Goal: Task Accomplishment & Management: Manage account settings

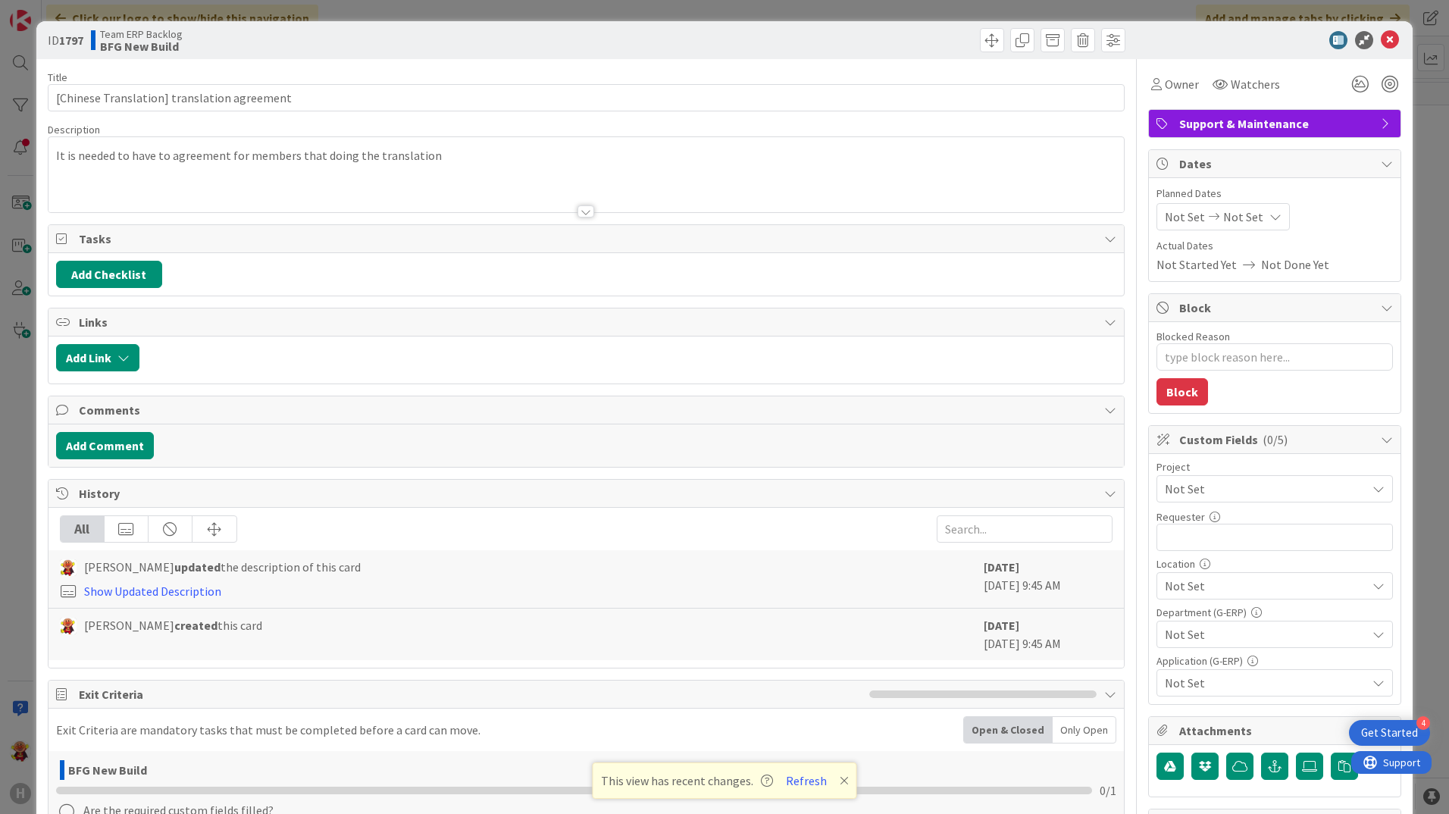
type textarea "x"
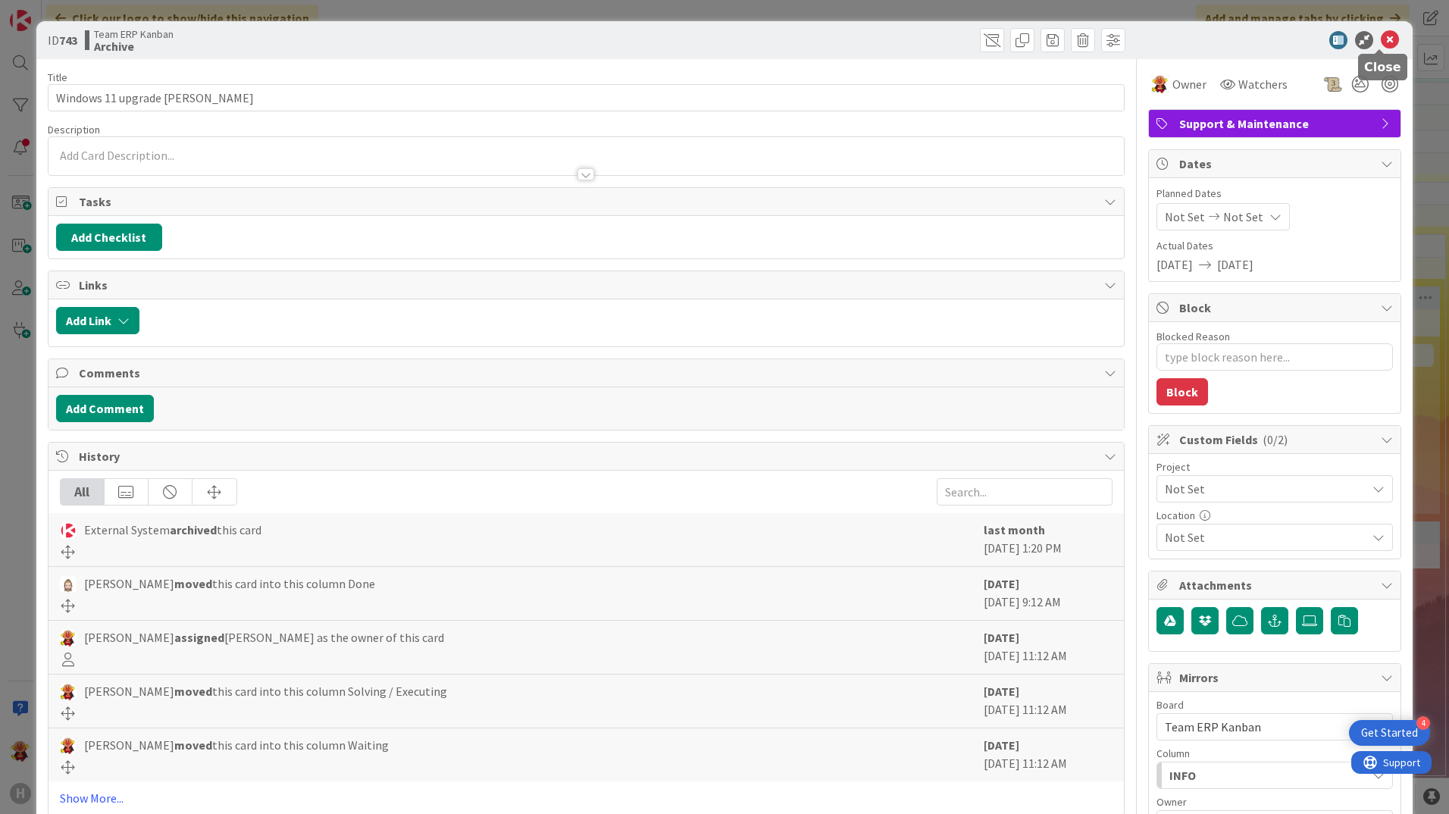
click at [1157, 37] on icon at bounding box center [1390, 40] width 18 height 18
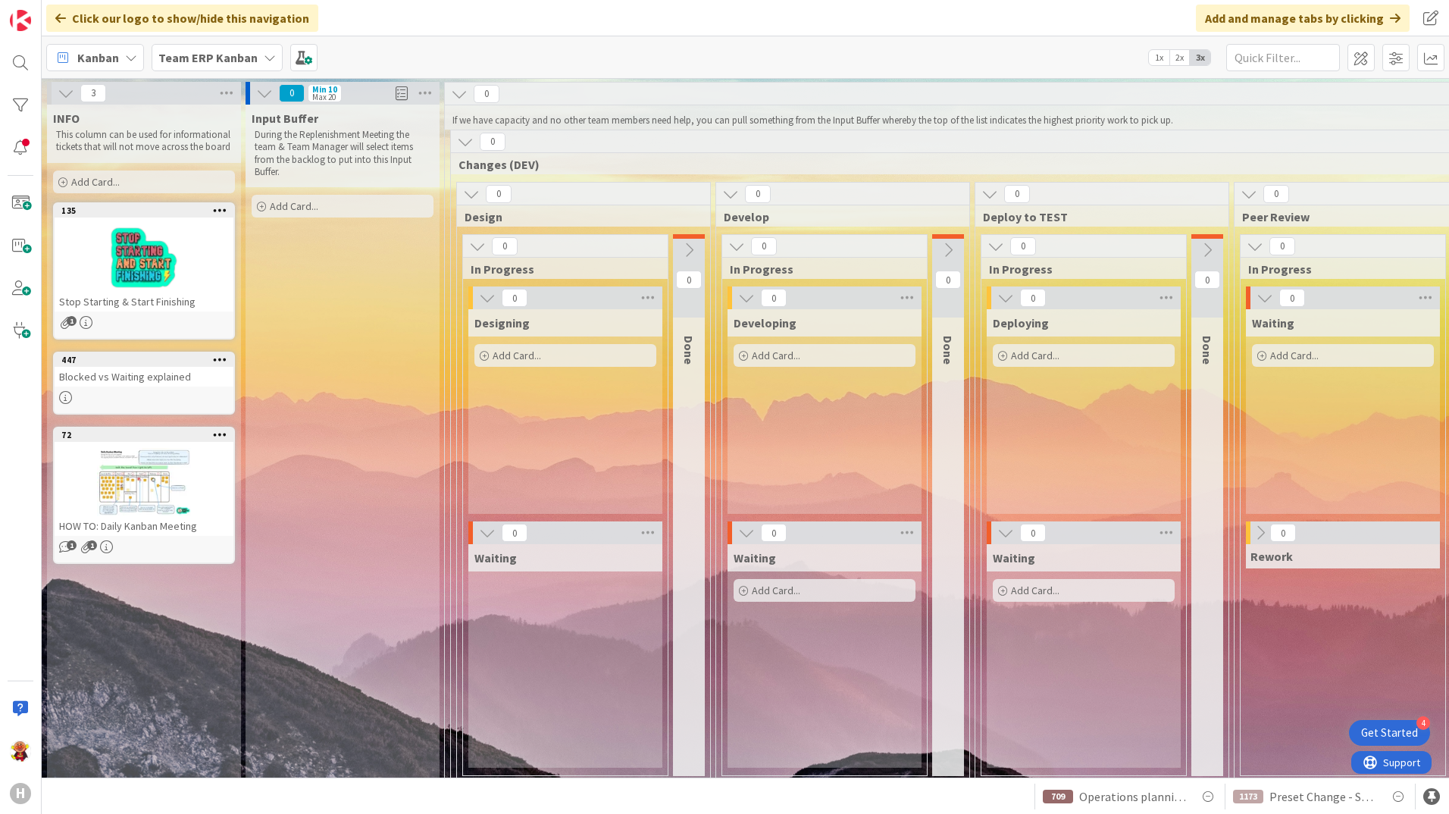
click at [200, 52] on b "Team ERP Kanban" at bounding box center [207, 57] width 99 height 15
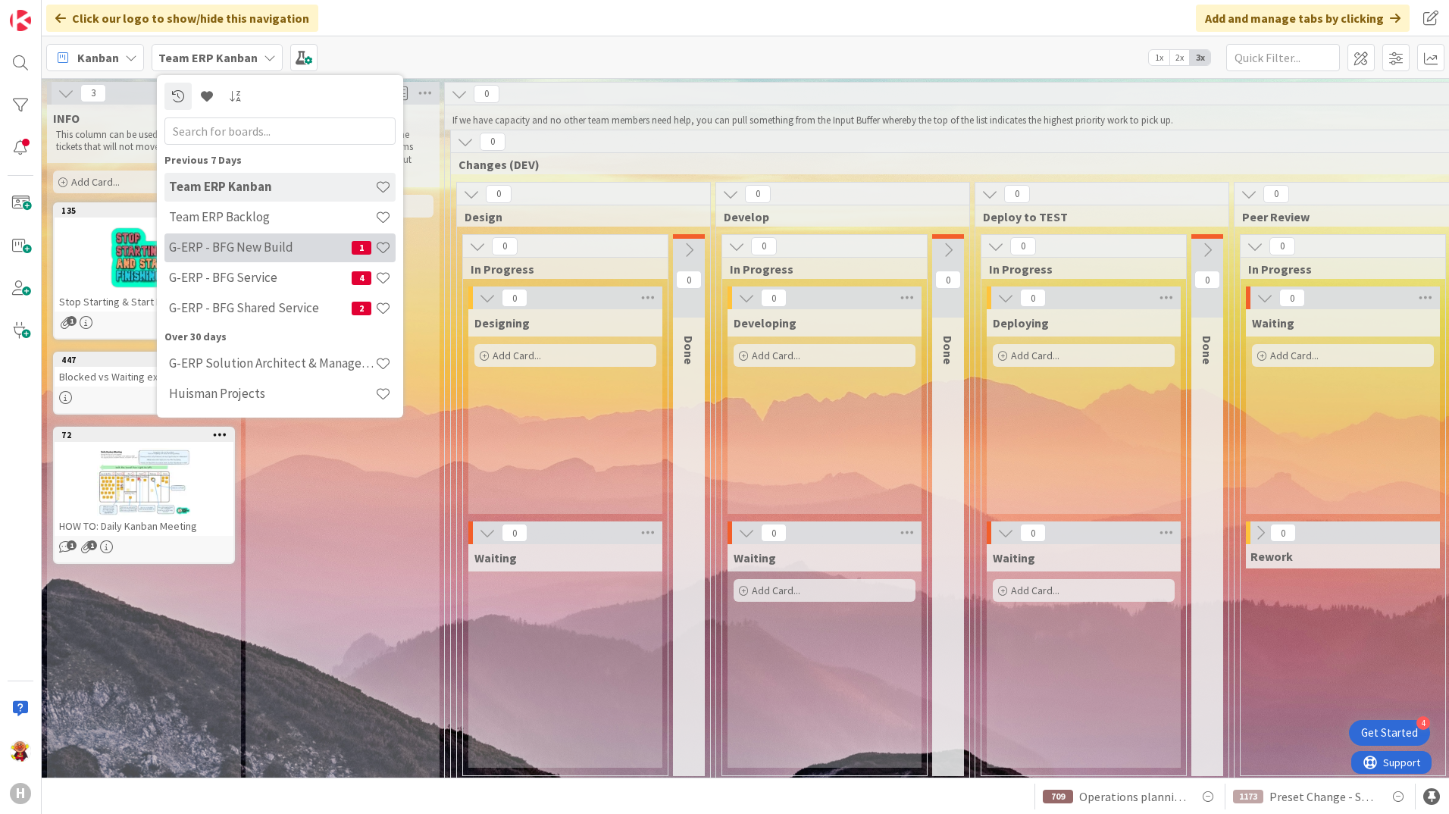
click at [286, 243] on h4 "G-ERP - BFG New Build" at bounding box center [260, 247] width 183 height 15
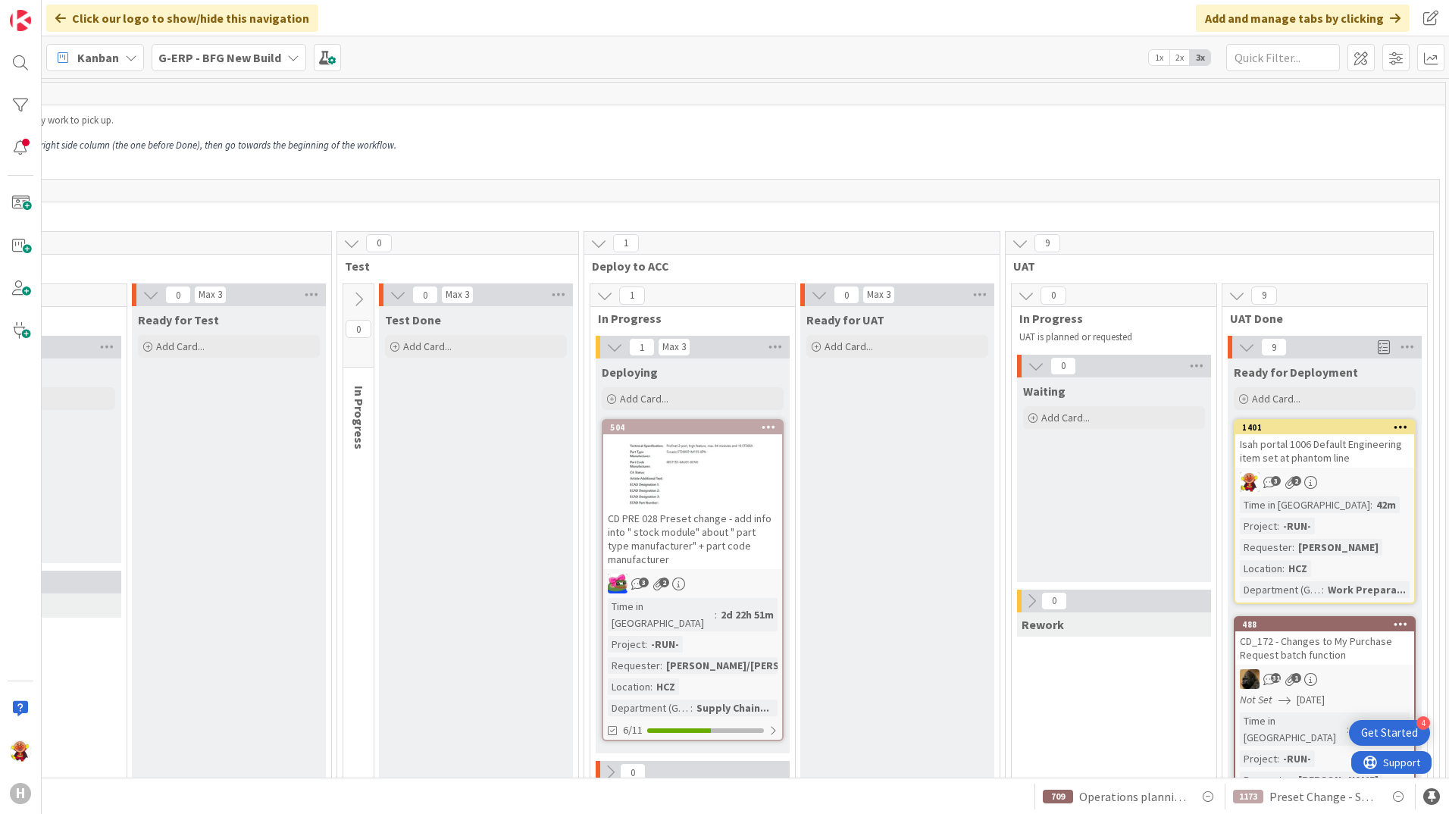
scroll to position [0, 1061]
click at [1157, 453] on div "Isah portal 1006 Default Engineering item set at phantom line" at bounding box center [1323, 450] width 179 height 33
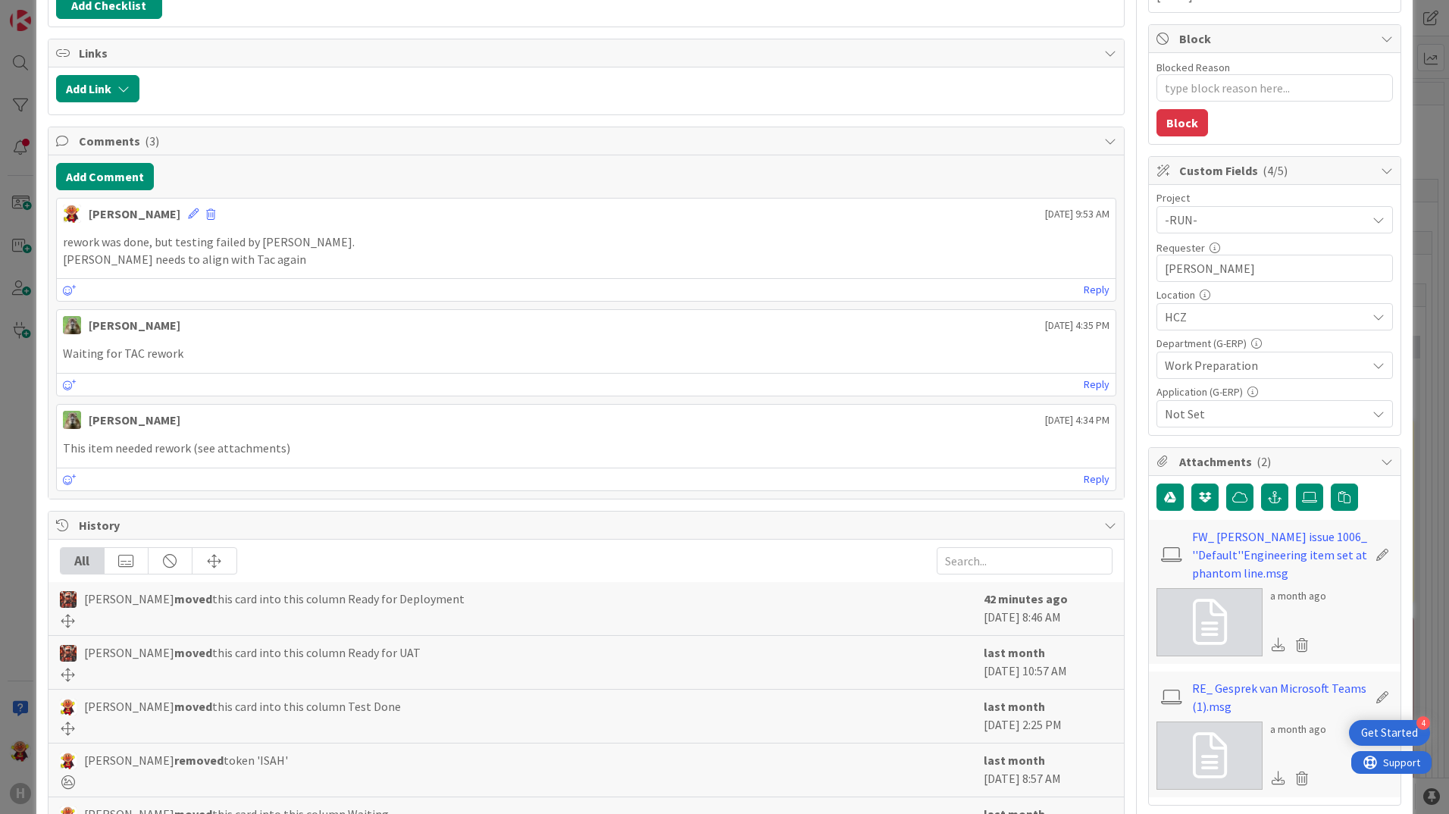
scroll to position [531, 0]
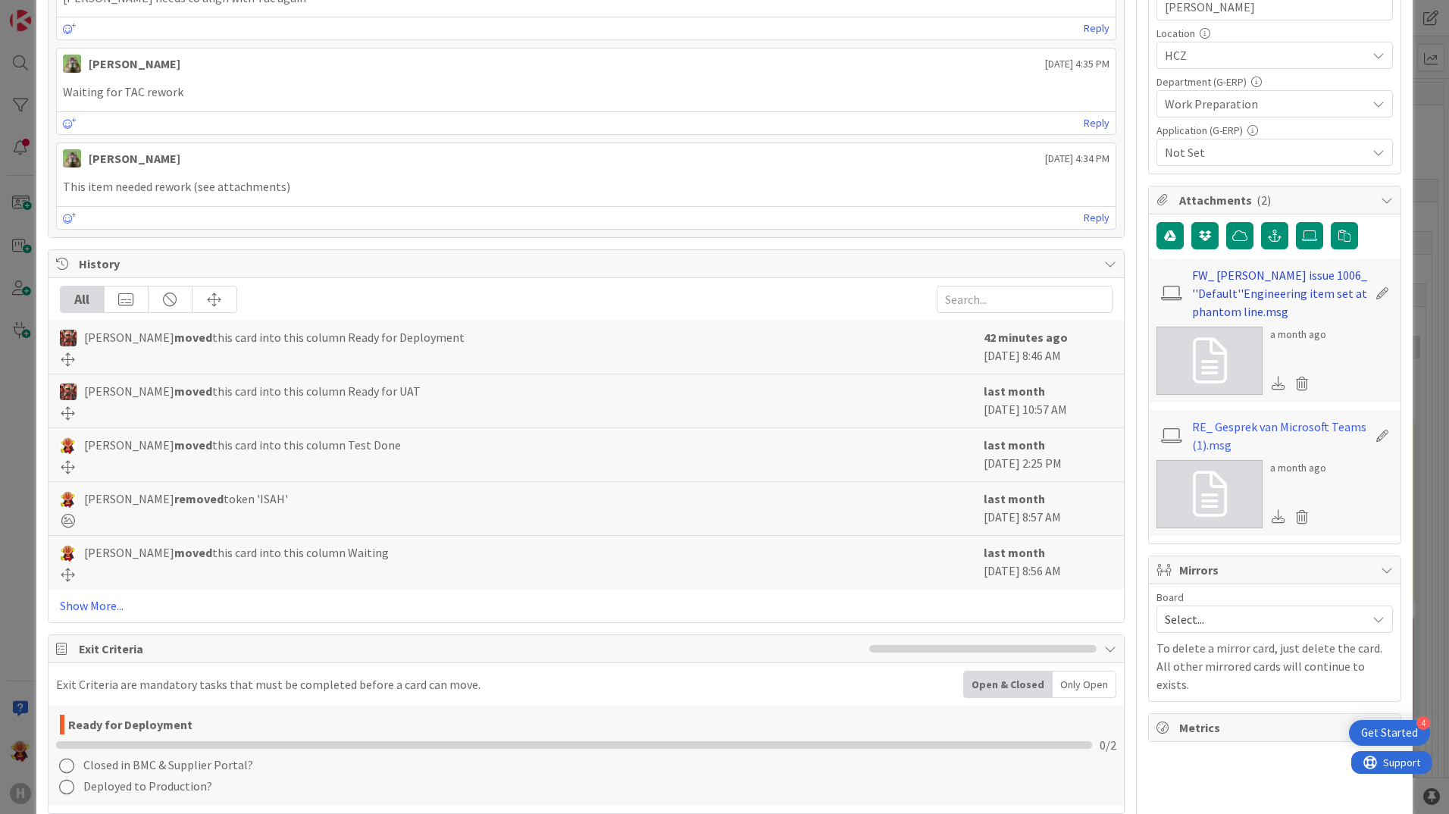
click at [1157, 299] on link "FW_ [PERSON_NAME] issue 1006_ ''Default''Engineering item set at phantom line.m…" at bounding box center [1280, 293] width 176 height 55
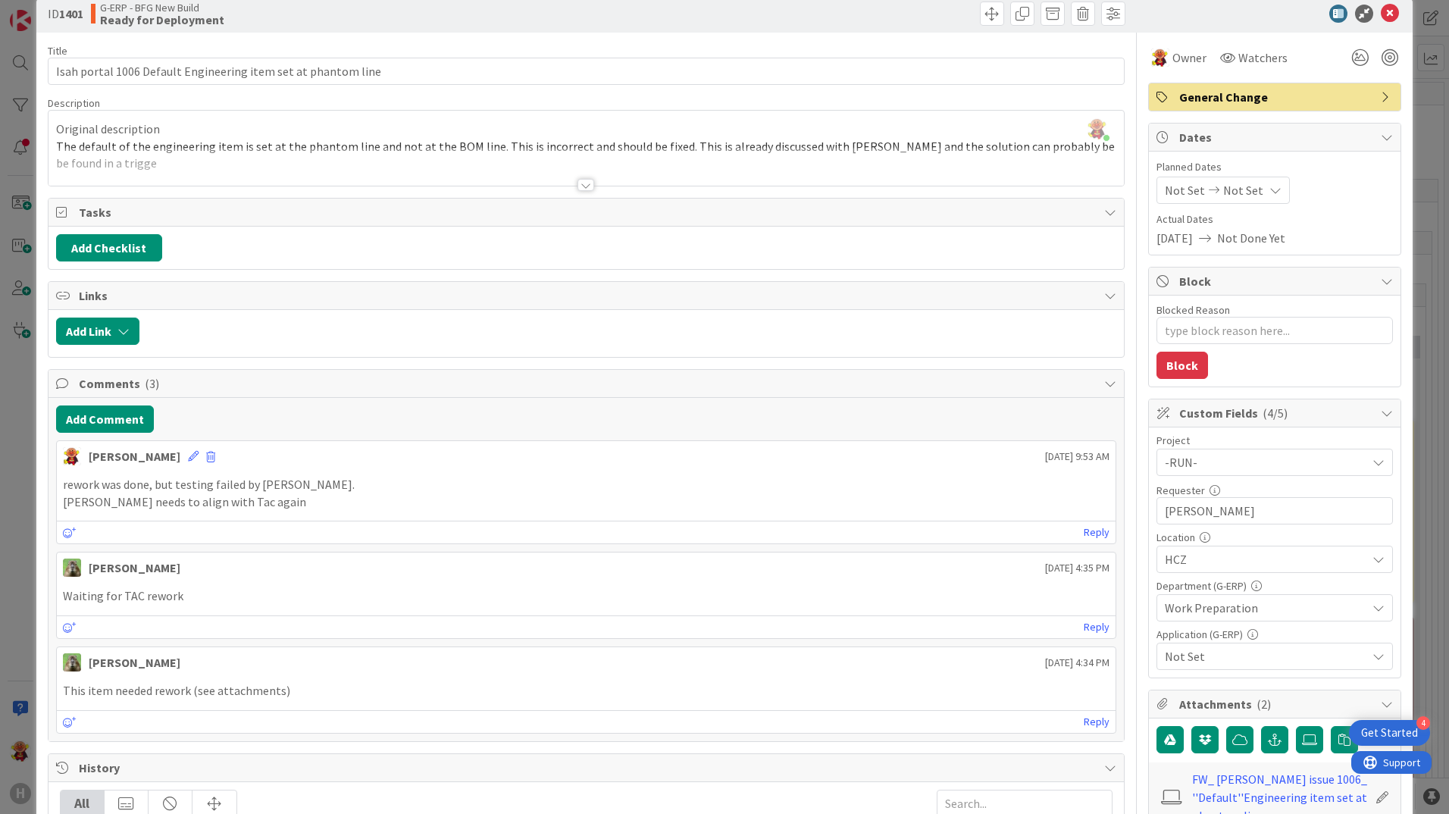
scroll to position [0, 0]
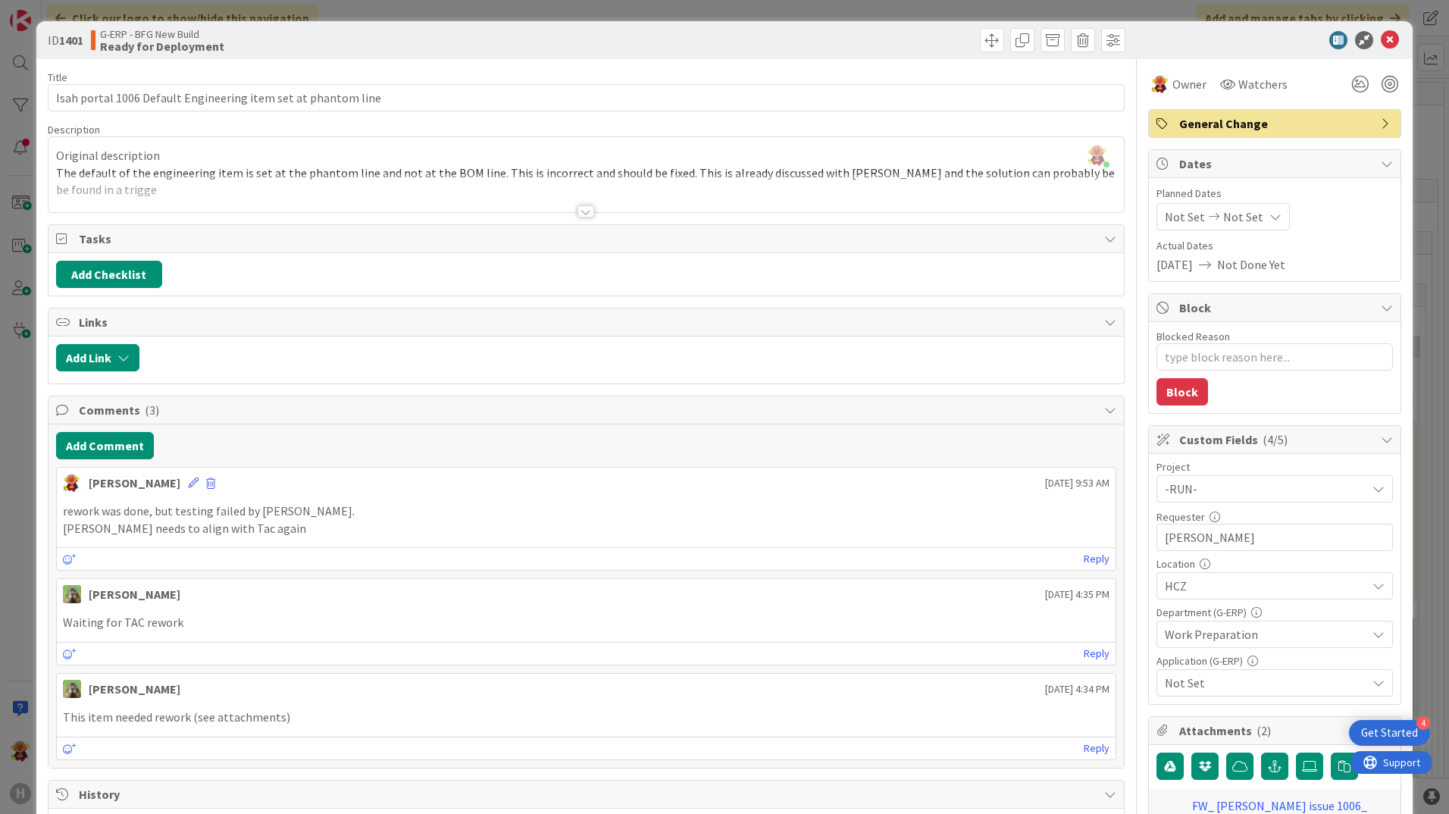
click at [583, 214] on div at bounding box center [586, 211] width 17 height 12
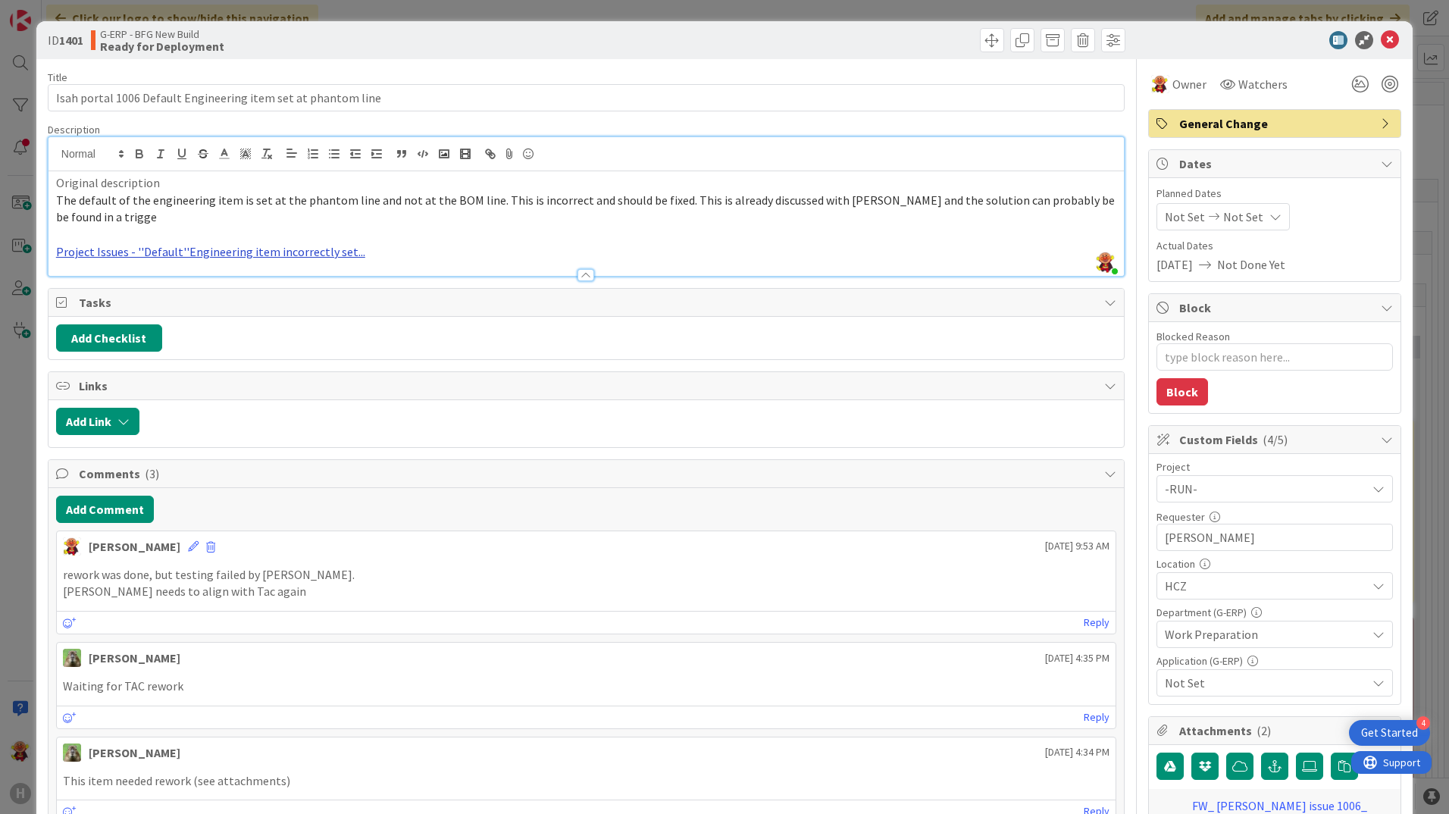
click at [223, 252] on link "Project Issues - ''Default''Engineering item incorrectly set..." at bounding box center [210, 251] width 309 height 15
click at [179, 280] on link at bounding box center [190, 281] width 152 height 20
click at [1157, 37] on icon at bounding box center [1390, 40] width 18 height 18
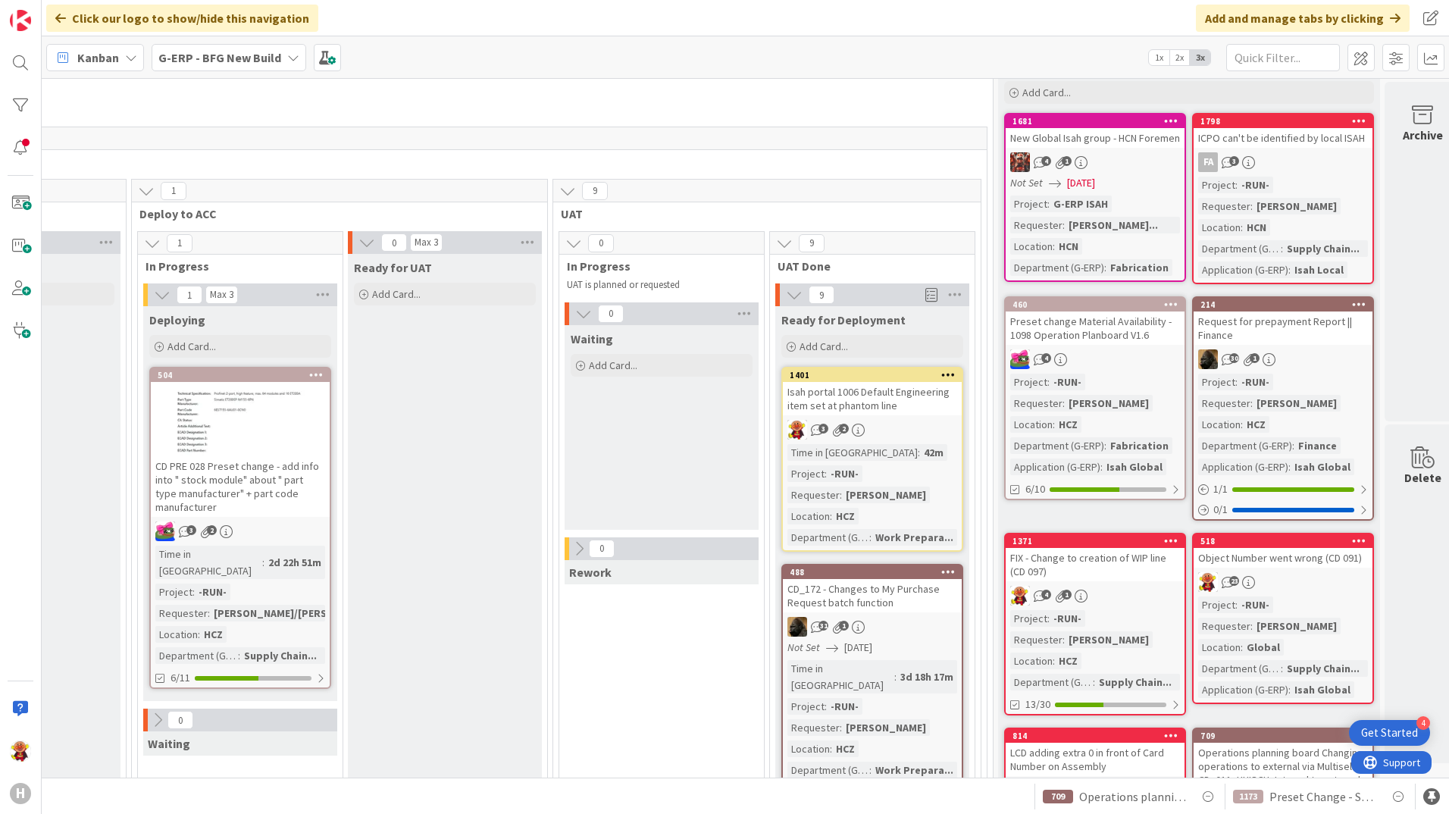
scroll to position [152, 1512]
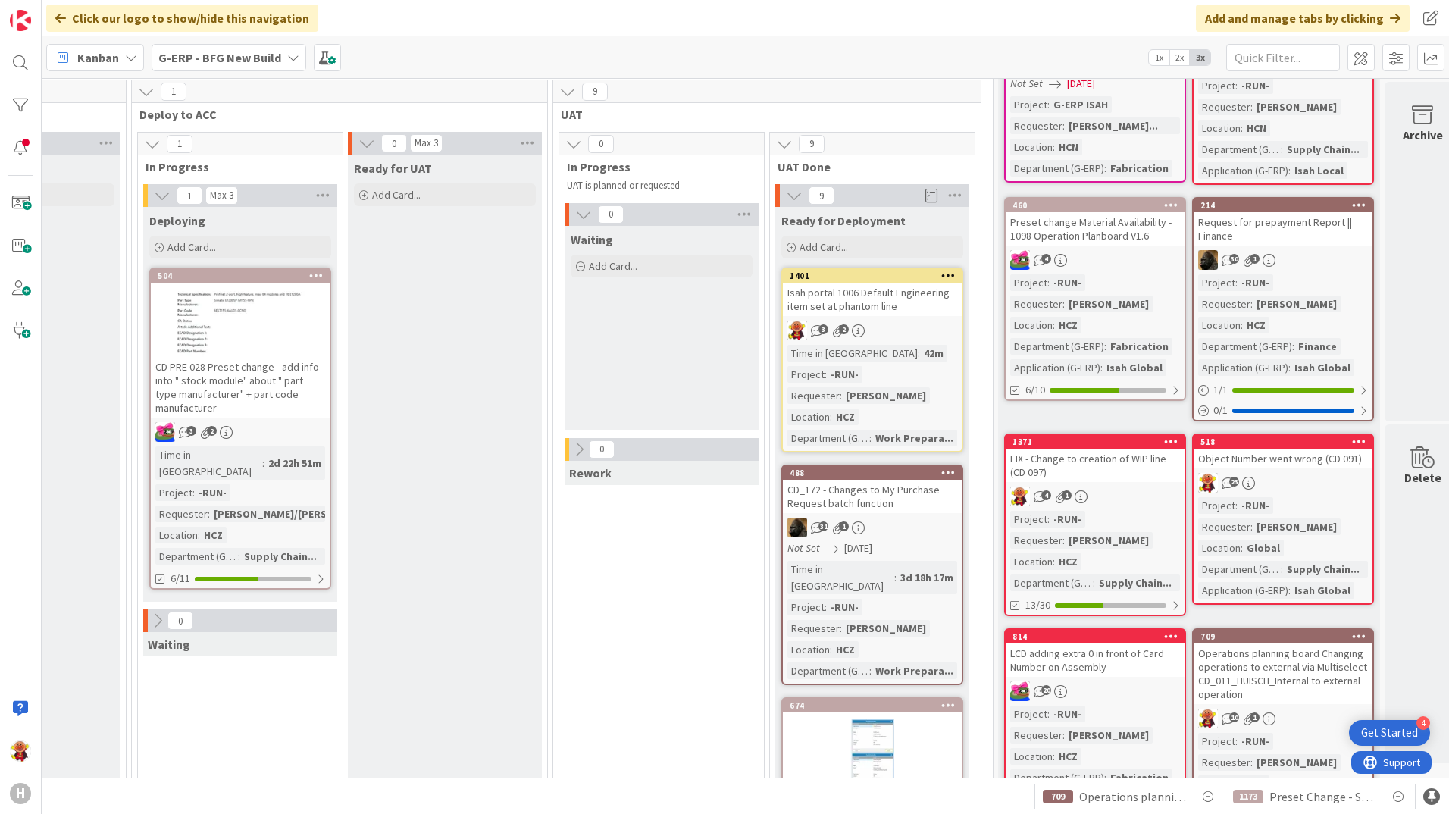
click at [919, 506] on div "CD_172 - Changes to My Purchase Request batch function" at bounding box center [872, 496] width 179 height 33
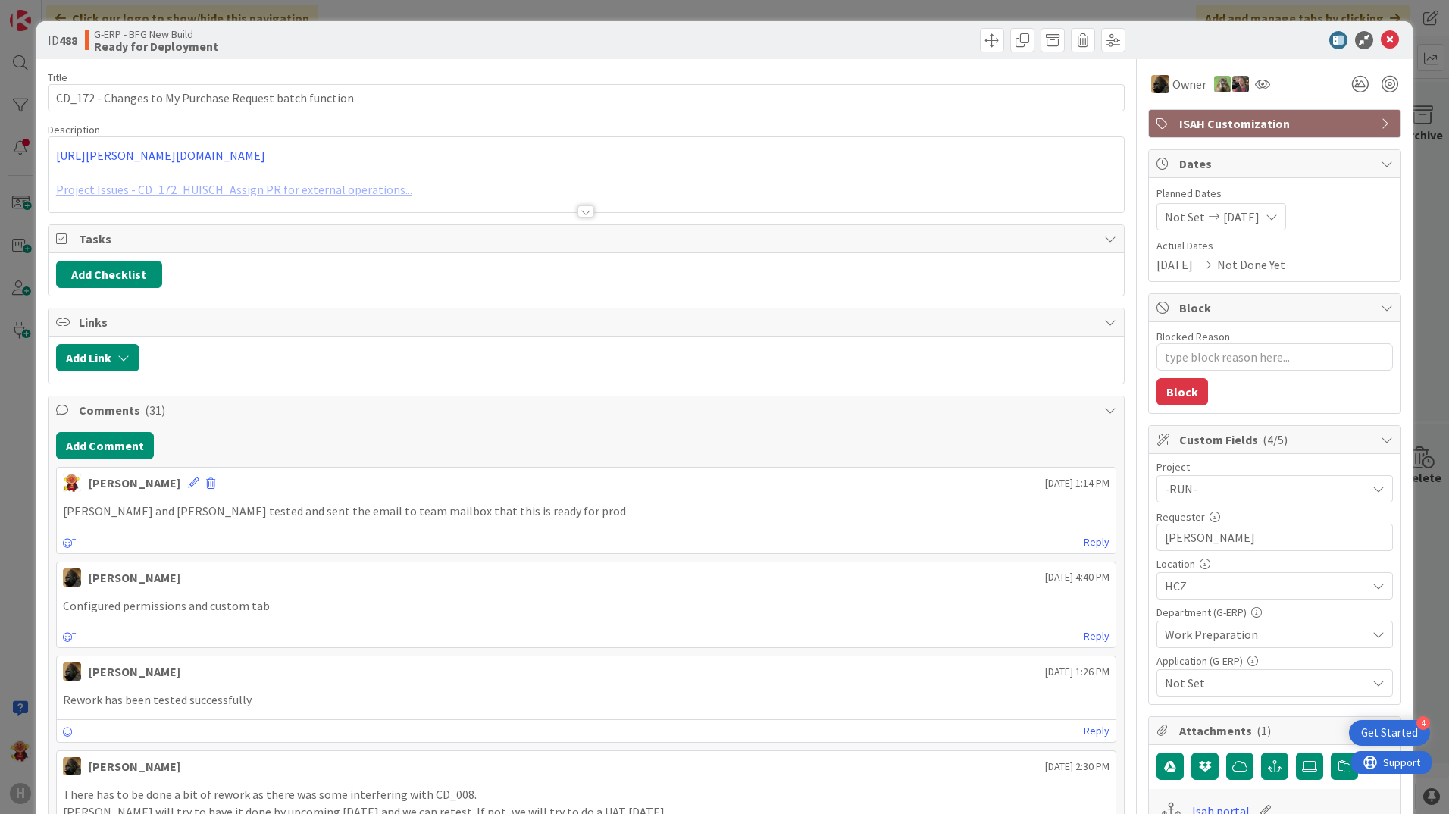
click at [583, 208] on div at bounding box center [586, 211] width 17 height 12
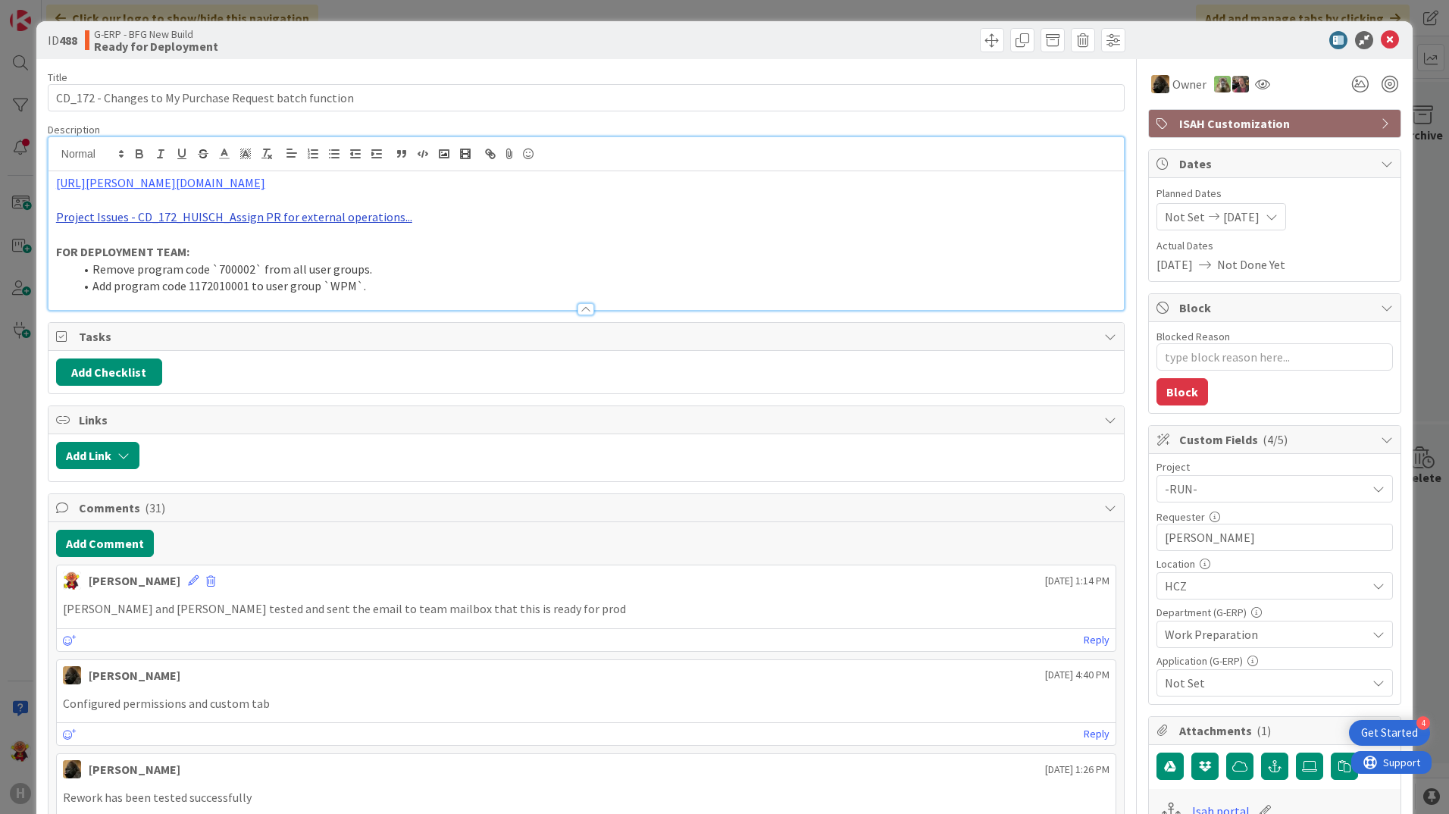
click at [318, 214] on link "Project Issues - CD_172_HUISCH_Assign PR for external operations..." at bounding box center [234, 216] width 356 height 15
click at [242, 246] on link "https://isahbv.sharepoint.com/sites/customerportals/97767/ProjectIssues/DispFor…" at bounding box center [190, 246] width 104 height 20
click at [132, 182] on link "https://huisman-smartit.onbmc.com/smartit/app/#/incident/AGGEFRDUJONBTASRV614SR…" at bounding box center [160, 182] width 209 height 15
click at [302, 213] on link "https://huisman-smartit.onbmc.com/smartit/app#/incident/AGGEFRDUJONBTASRV614SRV…" at bounding box center [296, 212] width 152 height 20
click at [610, 280] on li "Add program code 1172010001 to user group `WPM`." at bounding box center [595, 285] width 1042 height 17
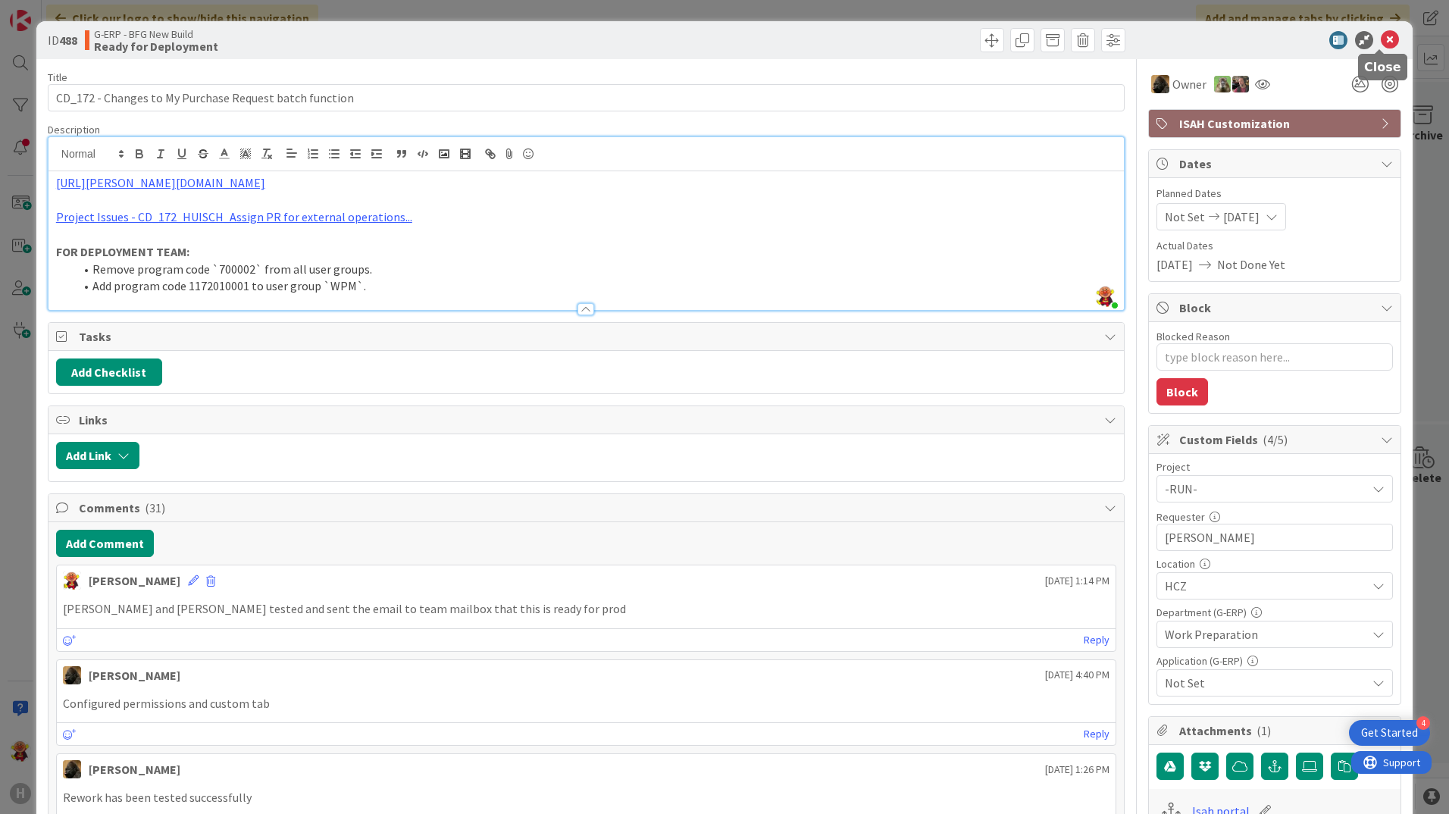
click at [1157, 44] on icon at bounding box center [1390, 40] width 18 height 18
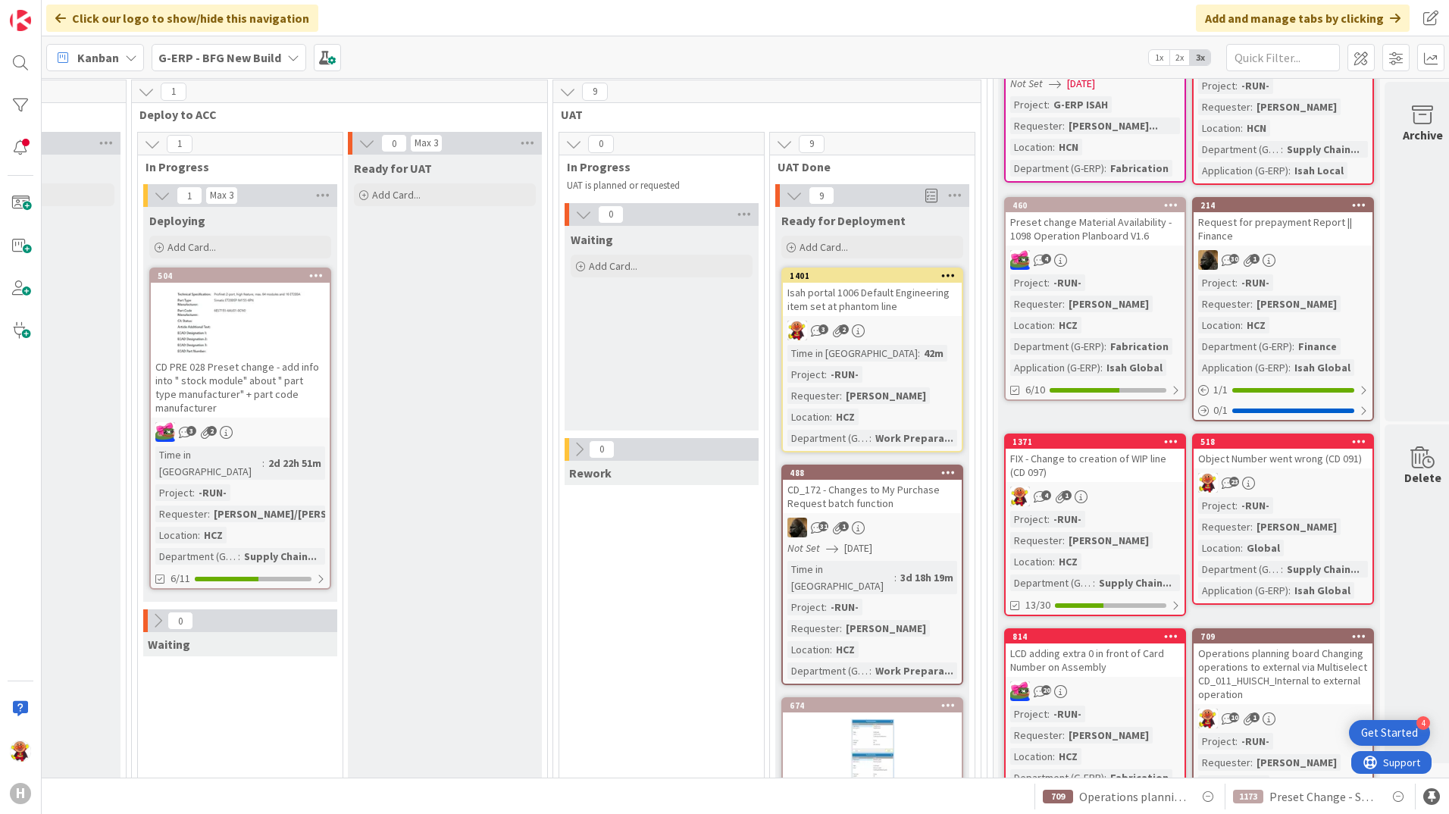
click at [916, 348] on div "Time in Column : 42m Project : -RUN- Requester : Tomas Jokay Location : HCZ Dep…" at bounding box center [872, 396] width 170 height 102
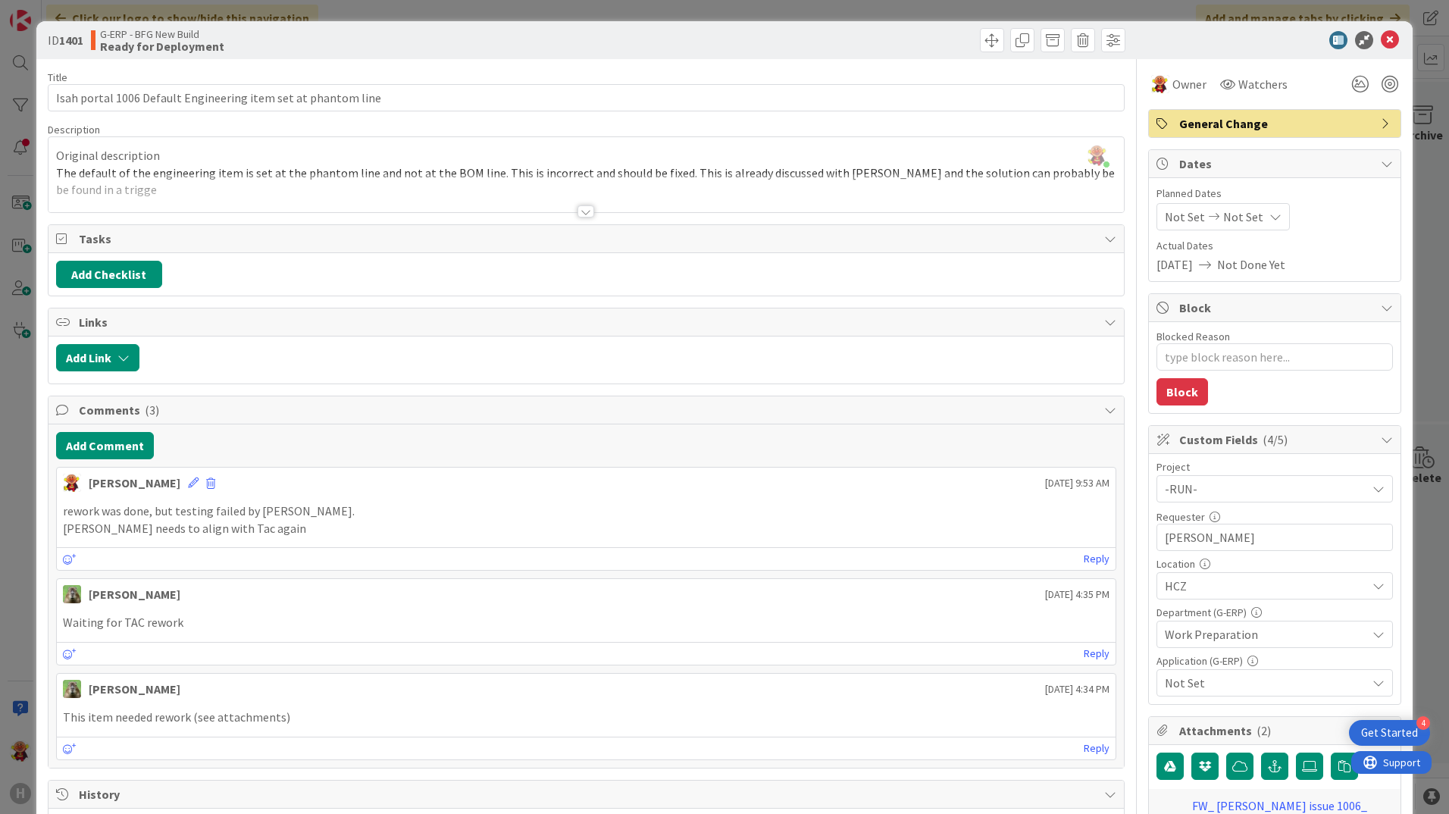
click at [583, 214] on div at bounding box center [586, 211] width 17 height 12
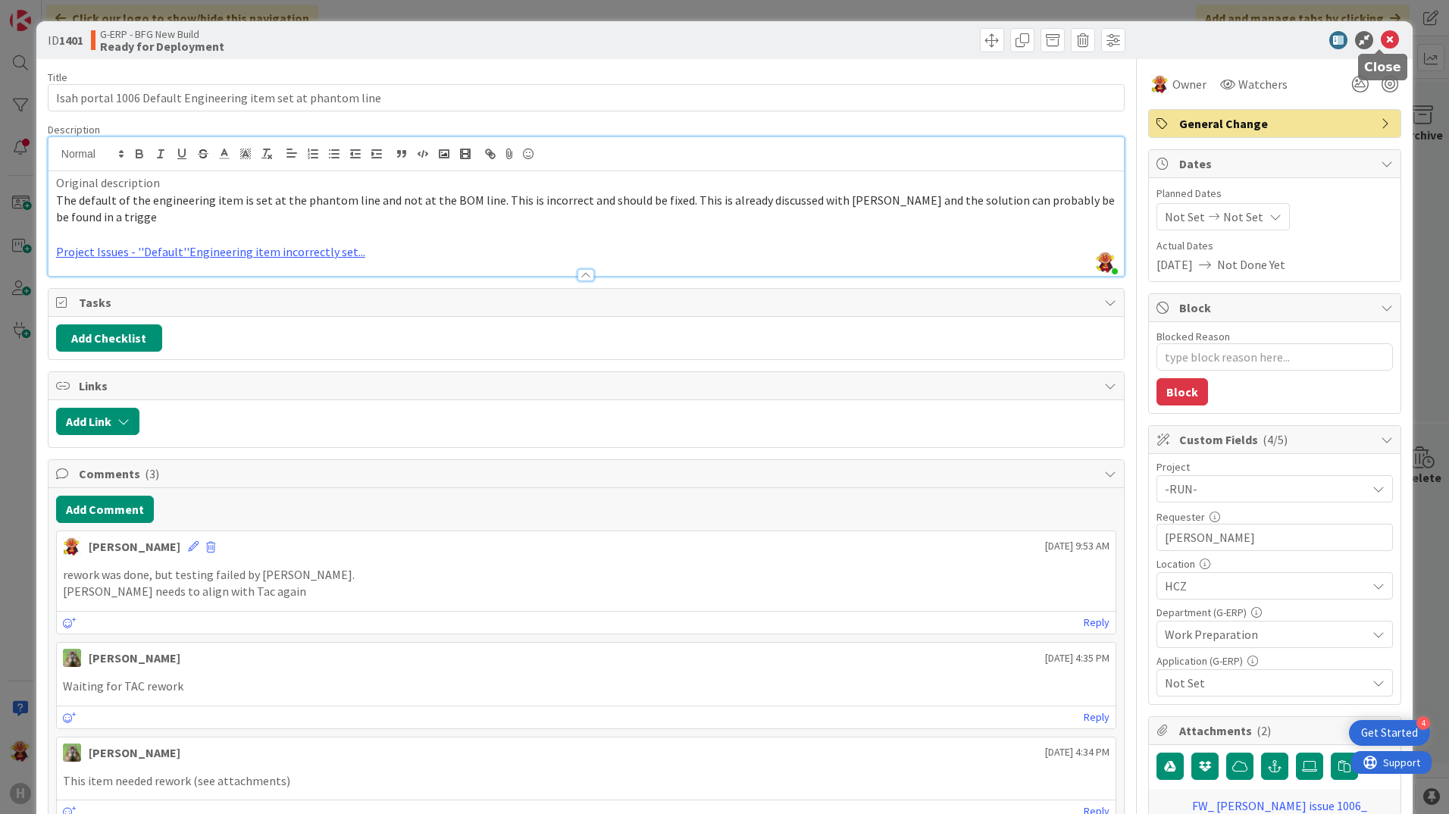
click at [1157, 41] on icon at bounding box center [1390, 40] width 18 height 18
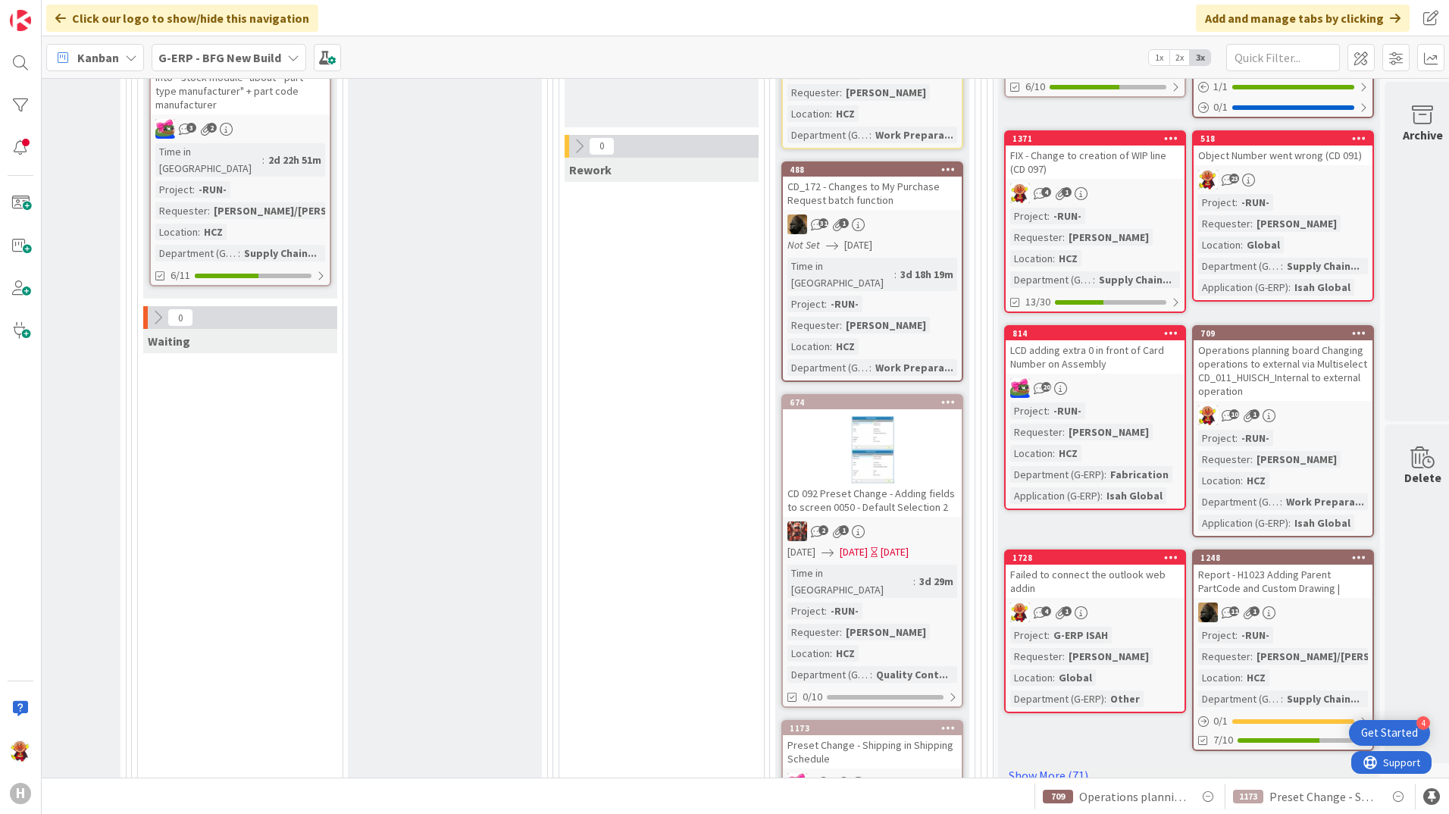
click at [947, 499] on div "CD 092 Preset Change - Adding fields to screen 0050 - Default Selection 2" at bounding box center [872, 500] width 179 height 33
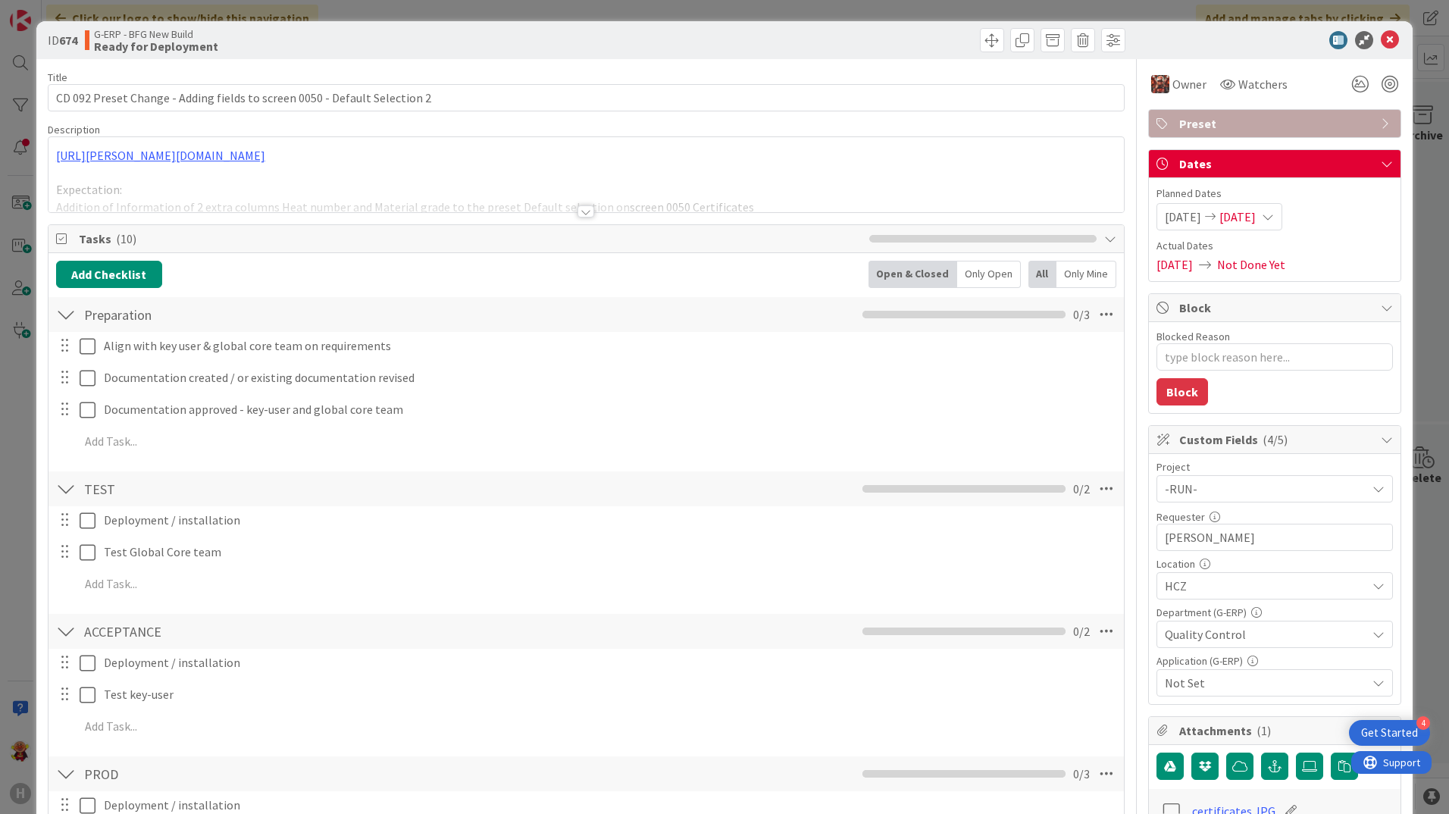
click at [582, 214] on div at bounding box center [586, 211] width 17 height 12
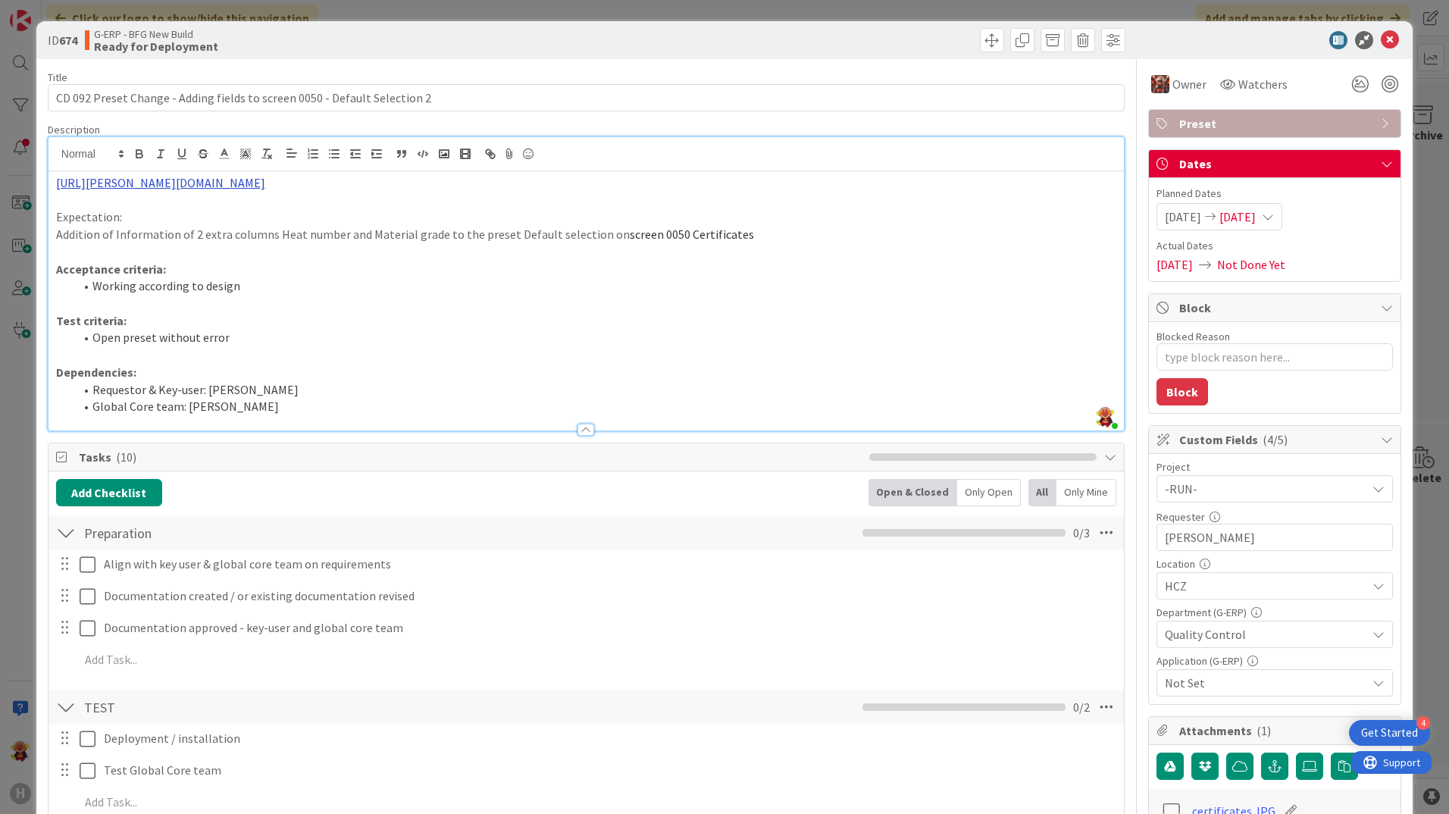
click at [265, 182] on link "https://huisman-smartit.onbmc.com/smartit/app/#/incident/AGGGSPRFBRQVHASUEWLRSU…" at bounding box center [160, 182] width 209 height 15
click at [321, 211] on link "https://huisman-smartit.onbmc.com/smartit/app#/incident/AGGGSPRFBRQVHASUEWLRSUE…" at bounding box center [302, 212] width 152 height 20
click at [1157, 34] on icon at bounding box center [1390, 40] width 18 height 18
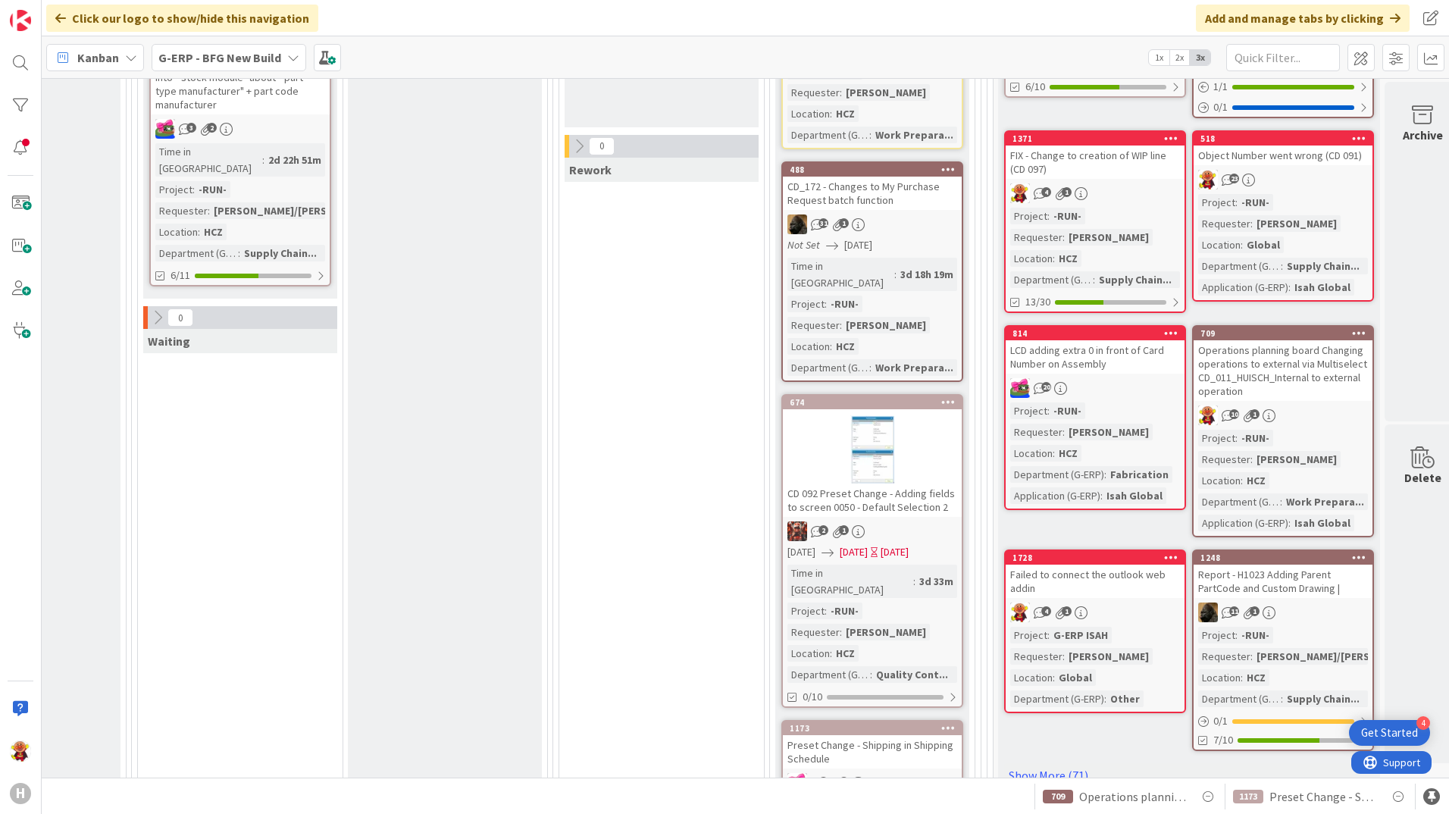
scroll to position [682, 1512]
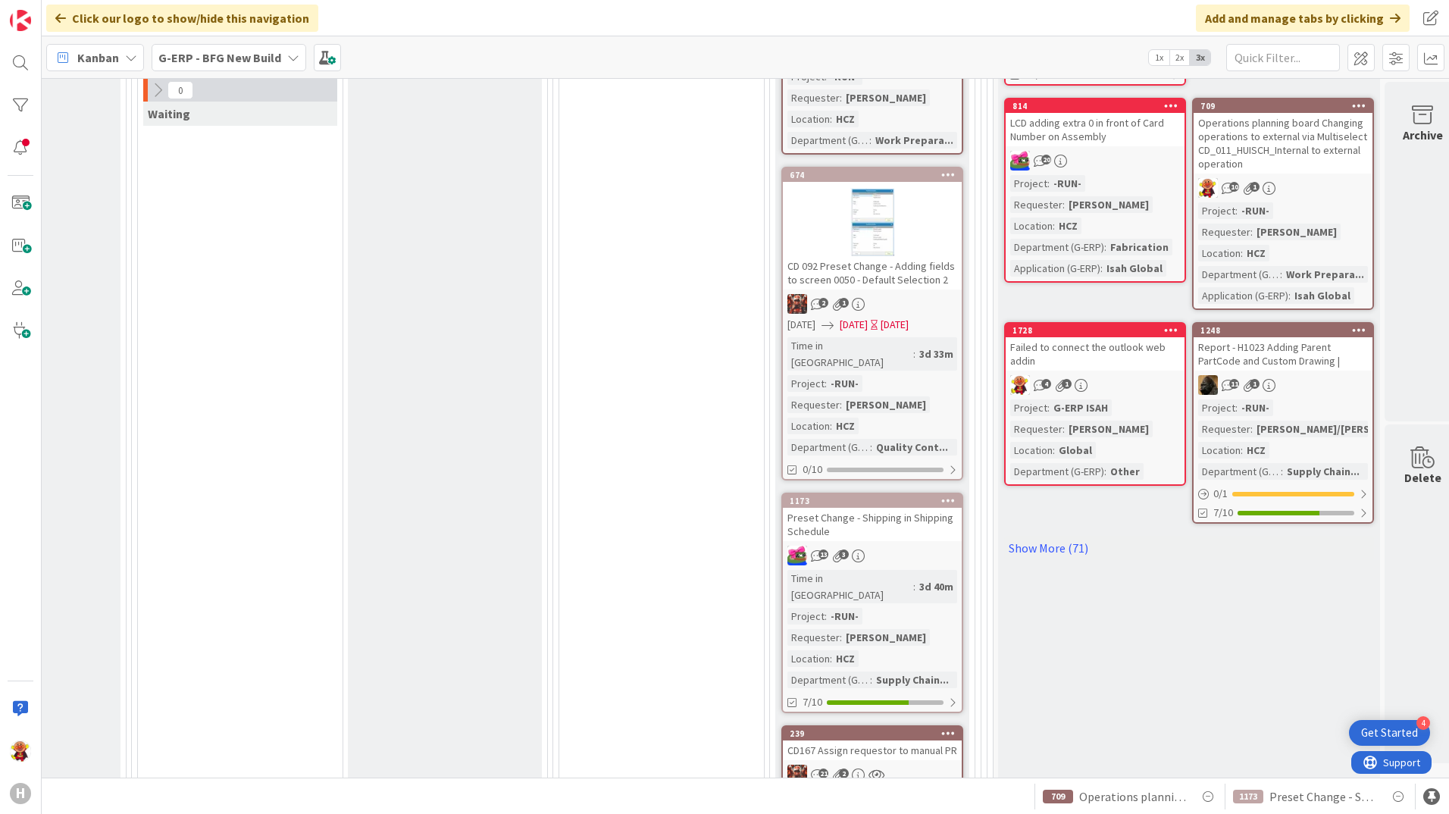
click at [935, 570] on div "Time in Column : 3d 40m Project : -RUN- Requester : Martin Melus Location : HCZ…" at bounding box center [872, 629] width 170 height 118
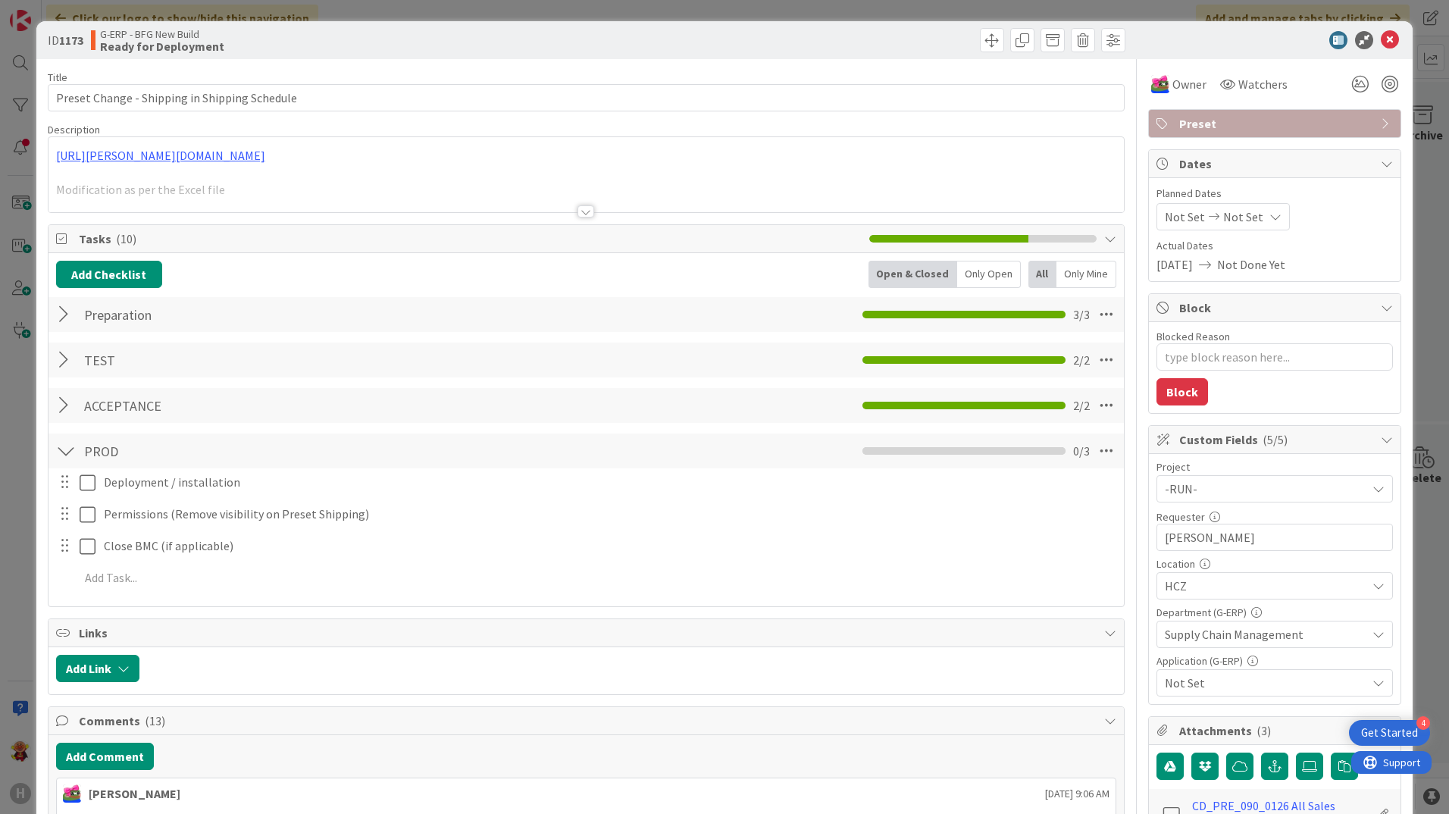
click at [586, 208] on div at bounding box center [586, 211] width 17 height 12
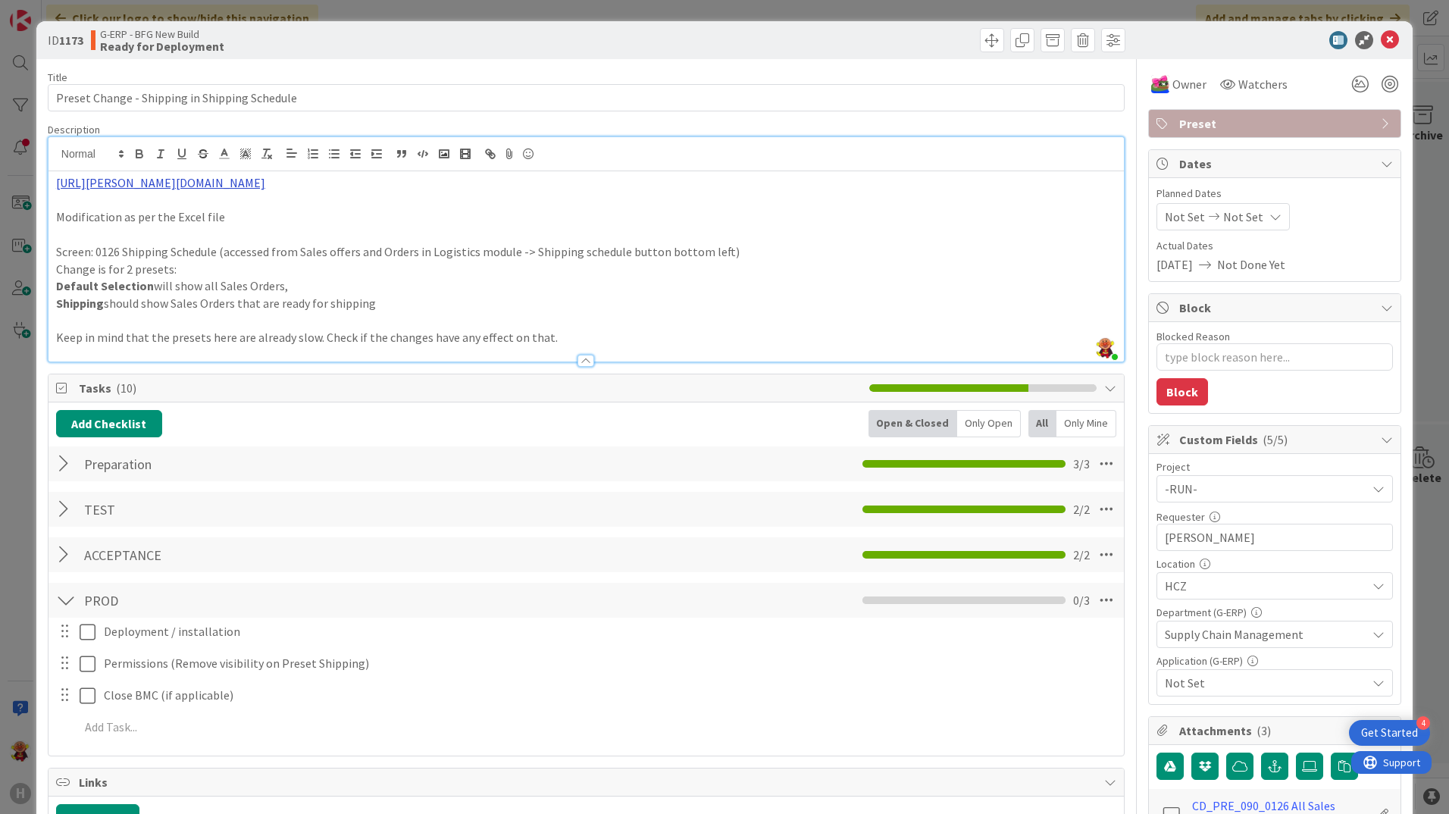
click at [265, 177] on link "https://huisman-smartit.onbmc.com/smartit/app/#/workorder/AGGGSPRFBRQVHASY8CZBS…" at bounding box center [160, 182] width 209 height 15
click at [329, 214] on link "https://huisman-smartit.onbmc.com/smartit/app#/workorder/AGGGSPRFBRQVHASY8CZBSY…" at bounding box center [302, 212] width 152 height 20
click at [1157, 33] on icon at bounding box center [1390, 40] width 18 height 18
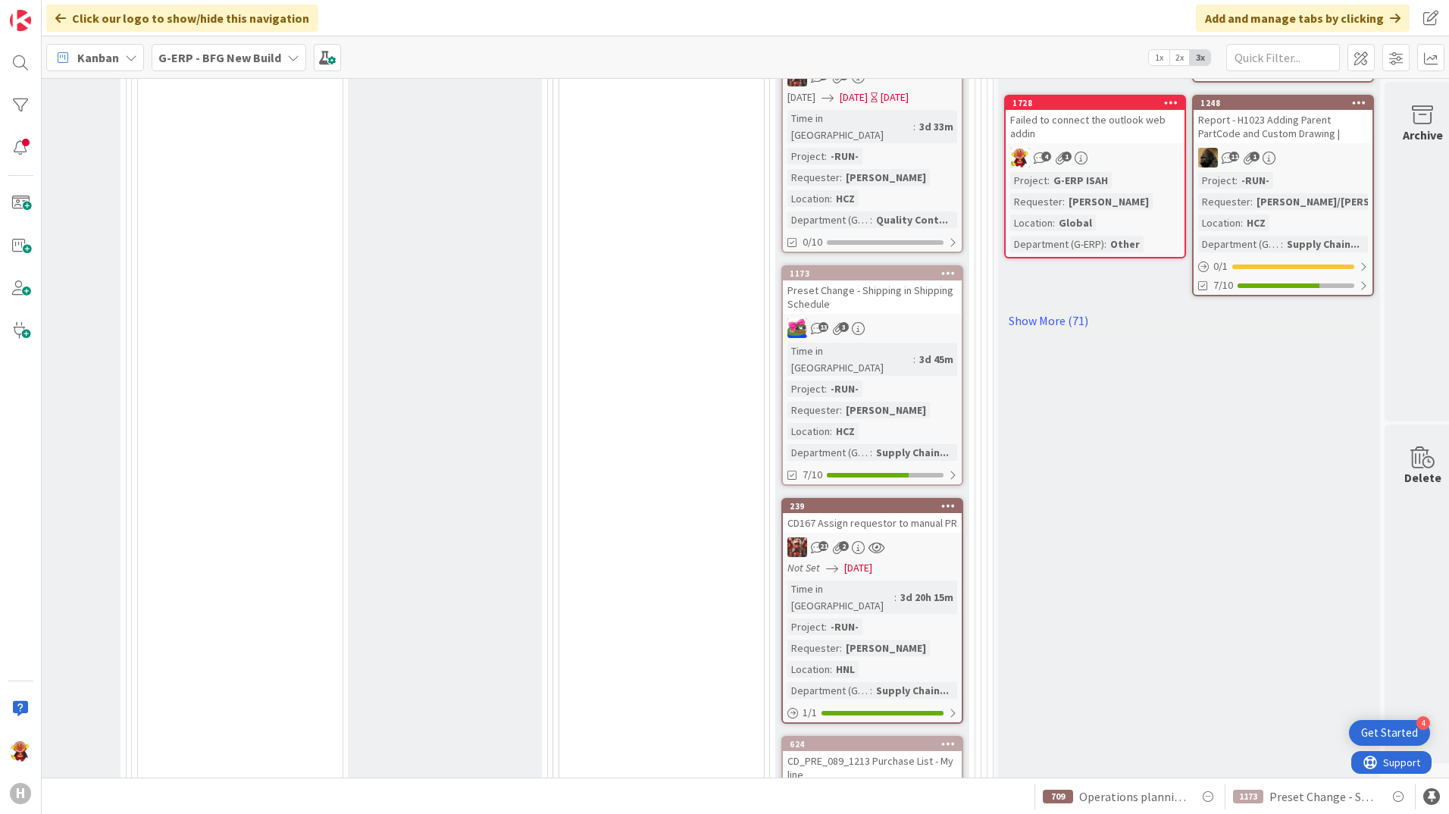
click at [918, 560] on div "Not Set 08/29/2025" at bounding box center [874, 568] width 174 height 16
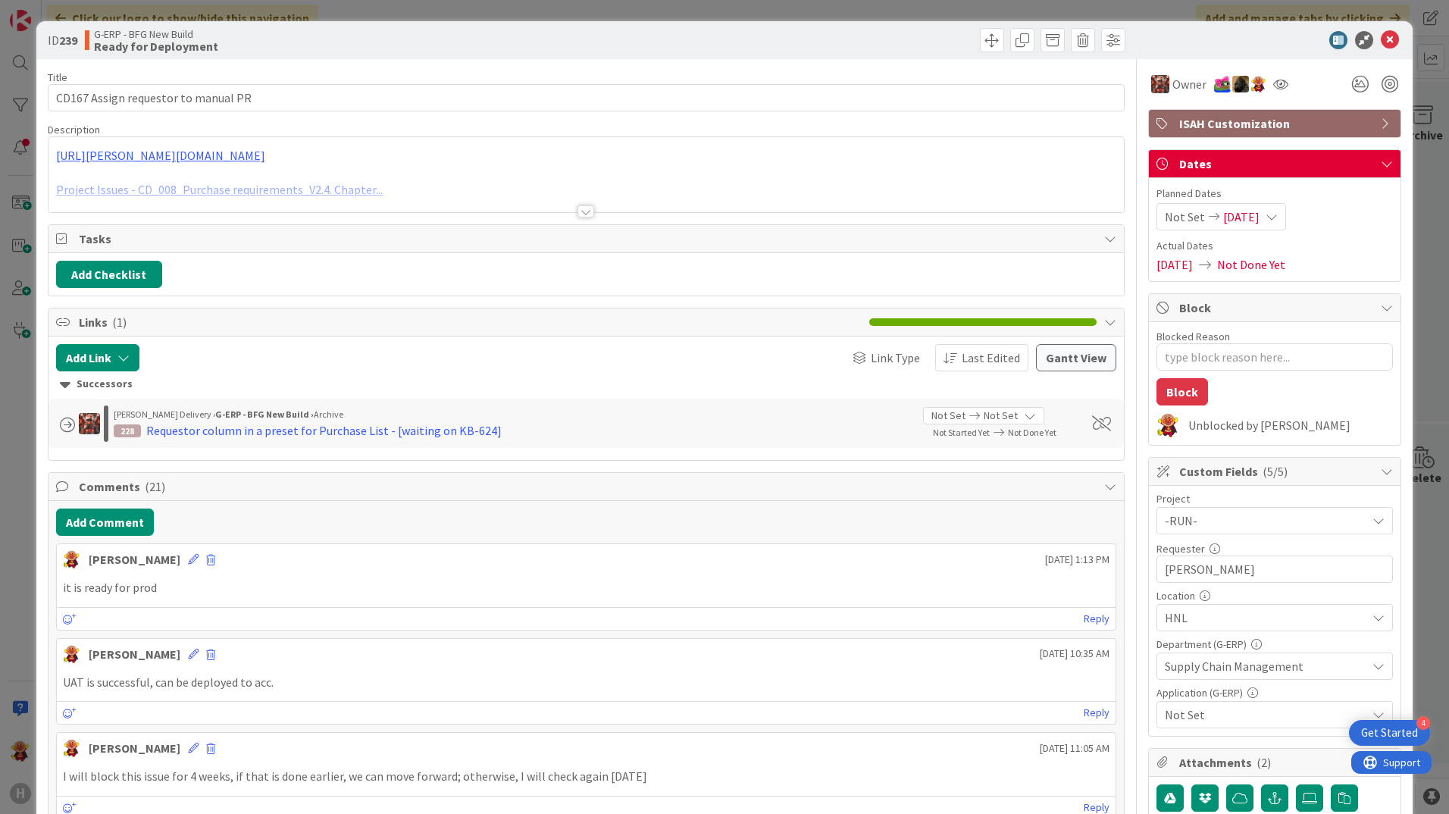
drag, startPoint x: 584, startPoint y: 212, endPoint x: 404, endPoint y: 233, distance: 180.9
click at [580, 212] on div at bounding box center [586, 211] width 17 height 12
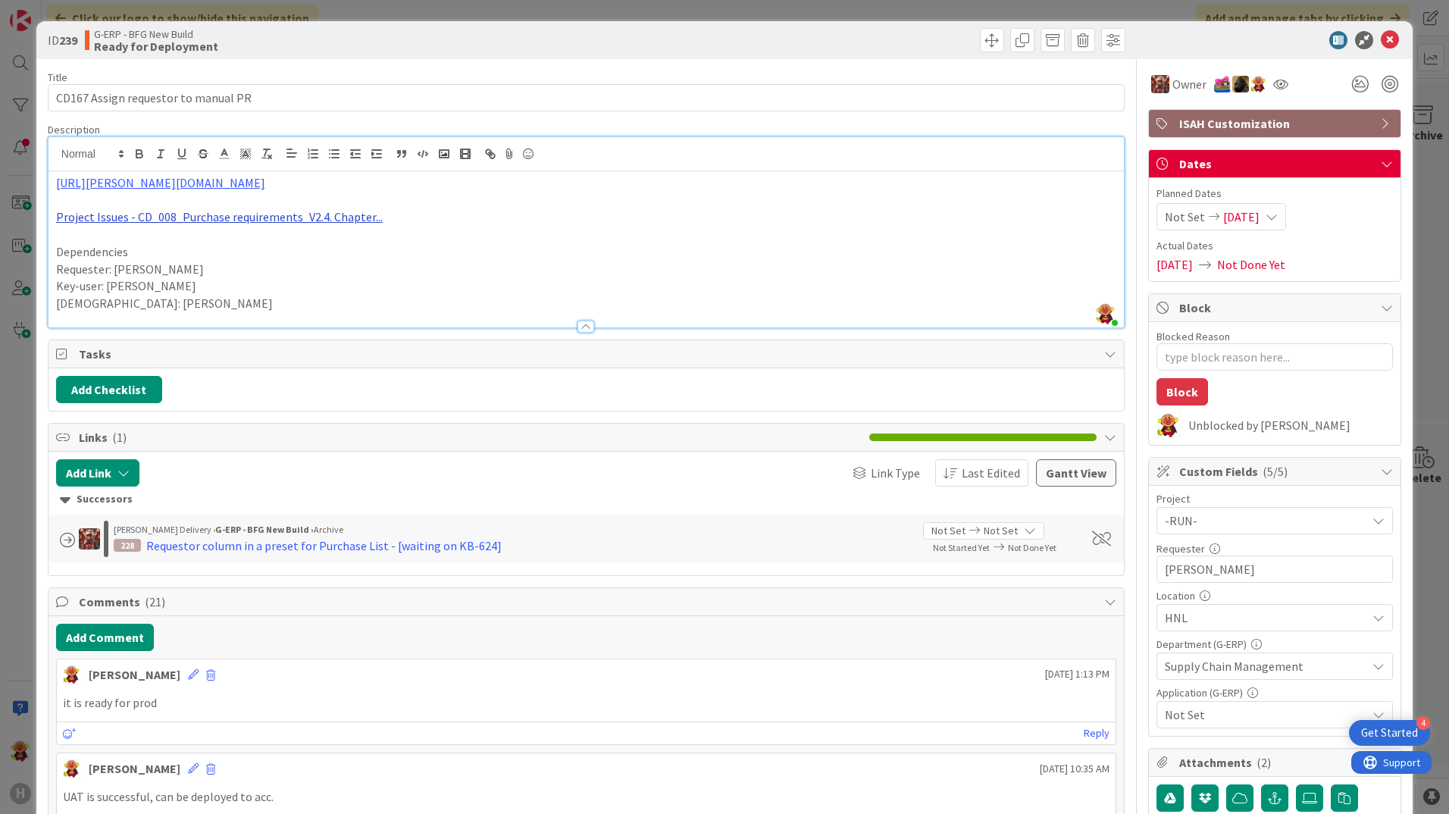
click at [312, 218] on link "Project Issues - CD_008_Purchase requirements_V2.4. Chapter..." at bounding box center [219, 216] width 327 height 15
click at [230, 246] on link "[URL][DOMAIN_NAME]" at bounding box center [179, 246] width 104 height 20
click at [591, 261] on p "Requester: [PERSON_NAME]" at bounding box center [586, 269] width 1060 height 17
drag, startPoint x: 515, startPoint y: 181, endPoint x: 530, endPoint y: 184, distance: 14.7
click at [265, 181] on link "[URL][PERSON_NAME][DOMAIN_NAME]" at bounding box center [160, 182] width 209 height 15
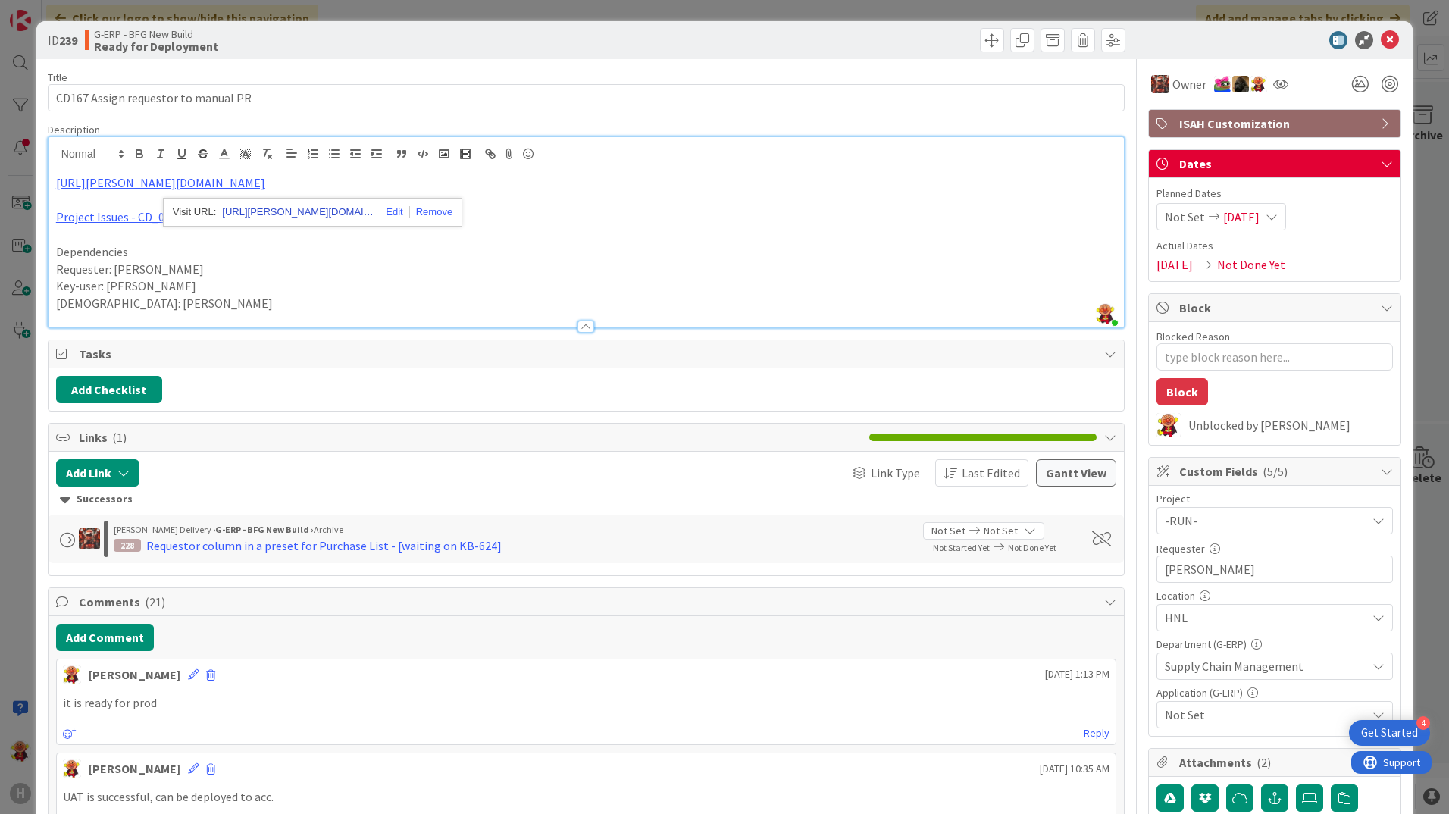
click at [329, 215] on link "https://huisman-smartit.onbmc.com/smartit/app#/incident/AGGFJESXD02ACASOSRJMSOS…" at bounding box center [298, 212] width 152 height 20
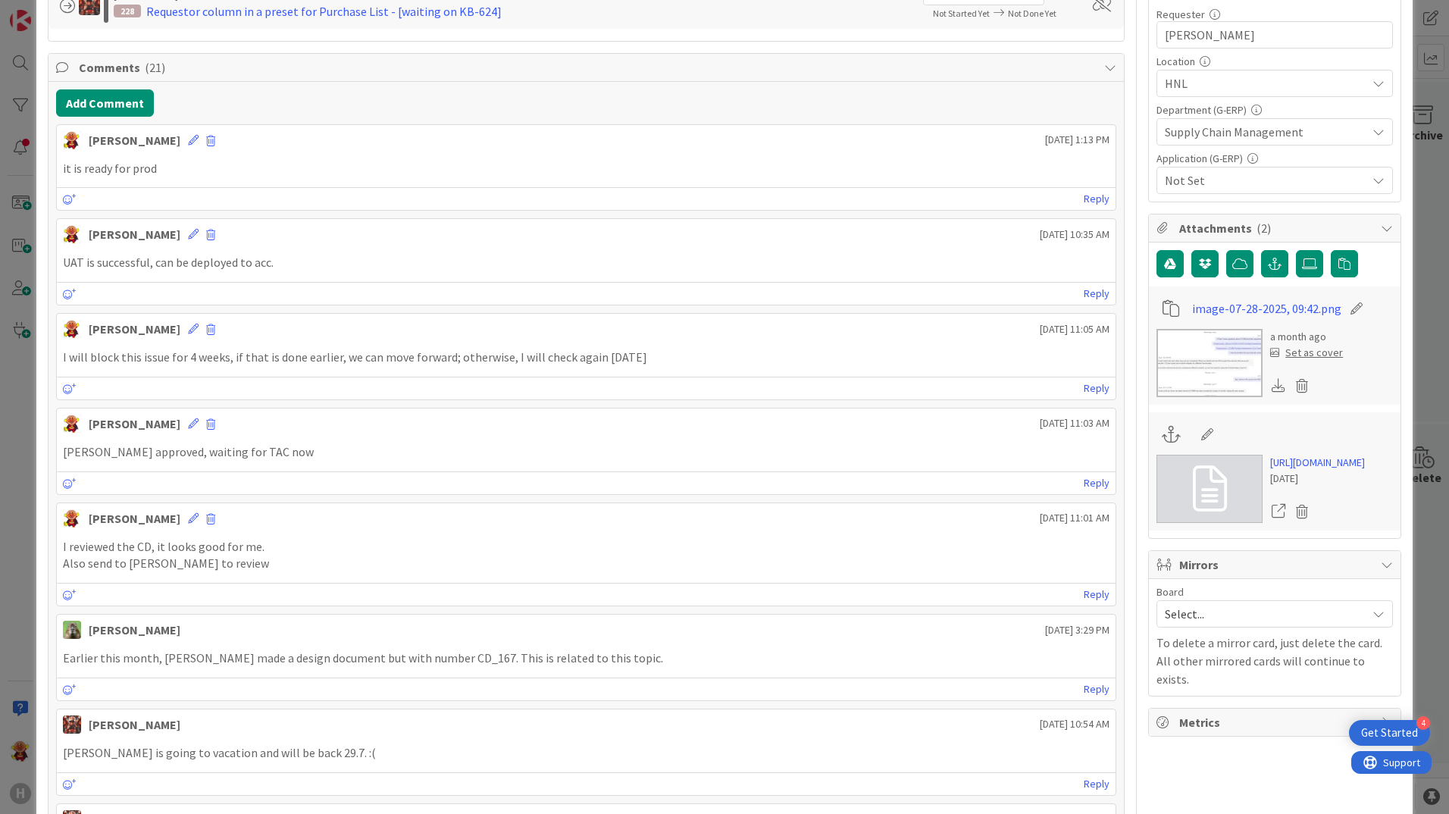
scroll to position [606, 0]
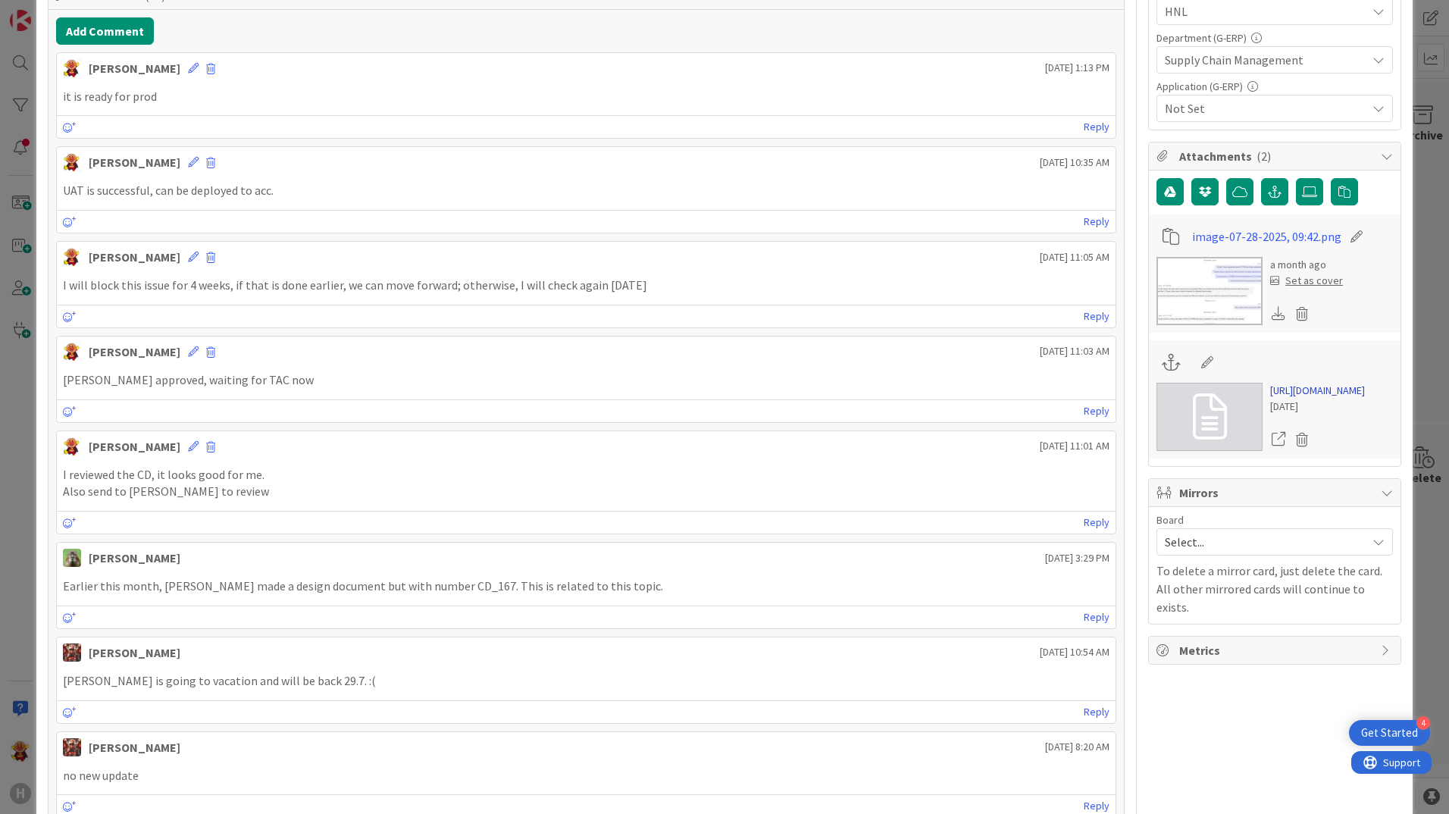
click at [1157, 399] on link "[URL][DOMAIN_NAME]" at bounding box center [1317, 391] width 95 height 16
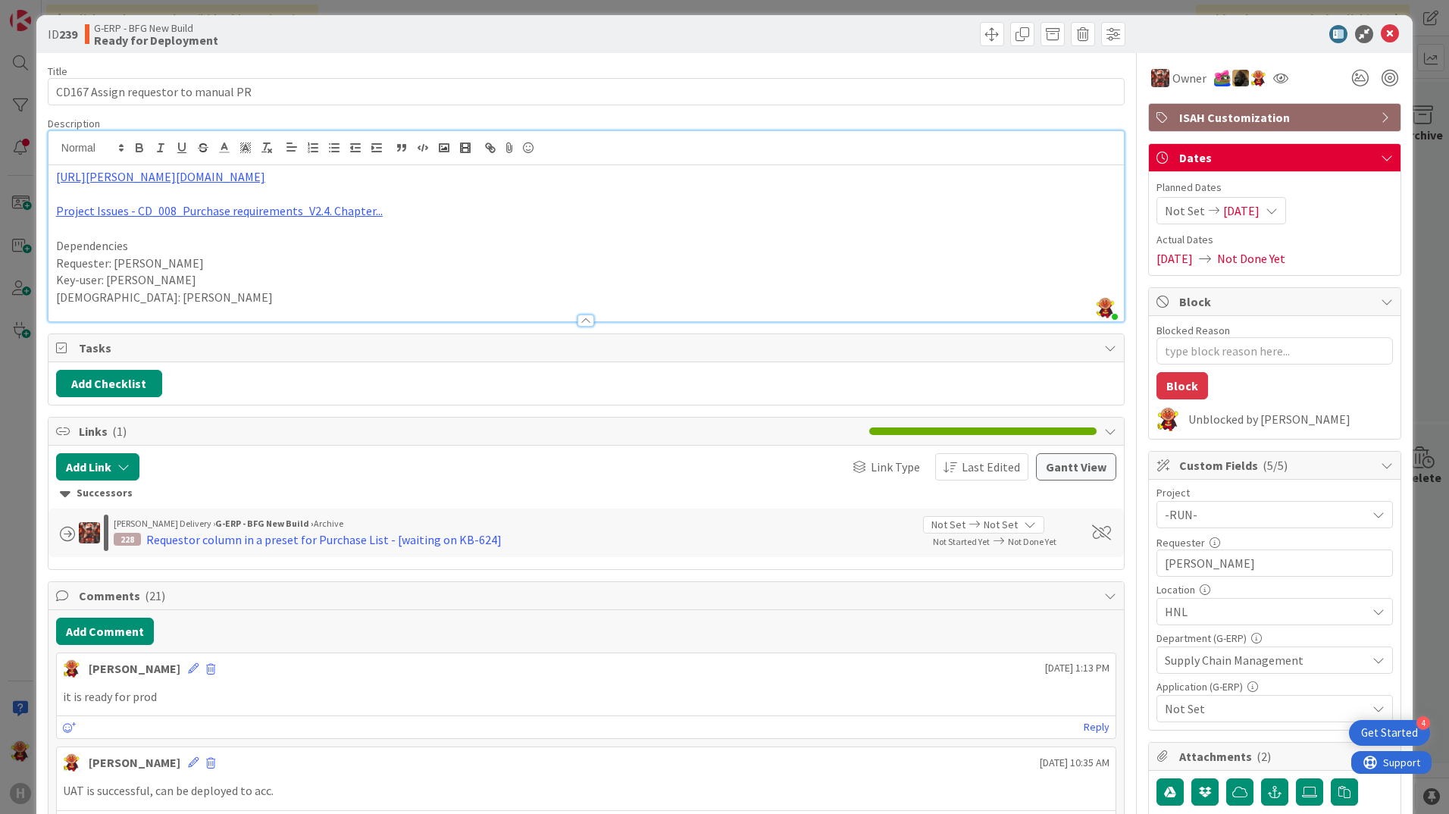
scroll to position [0, 0]
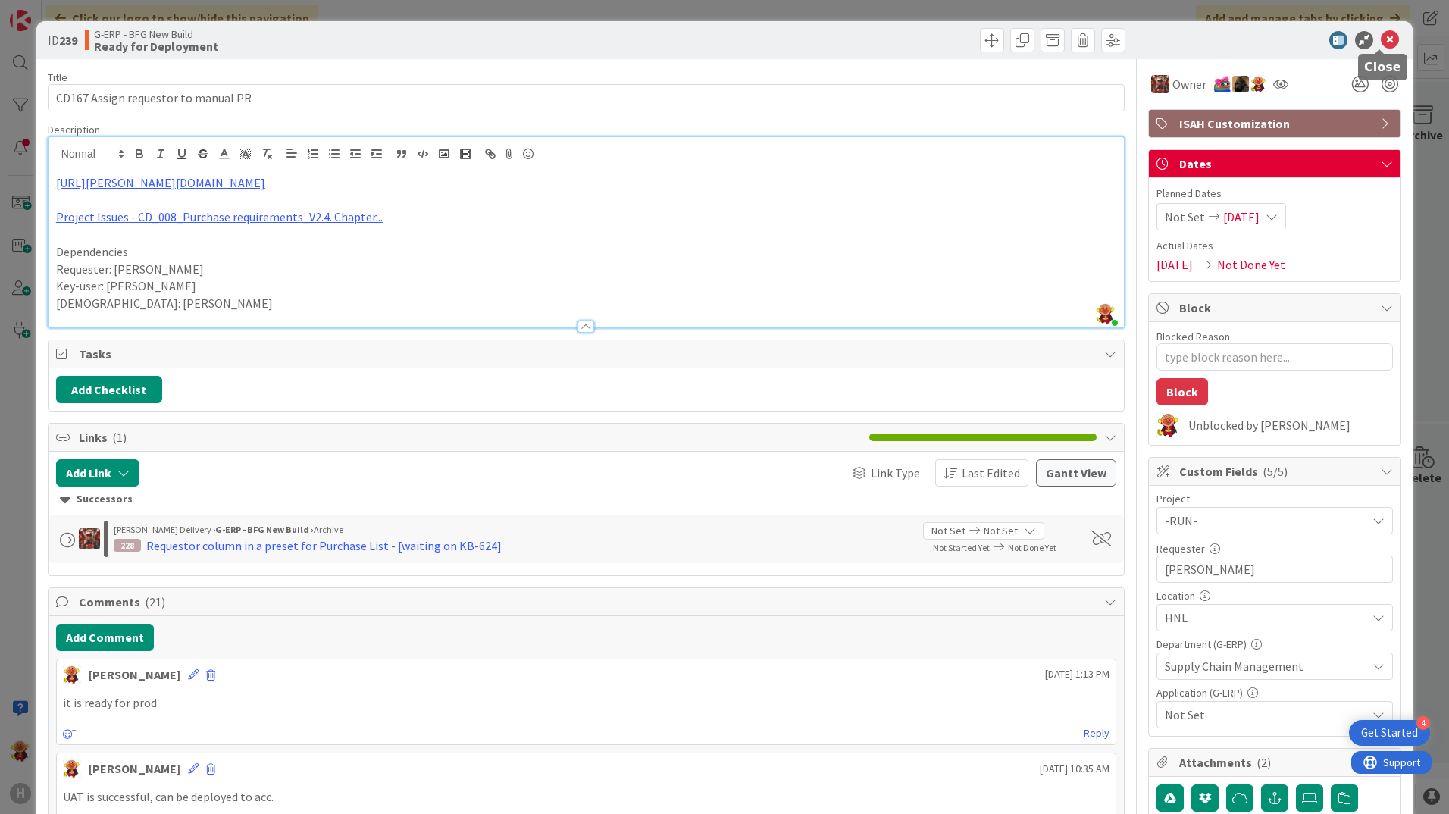
click at [1157, 35] on icon at bounding box center [1390, 40] width 18 height 18
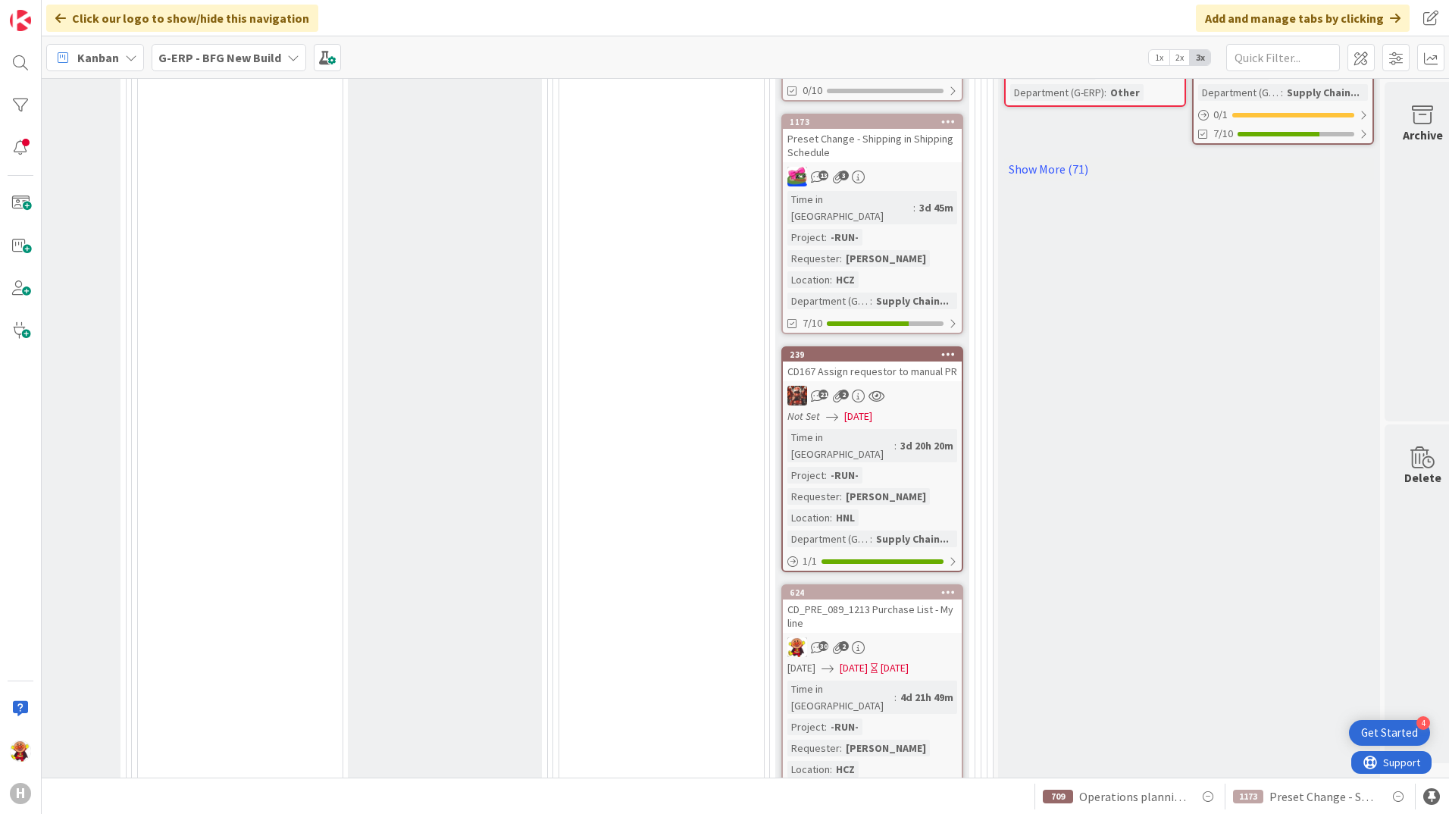
click at [953, 584] on link "624 CD_PRE_089_1213 Purchase List - My line 30 2 03/17/2025 03/17/2025 Today Ti…" at bounding box center [872, 704] width 182 height 240
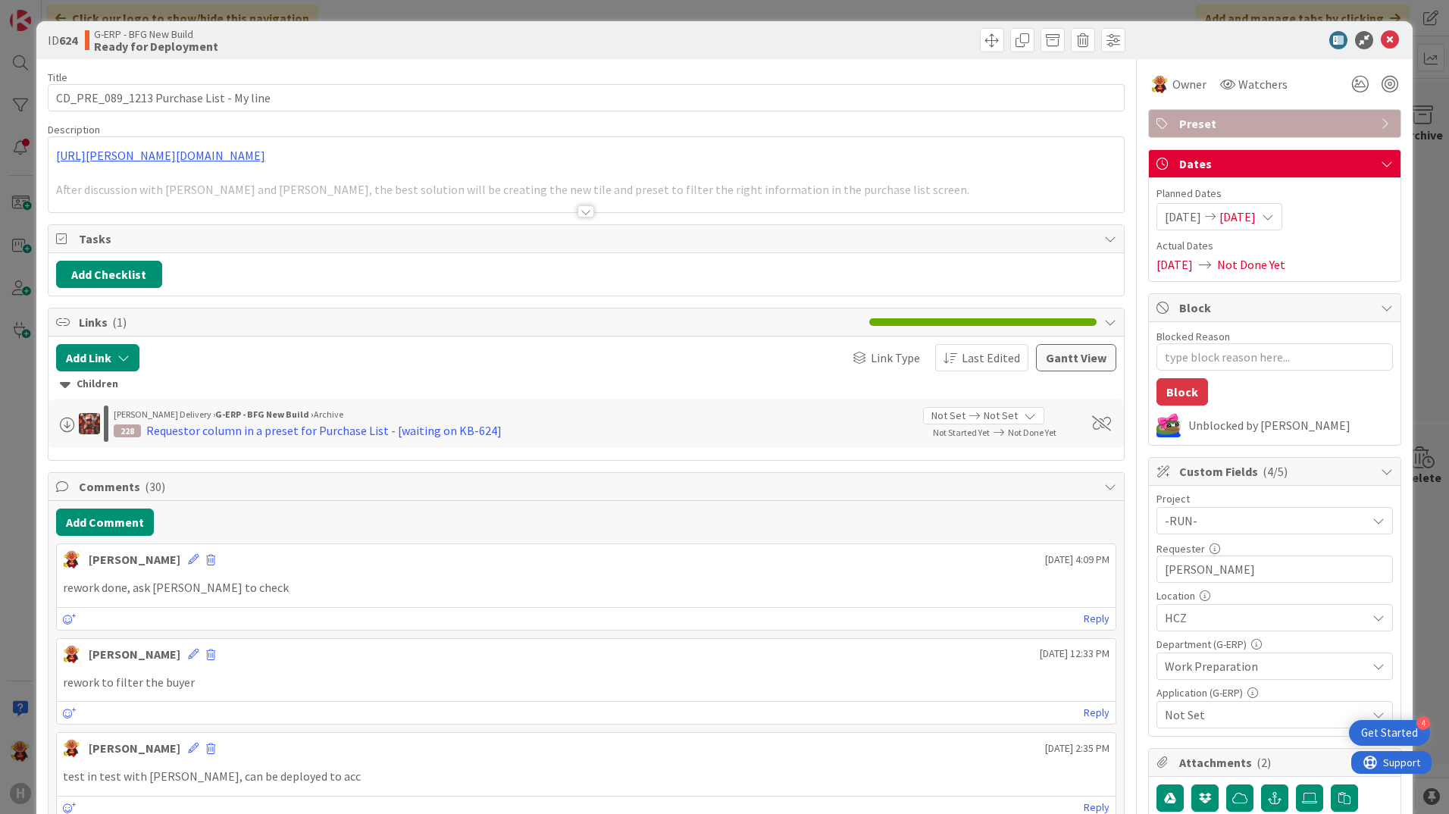
click at [578, 217] on div at bounding box center [586, 211] width 17 height 12
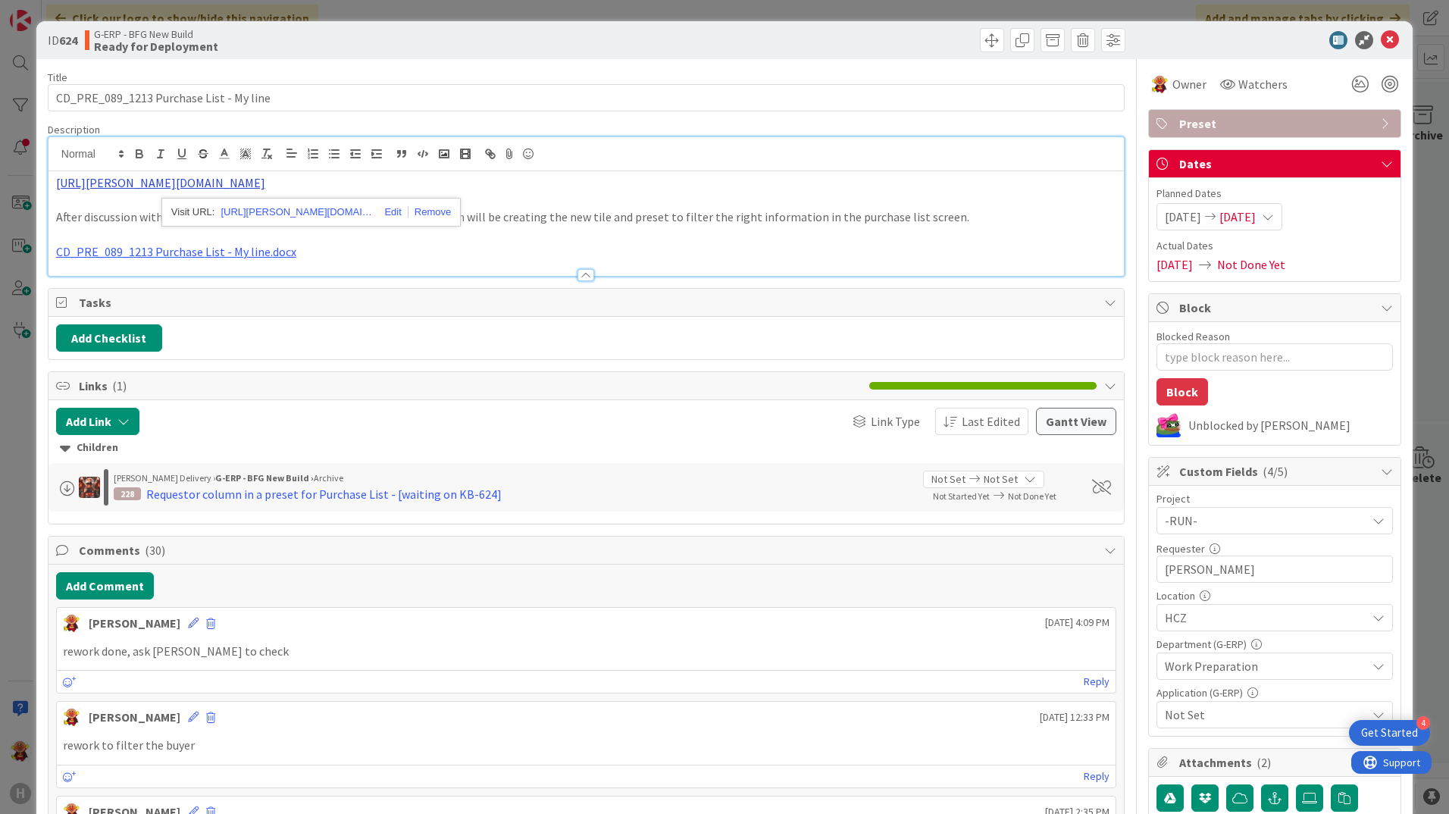
click at [265, 184] on link "https://huisman-smartit.onbmc.com/smartit/app/#/incident/AGGEEYN4FESK3ASQ9RUBSQ…" at bounding box center [160, 182] width 209 height 15
click at [271, 220] on link "https://huisman-smartit.onbmc.com/smartit/app#/incident/AGGEEYN4FESK3ASQ9RUBSQ9…" at bounding box center [297, 212] width 152 height 20
click at [1157, 37] on icon at bounding box center [1390, 40] width 18 height 18
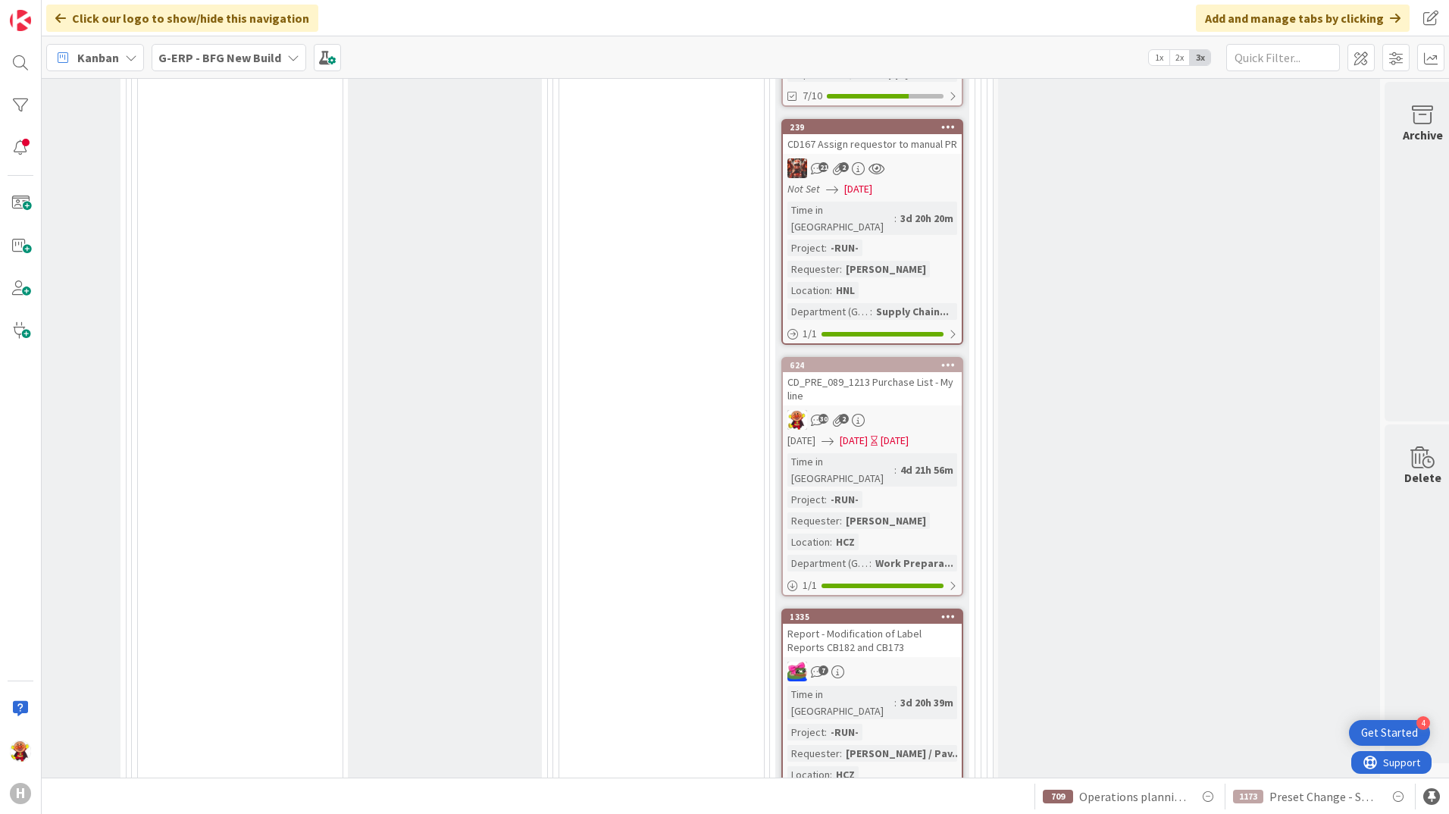
click at [938, 624] on div "Report - Modification of Label Reports CB182 and CB173" at bounding box center [872, 640] width 179 height 33
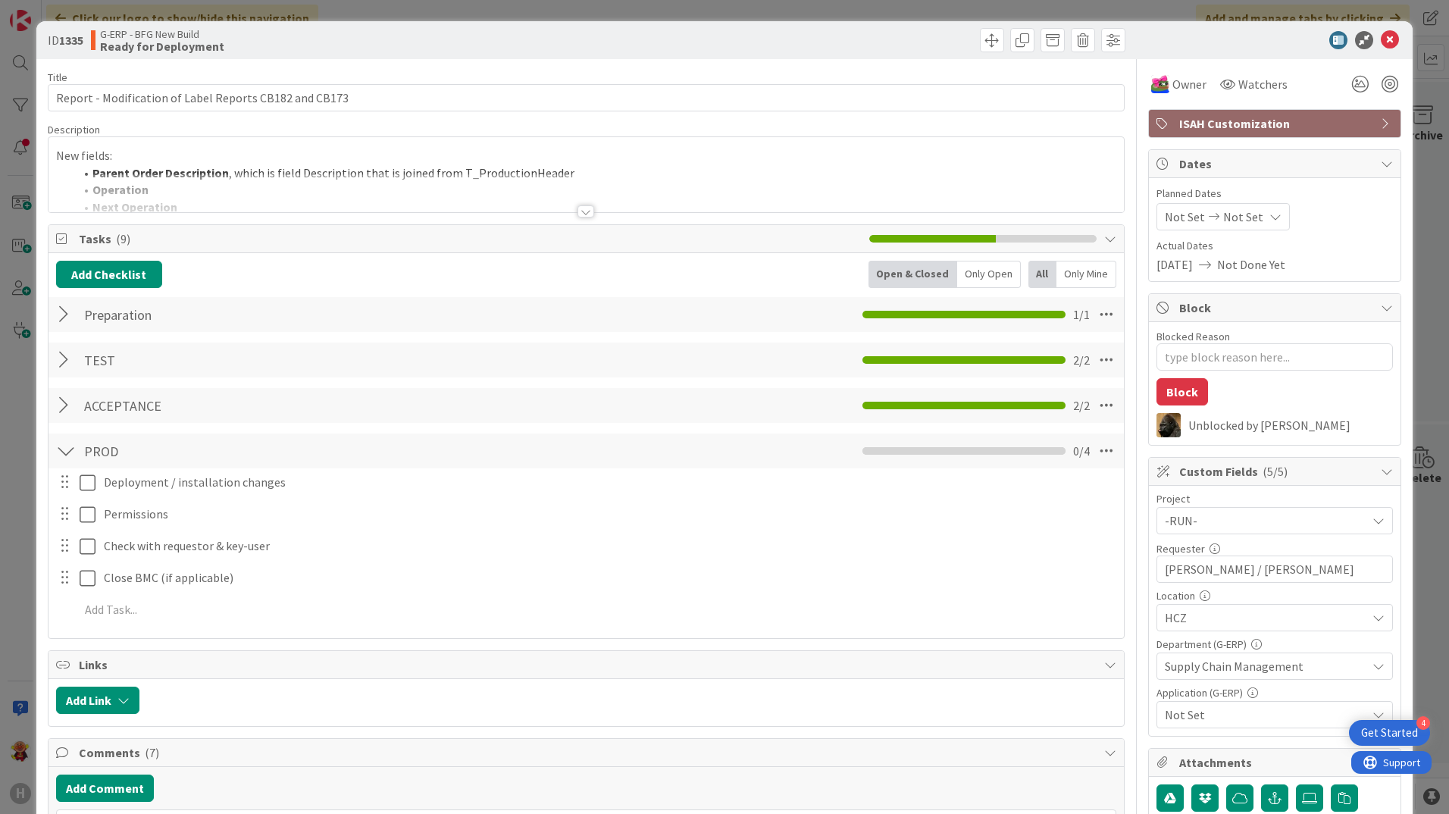
click at [581, 215] on div at bounding box center [586, 211] width 17 height 12
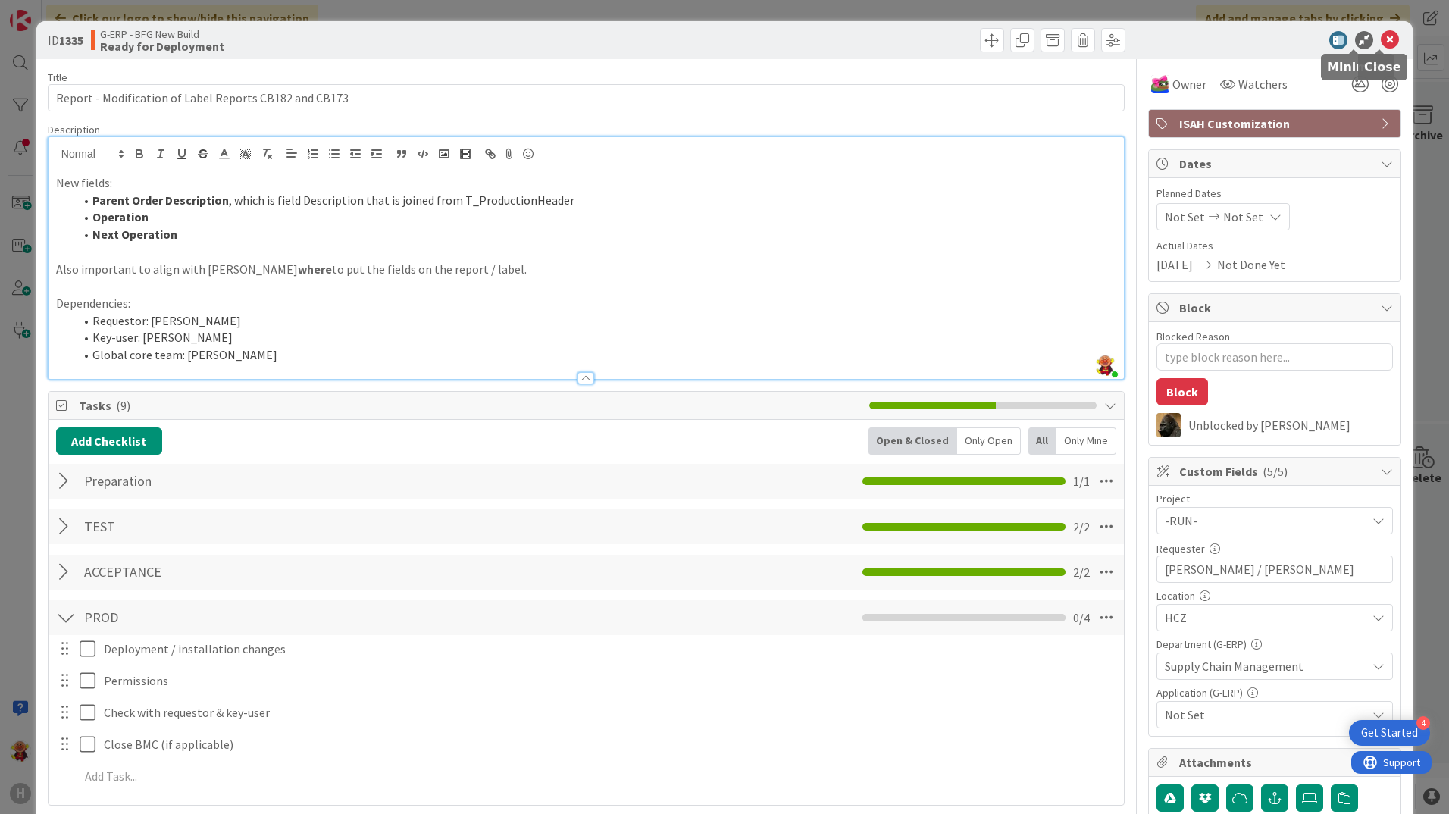
drag, startPoint x: 1382, startPoint y: 36, endPoint x: 1291, endPoint y: 159, distance: 153.4
click at [1157, 36] on icon at bounding box center [1390, 40] width 18 height 18
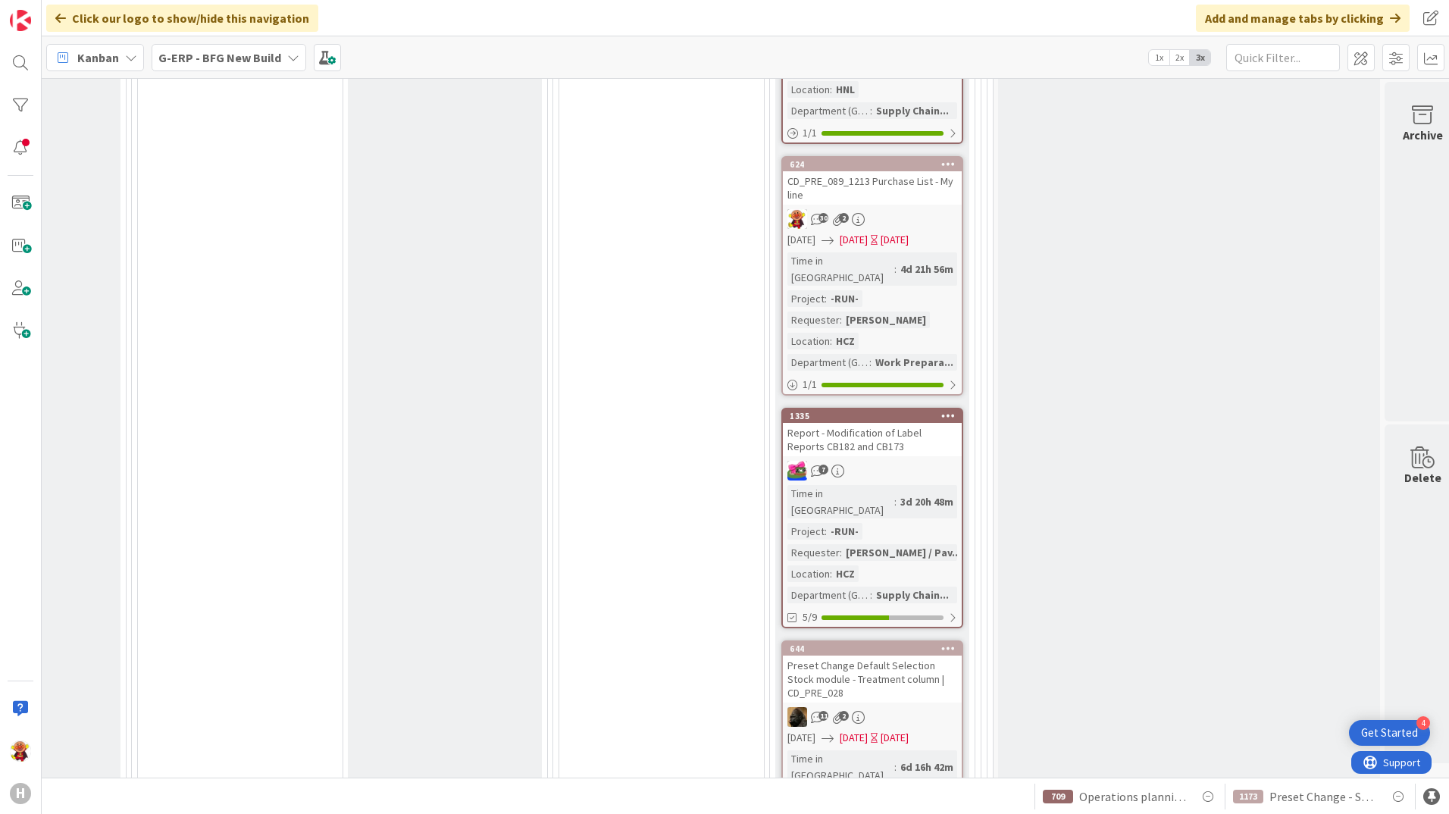
scroll to position [1592, 1512]
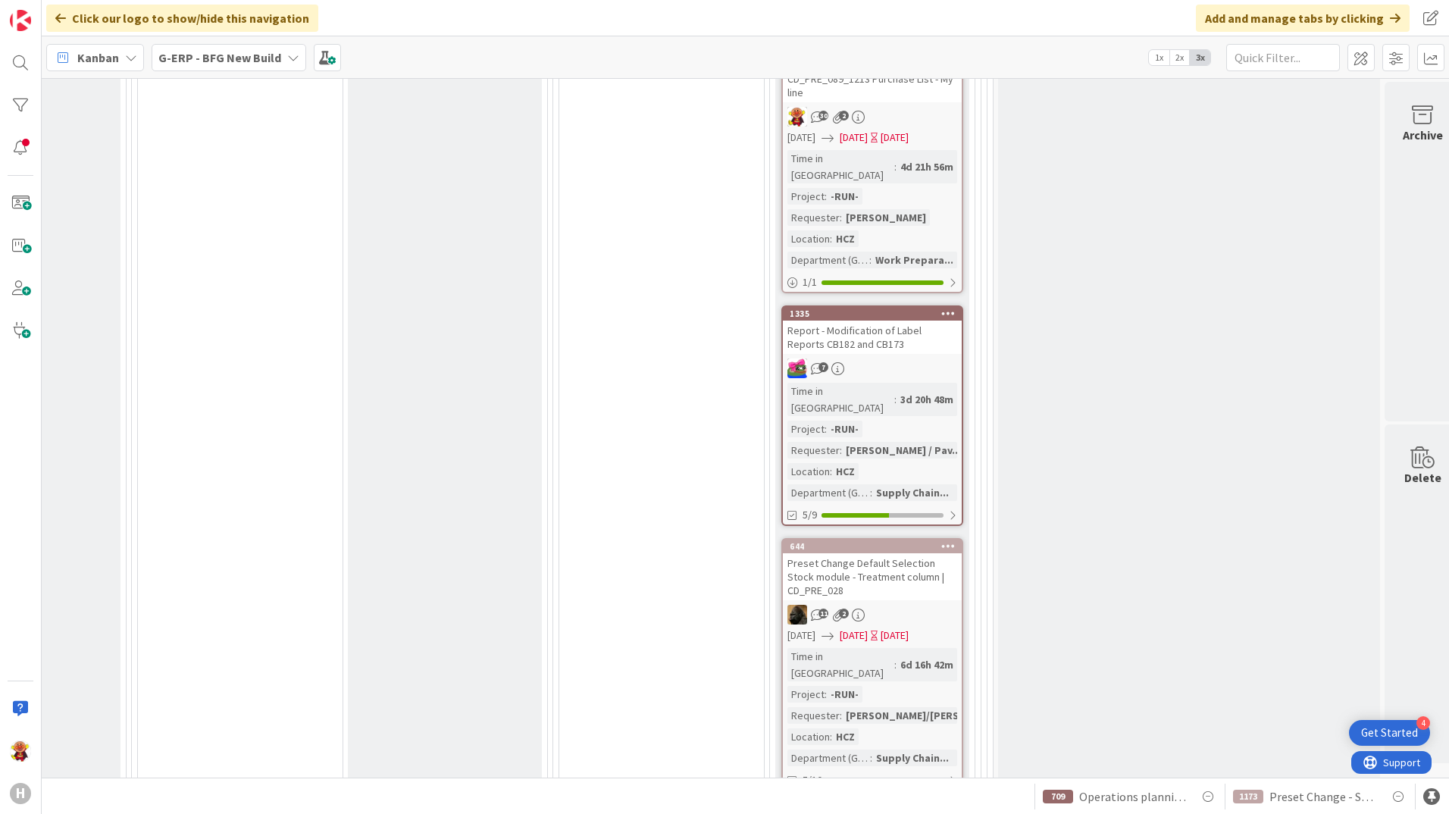
click at [943, 553] on div "Preset Change Default Selection Stock module - Treatment column | CD_PRE_028" at bounding box center [872, 576] width 179 height 47
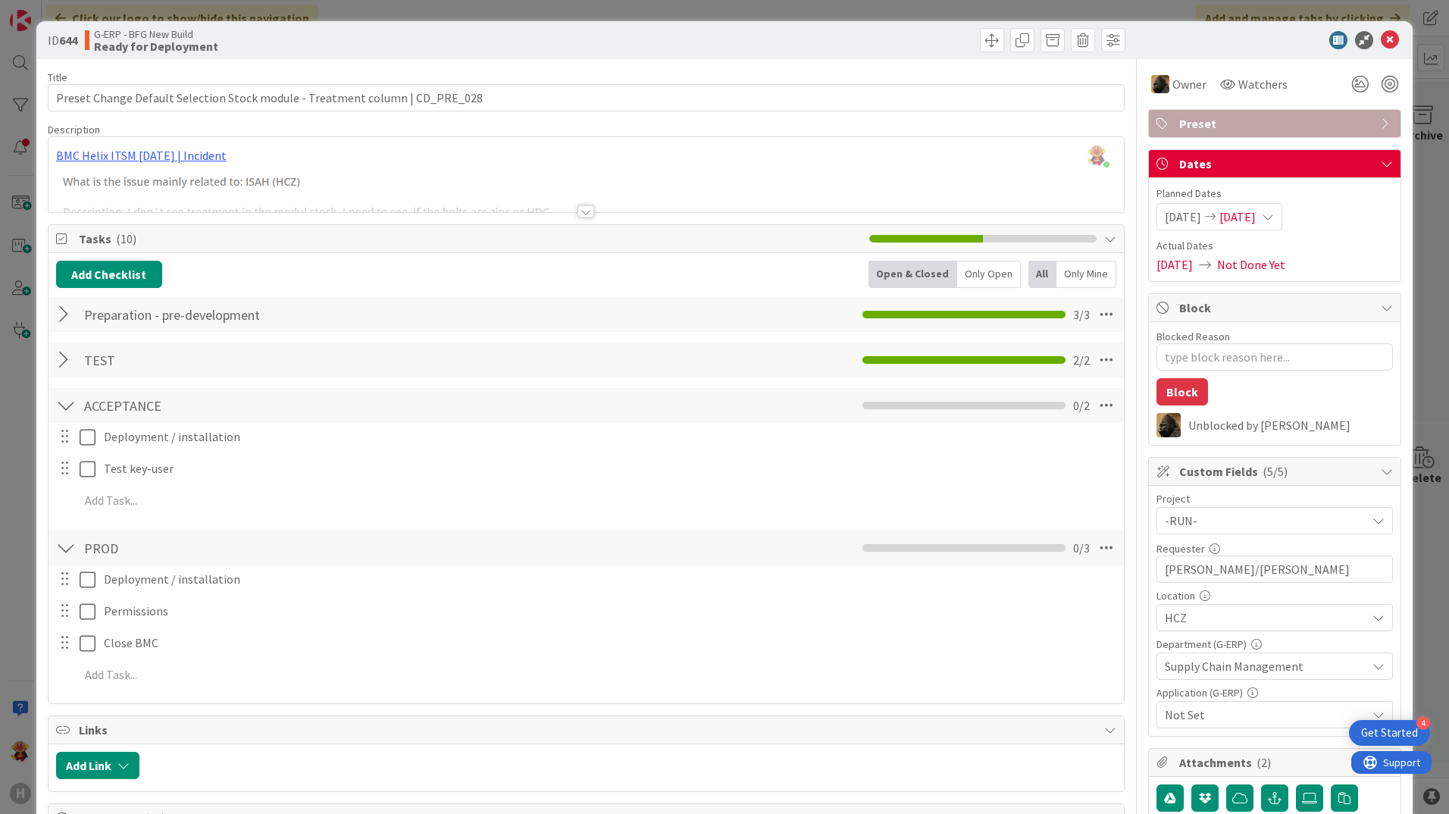
click at [578, 213] on div at bounding box center [586, 211] width 17 height 12
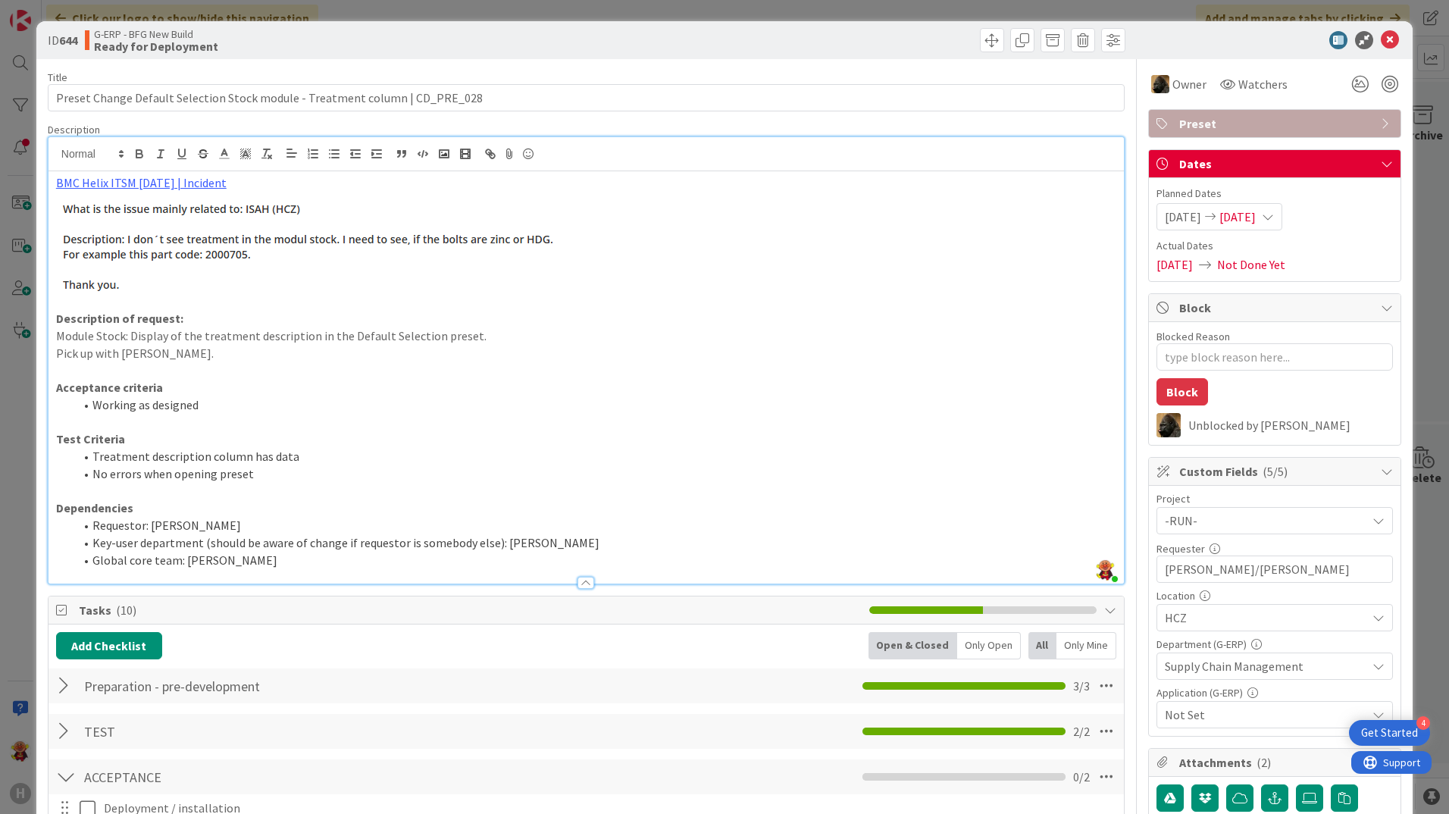
click at [160, 192] on img at bounding box center [319, 243] width 526 height 102
click at [170, 187] on link "BMC Helix ITSM 23.3.02 | Incident" at bounding box center [141, 182] width 171 height 15
click at [114, 219] on link "https://huisman-smartit.onbmc.com/smartit/app/#/incident/AGGEFRDUJONBTASSLFFGSS…" at bounding box center [136, 212] width 152 height 20
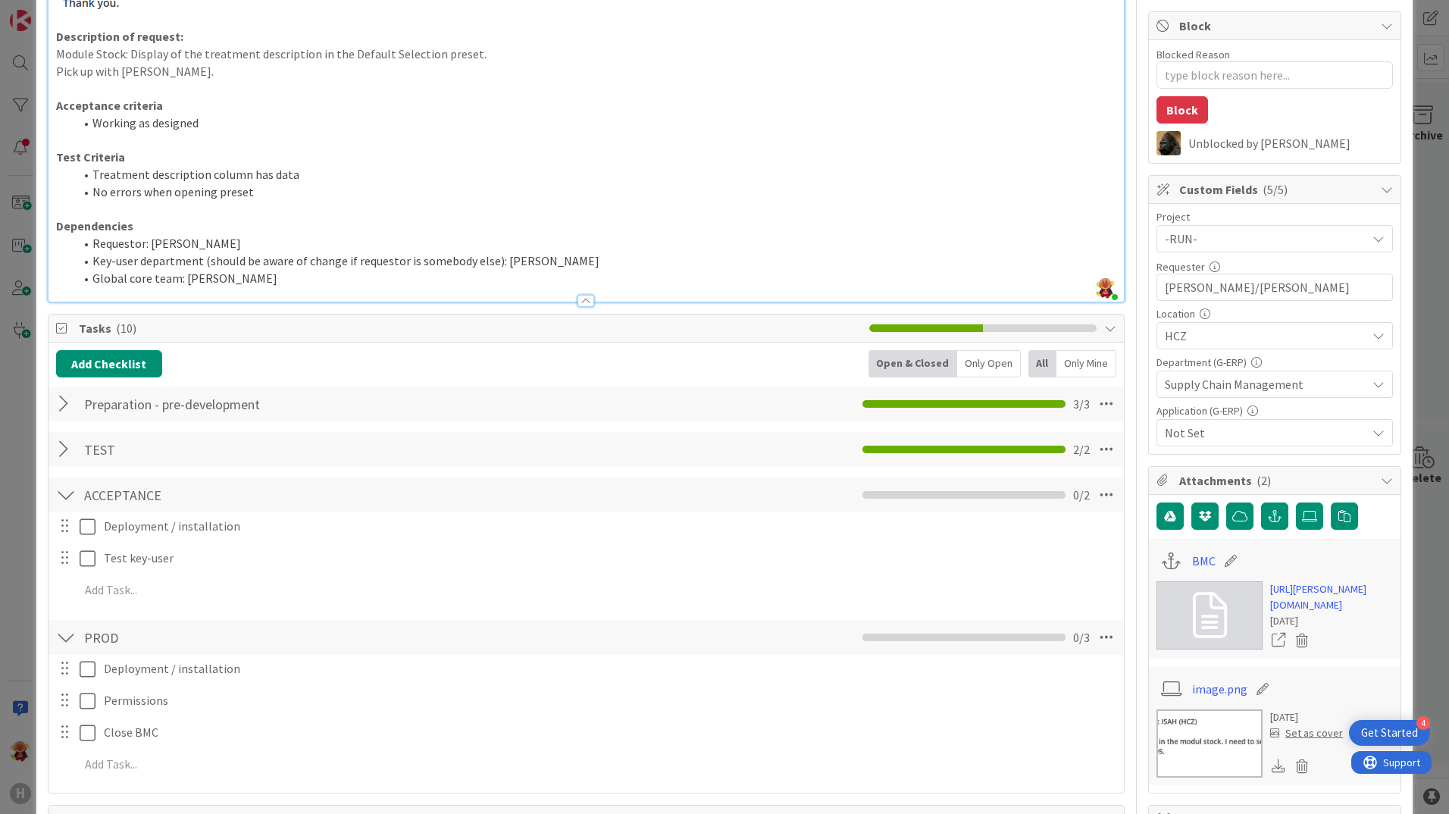
scroll to position [455, 0]
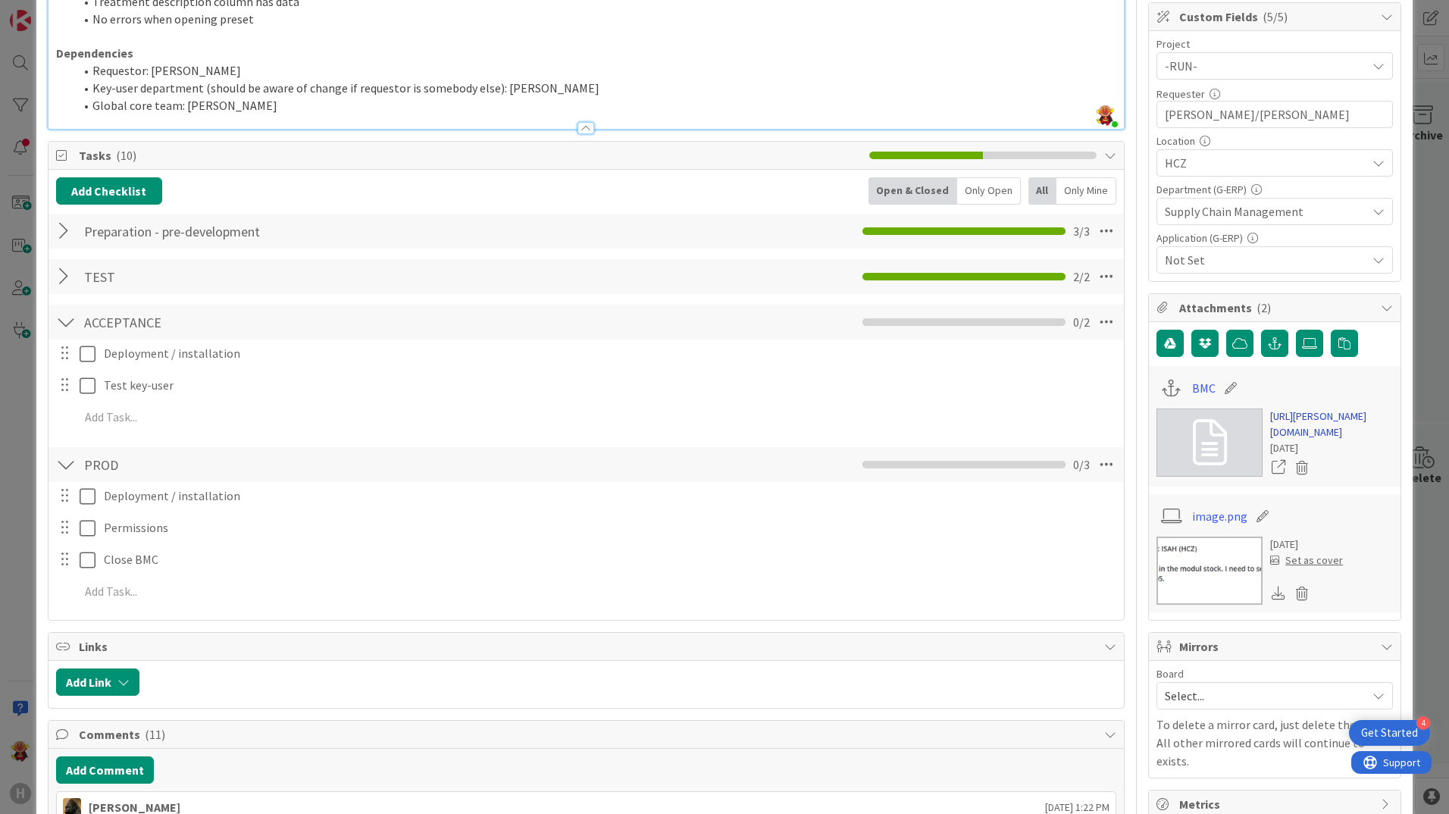
click at [1157, 428] on link "https://huisman-smartit.onbmc.com/smartit/app/#/incident/AGGEFRDUJONBTASSLFFGSS…" at bounding box center [1331, 425] width 123 height 32
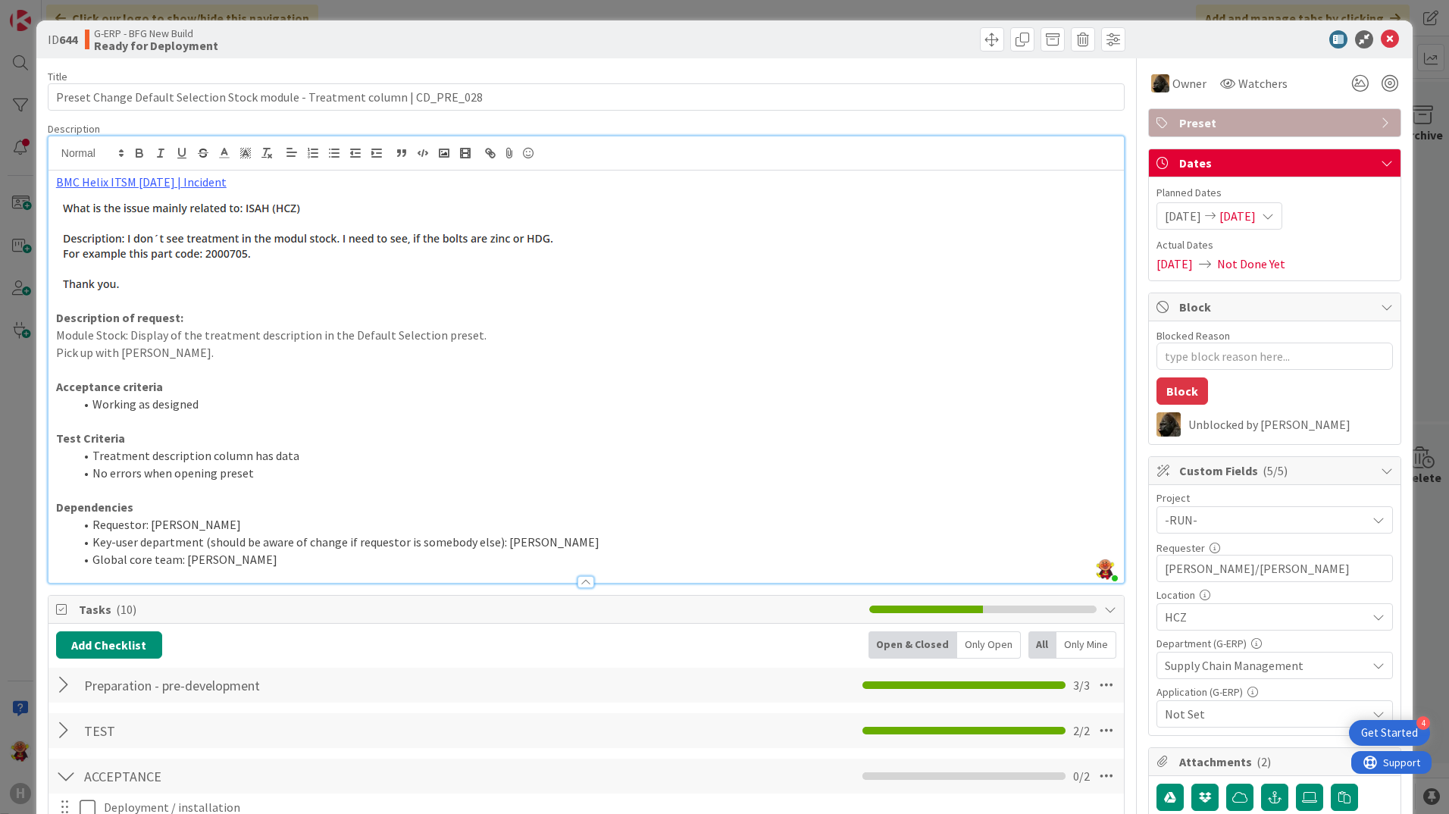
scroll to position [0, 0]
drag, startPoint x: 1382, startPoint y: 39, endPoint x: 1279, endPoint y: 206, distance: 196.0
click at [1157, 40] on icon at bounding box center [1390, 40] width 18 height 18
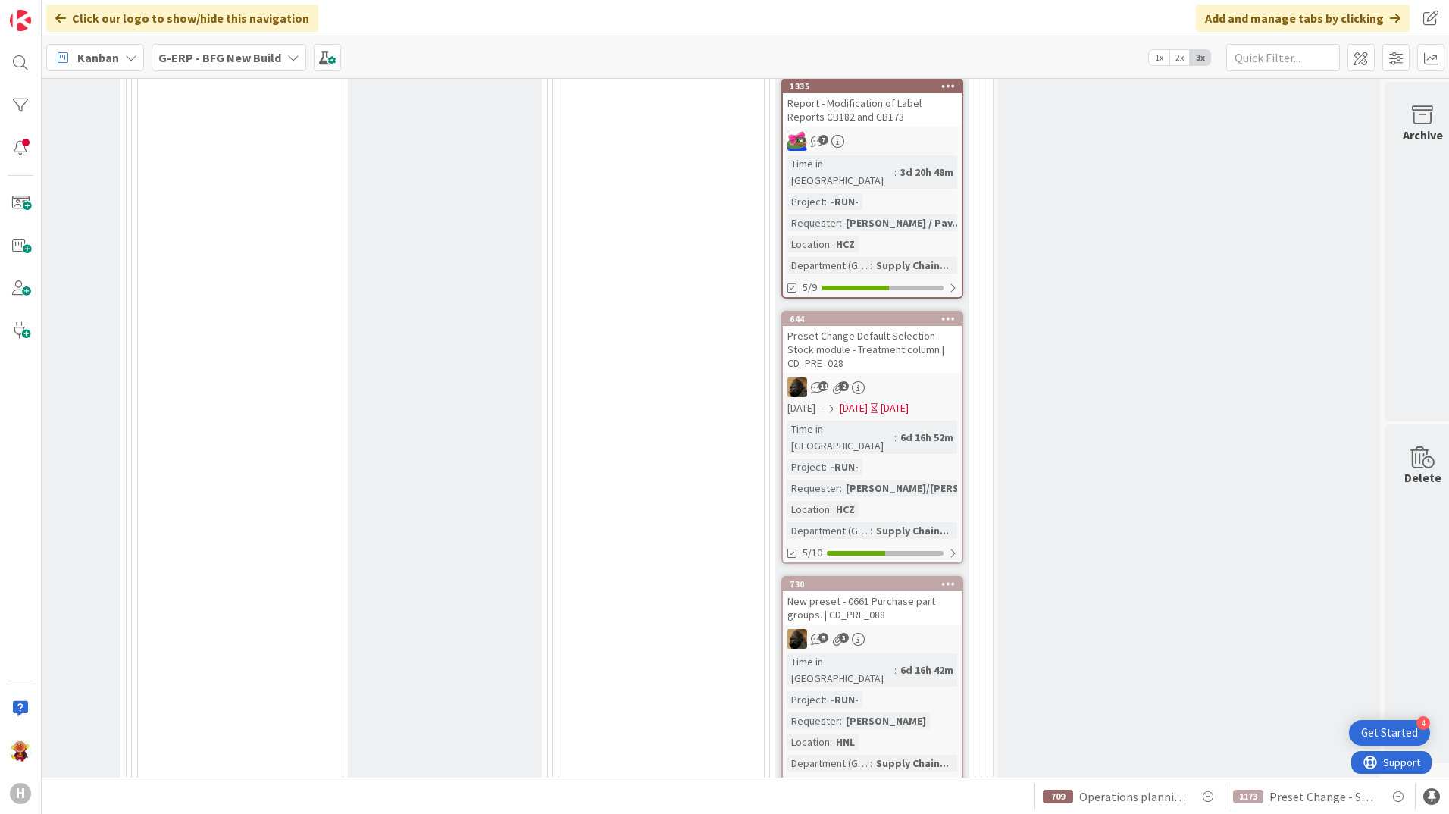
click at [915, 591] on div "New preset - 0661 Purchase part groups. | CD_PRE_088" at bounding box center [872, 607] width 179 height 33
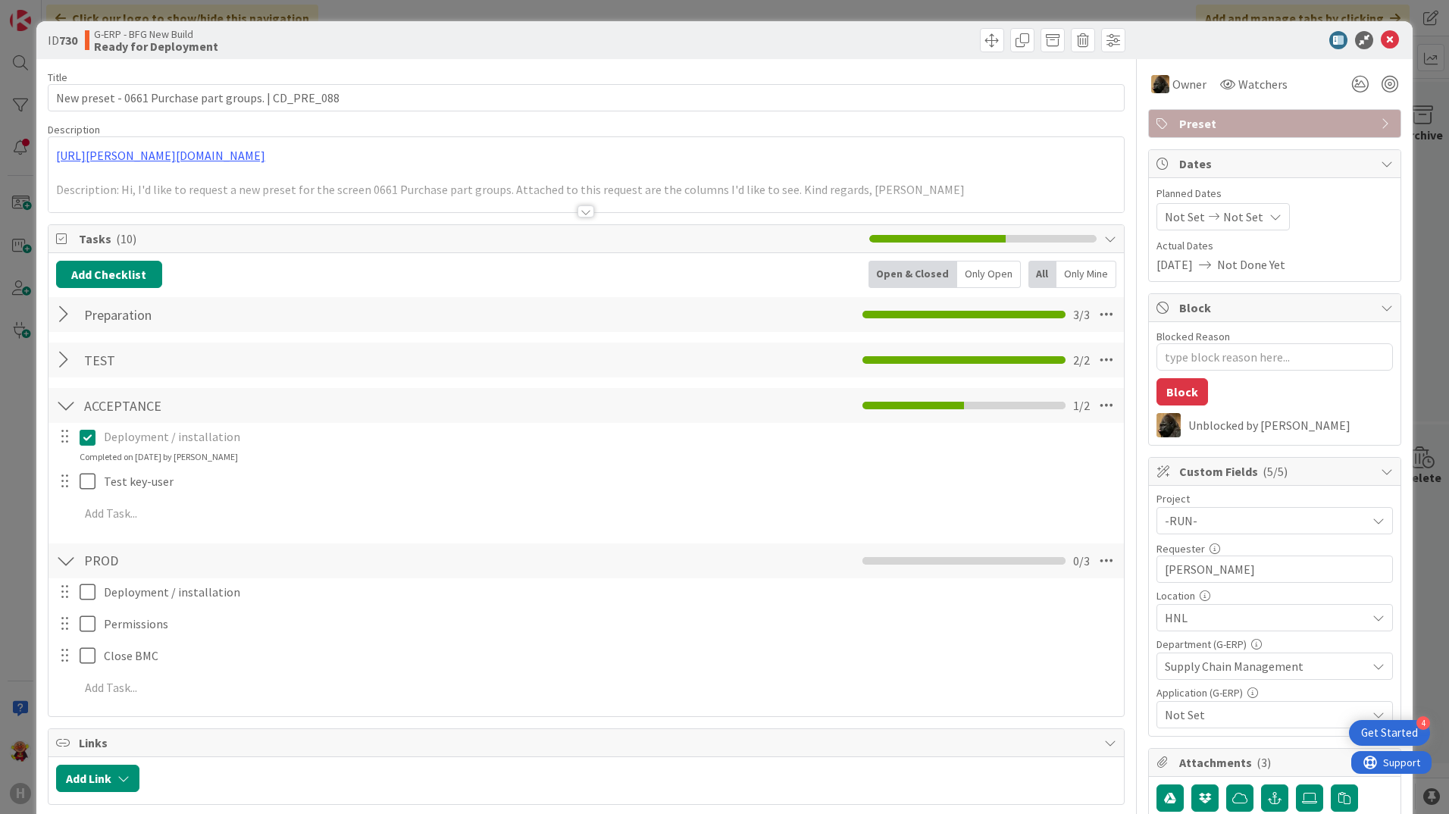
click at [578, 214] on div at bounding box center [586, 211] width 17 height 12
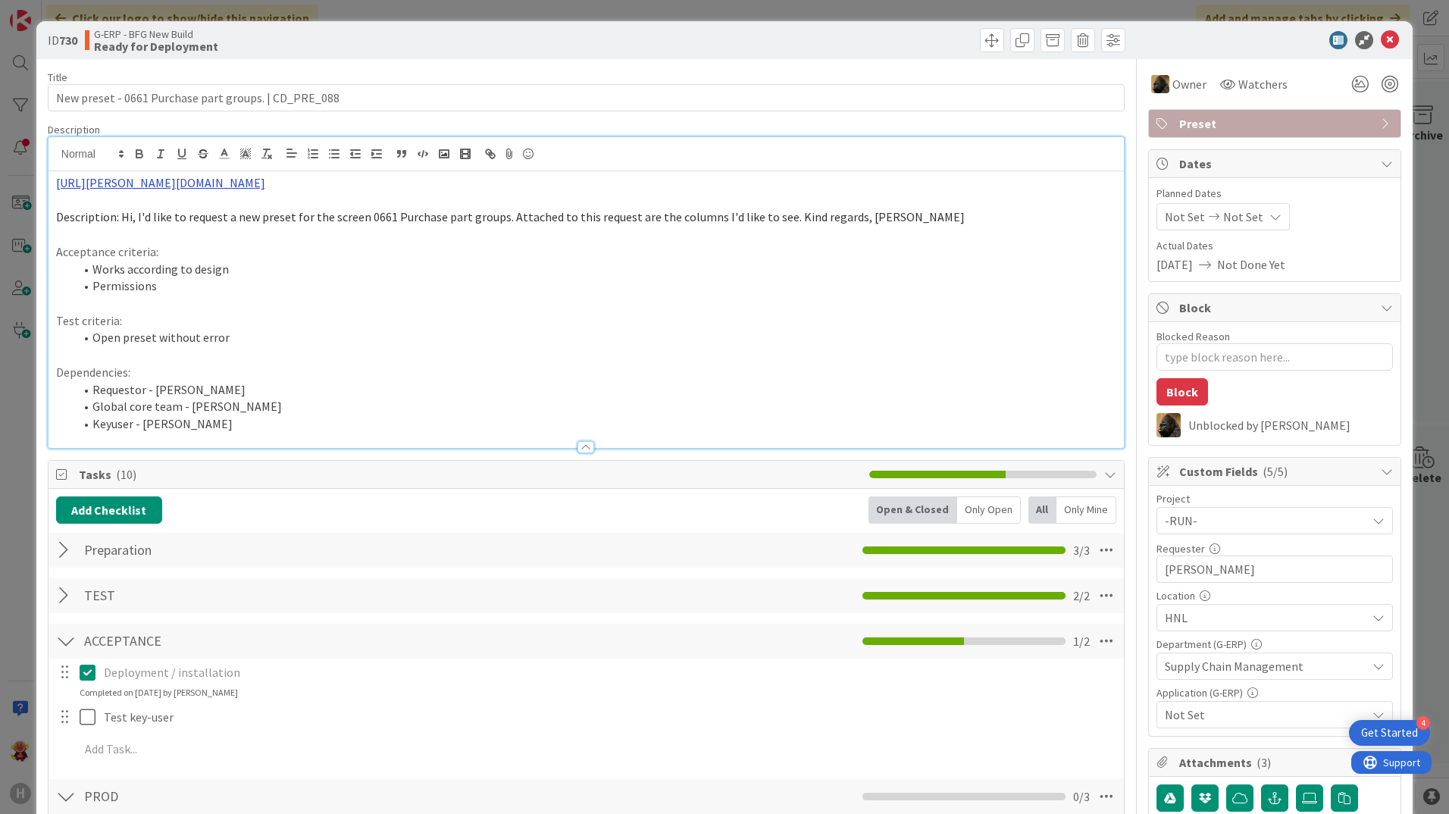
click at [265, 183] on link "https://huisman-smartit.onbmc.com/smartit/app/#/incident/AGGEFRDUJONBTASVEGSUSV…" at bounding box center [160, 182] width 209 height 15
click at [338, 213] on link "https://huisman-smartit.onbmc.com/smartit/app#/incident/AGGEFRDUJONBTASVEGSUSVE…" at bounding box center [299, 212] width 152 height 20
click at [1157, 47] on icon at bounding box center [1390, 40] width 18 height 18
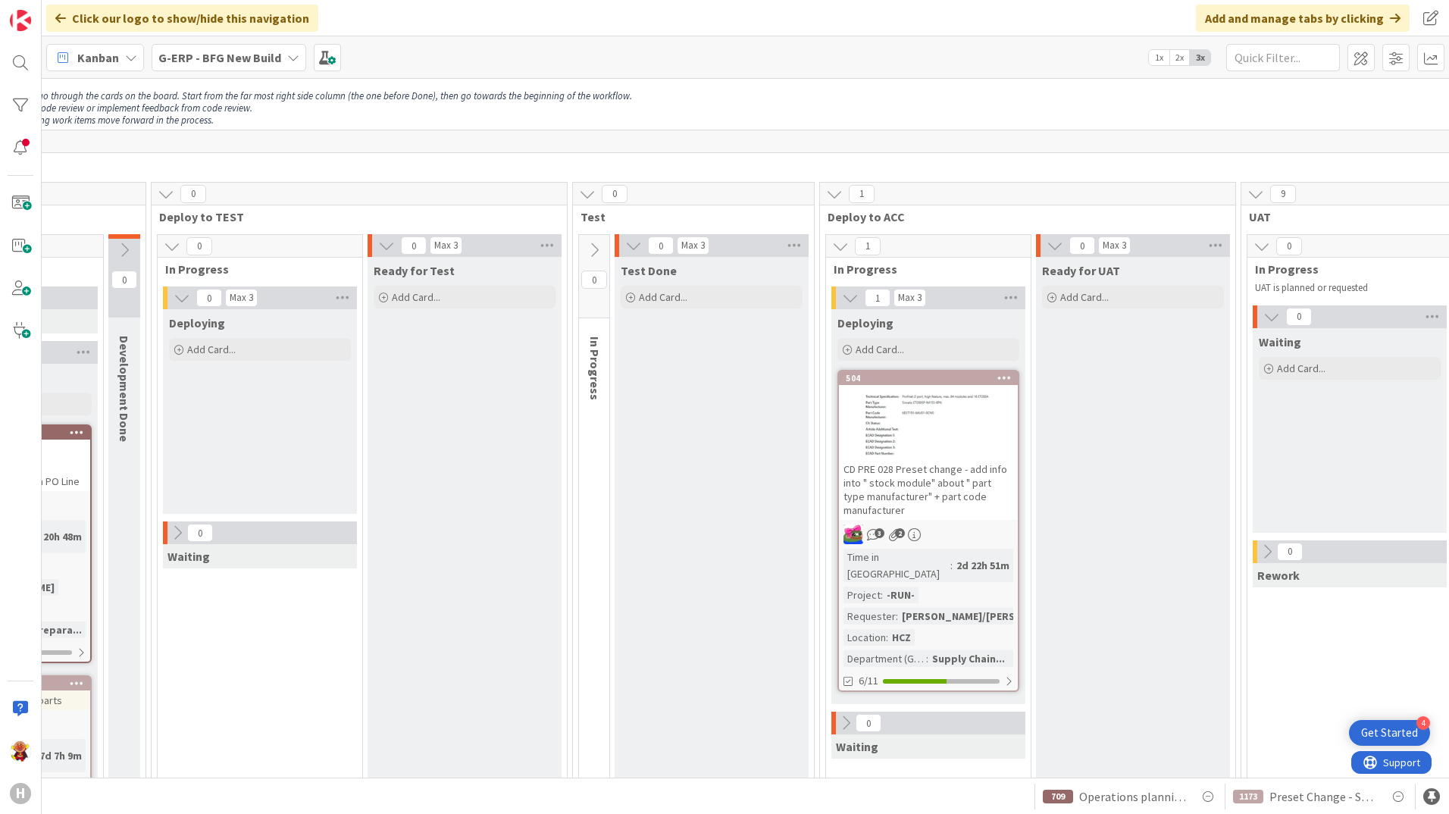
scroll to position [76, 824]
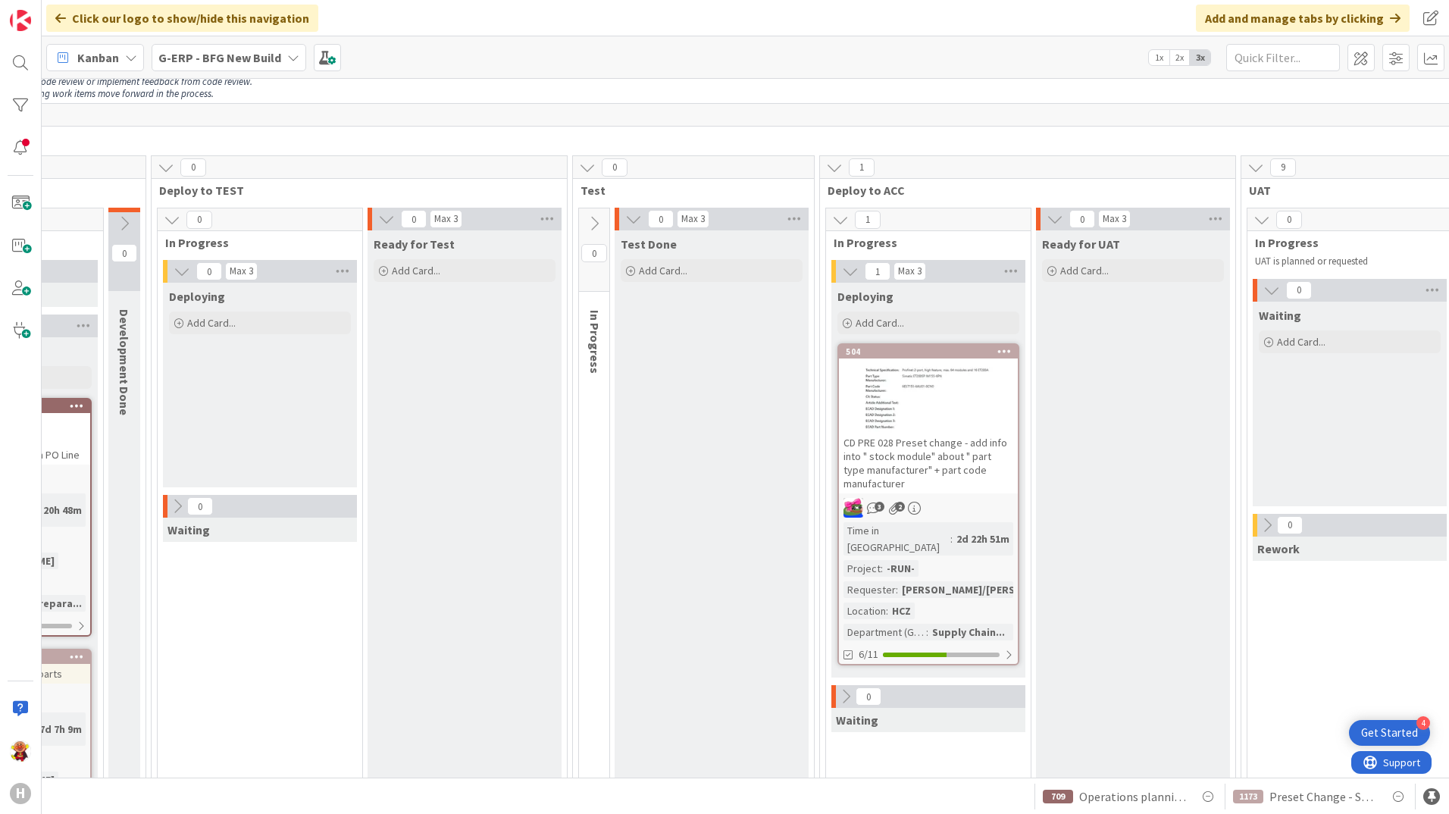
click at [962, 440] on div "CD PRE 028 Preset change - add info into " stock module" about " part type manu…" at bounding box center [928, 463] width 179 height 61
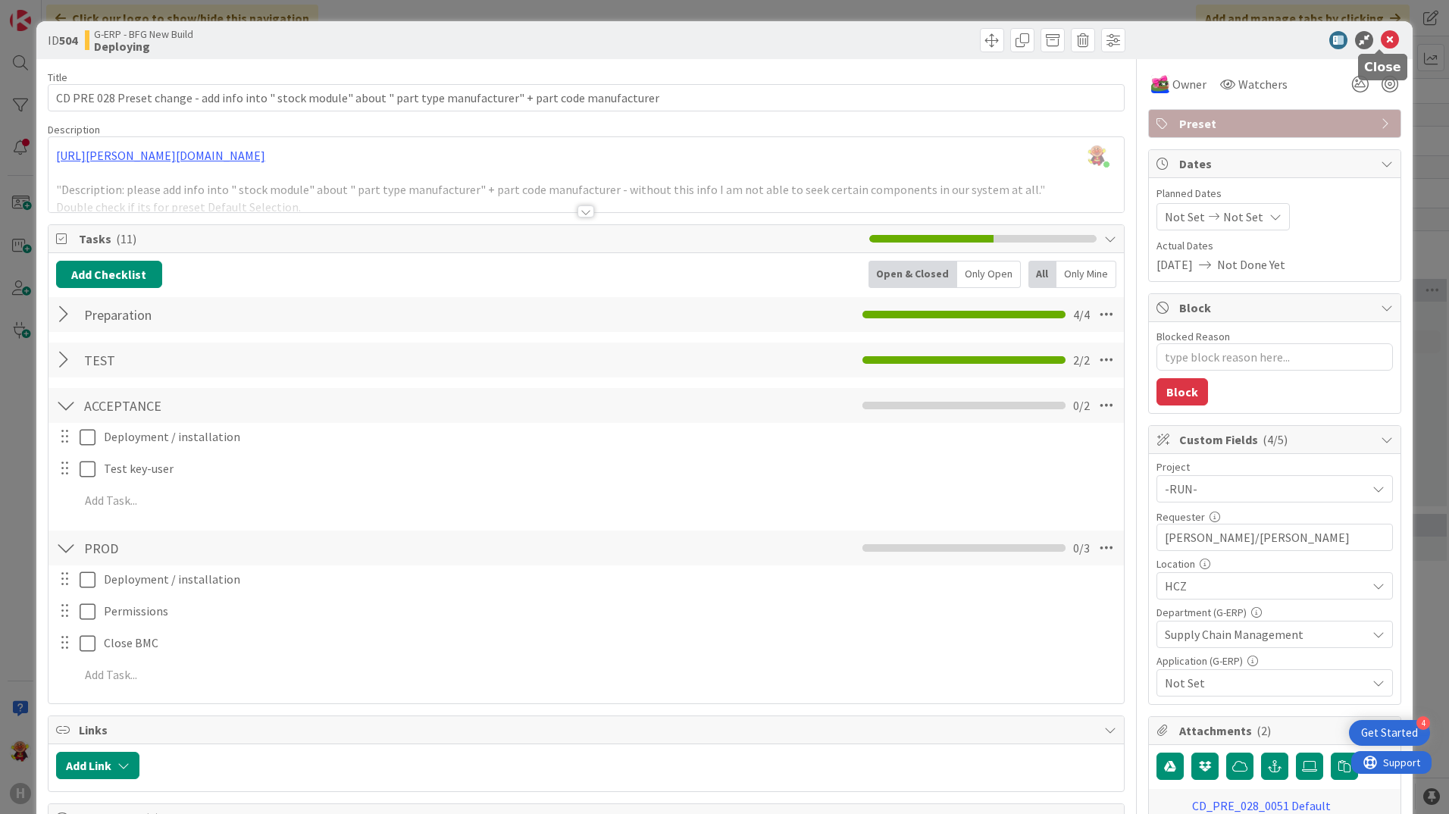
drag, startPoint x: 1375, startPoint y: 44, endPoint x: 1351, endPoint y: 484, distance: 441.0
click at [1157, 44] on icon at bounding box center [1390, 40] width 18 height 18
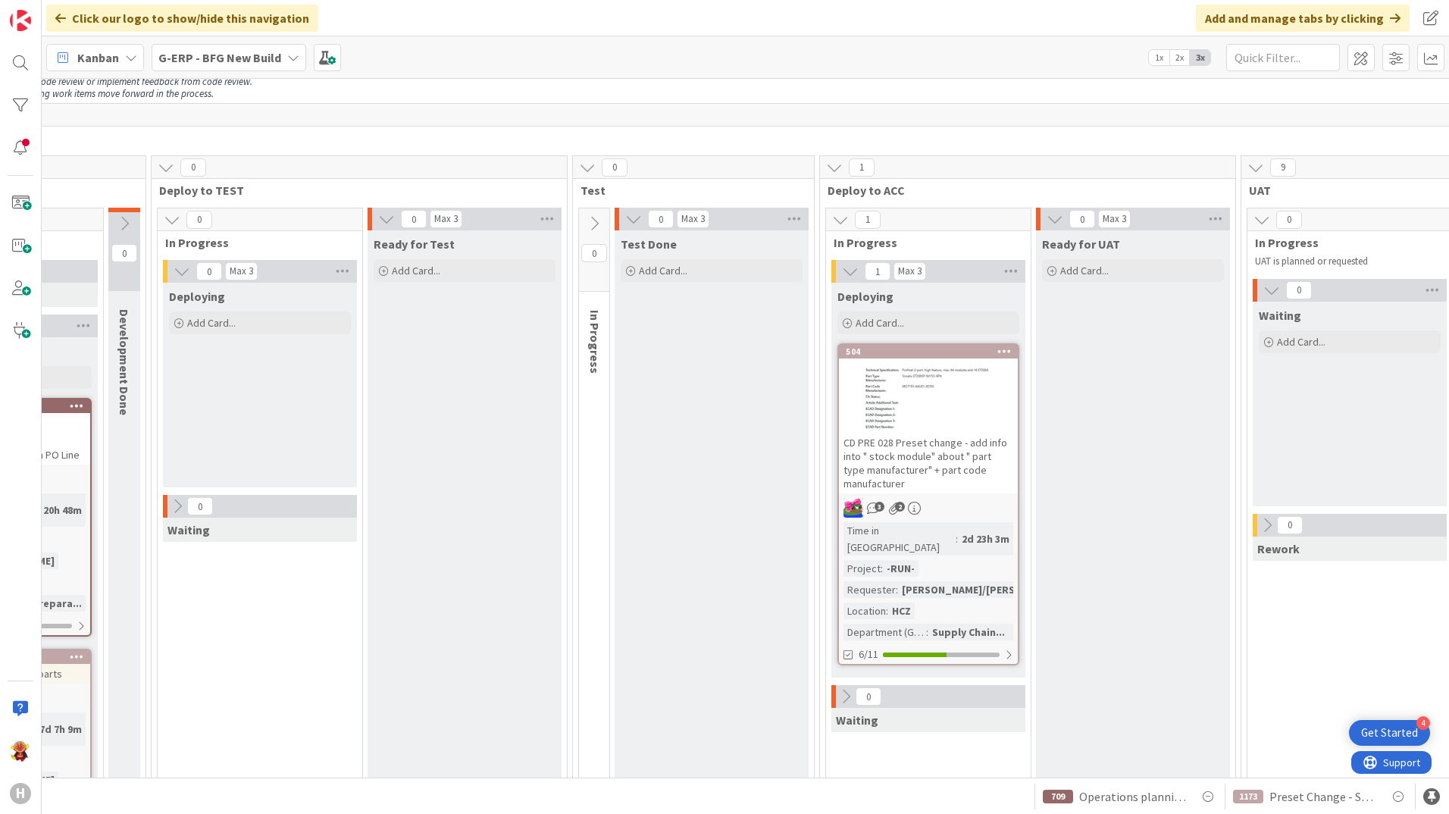
click at [224, 54] on b "G-ERP - BFG New Build" at bounding box center [219, 57] width 123 height 15
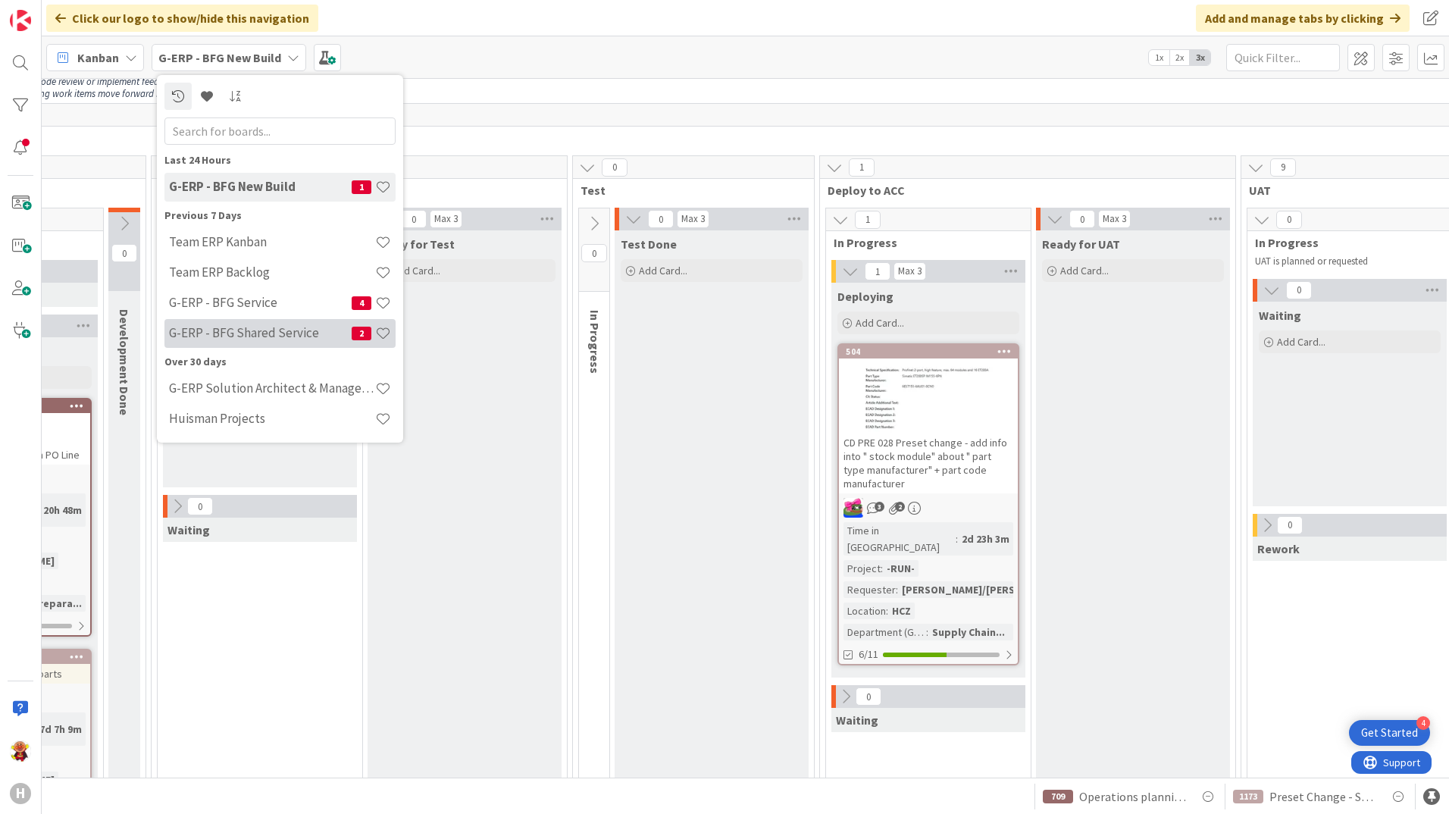
click at [274, 329] on h4 "G-ERP - BFG Shared Service" at bounding box center [260, 332] width 183 height 15
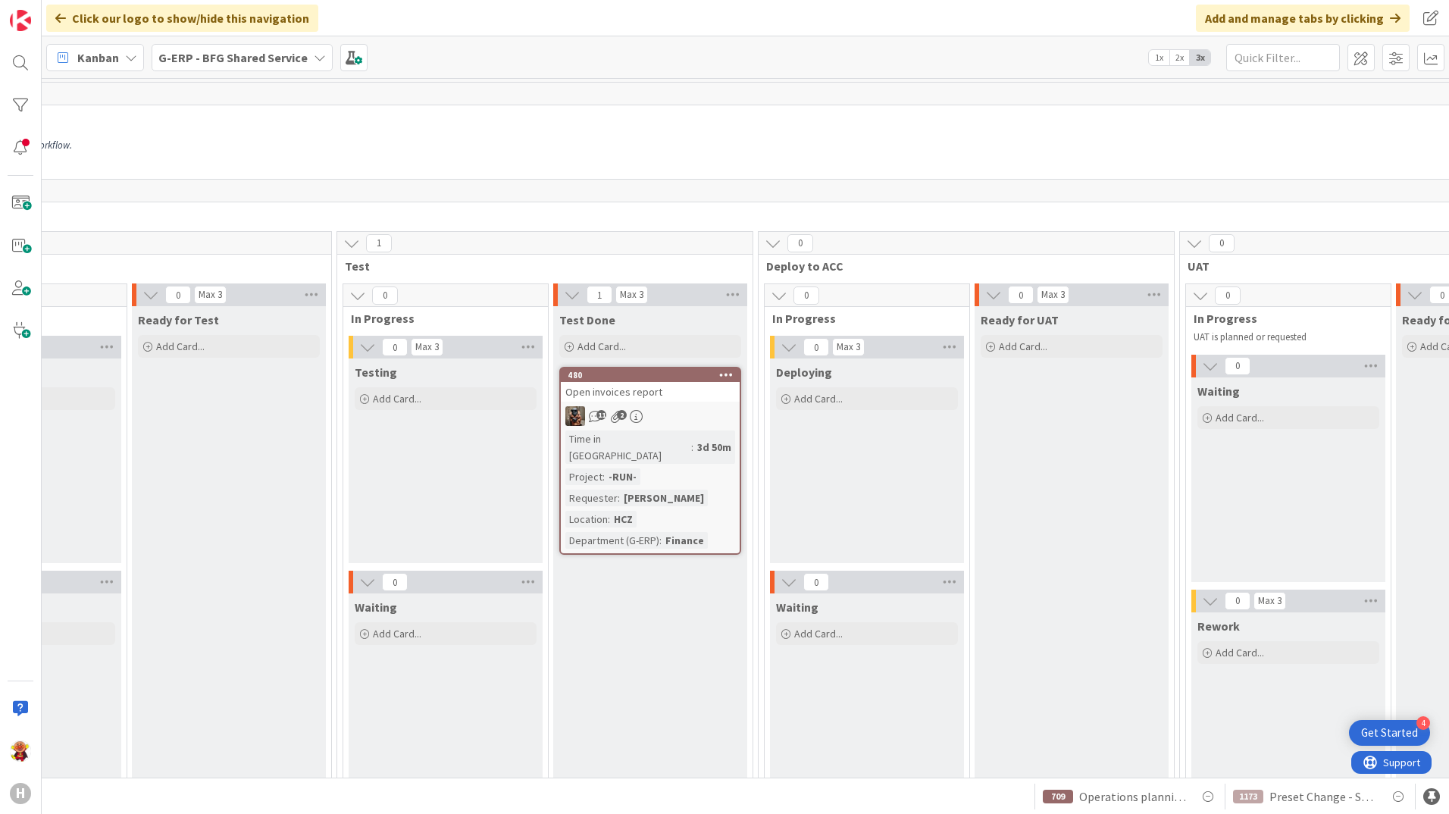
scroll to position [0, 1379]
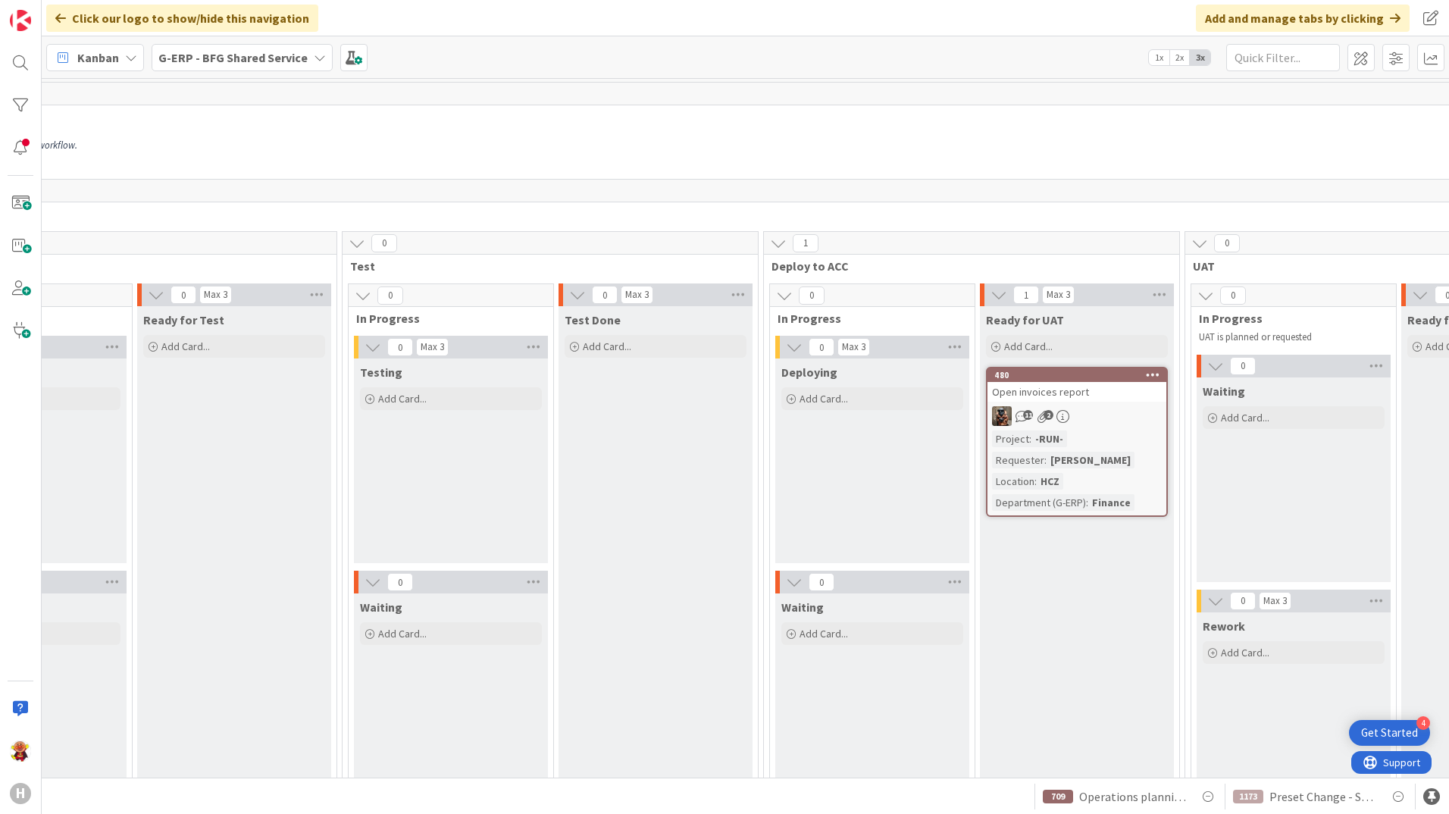
click at [1135, 402] on link "480 Open invoices report 11 2 Project : -RUN- Requester : Lenka Marsalkova Loca…" at bounding box center [1077, 442] width 182 height 150
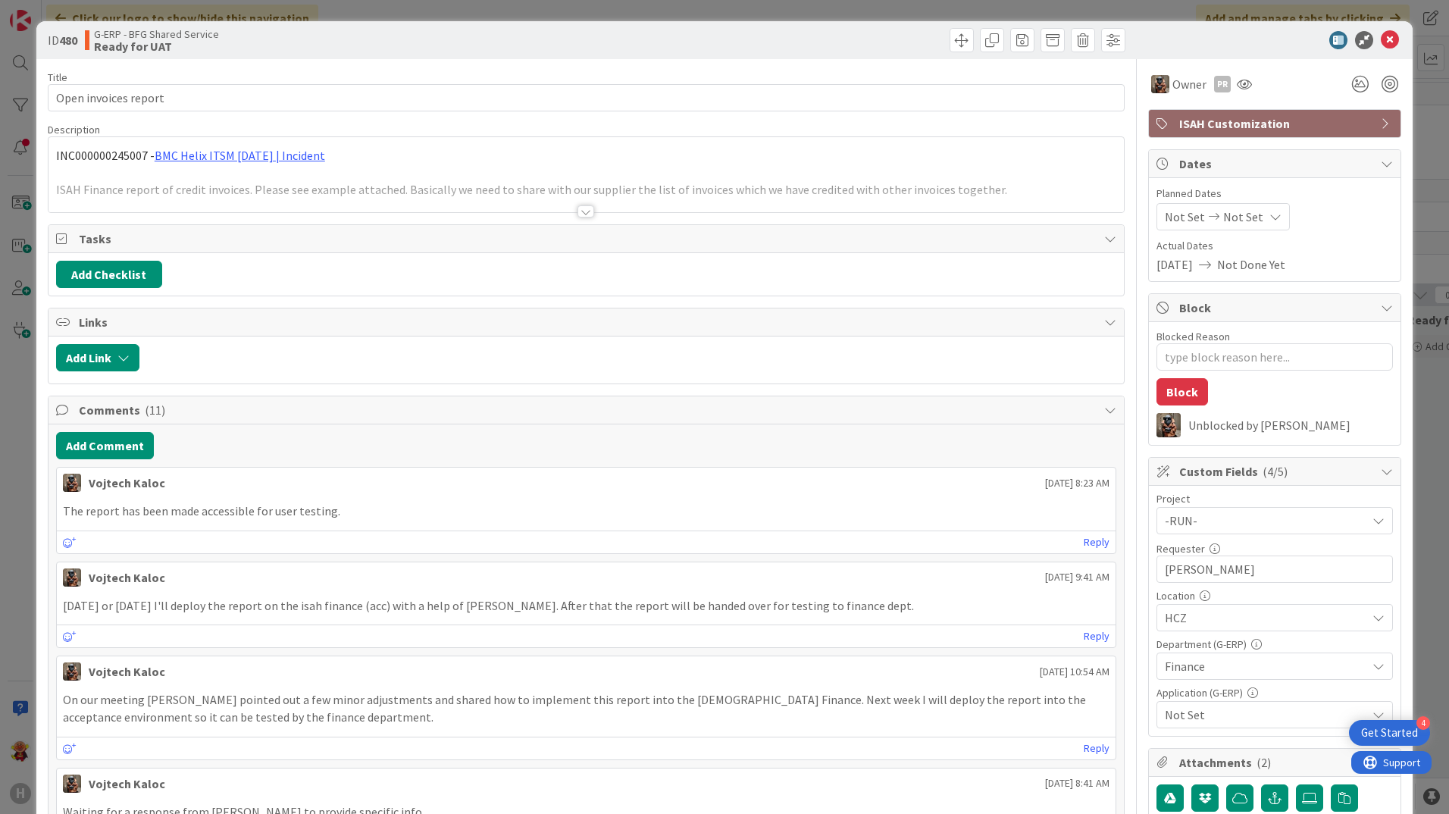
type textarea "x"
click at [98, 457] on button "Add Comment" at bounding box center [105, 445] width 98 height 27
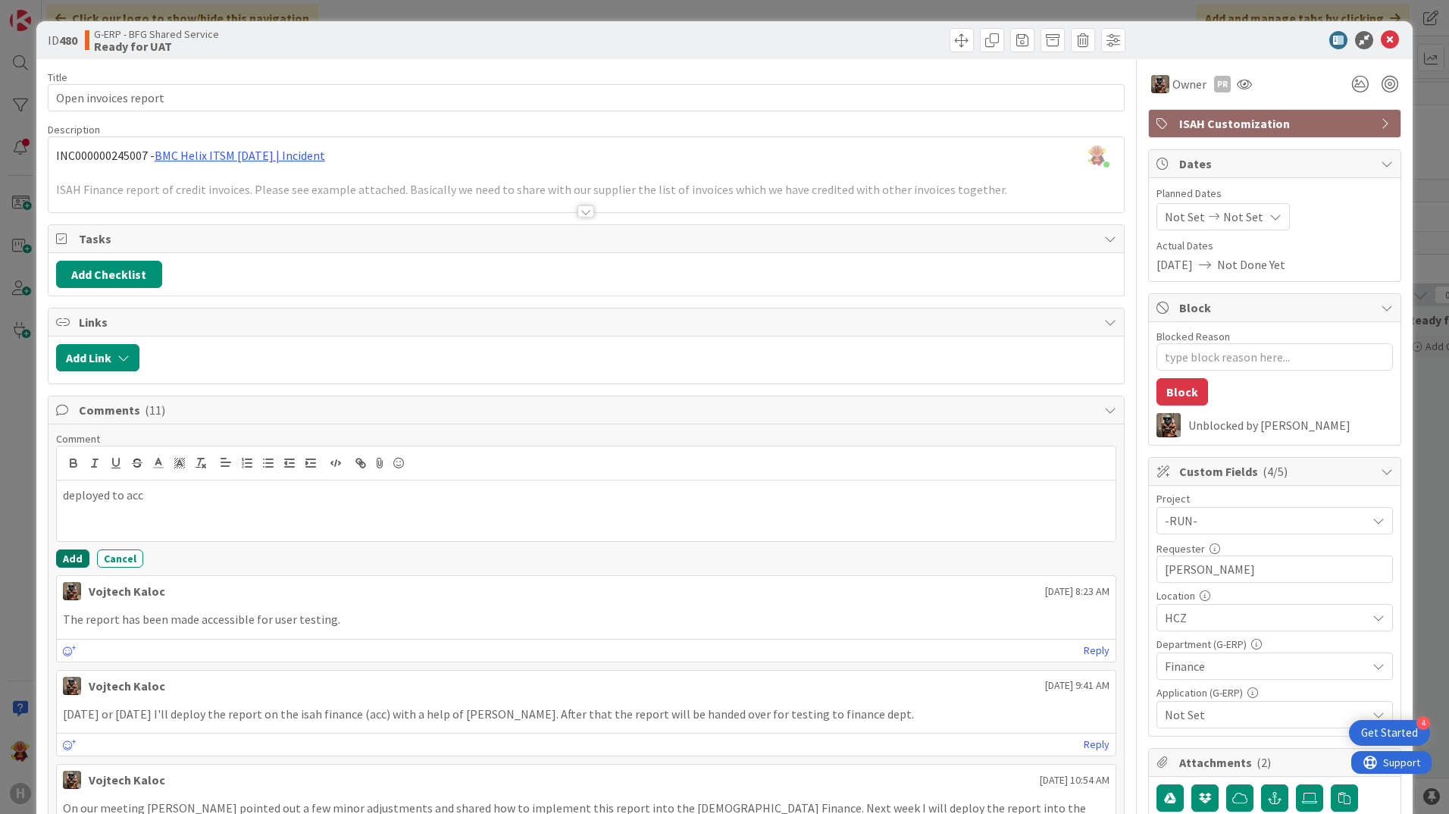
click at [75, 567] on button "Add" at bounding box center [72, 558] width 33 height 18
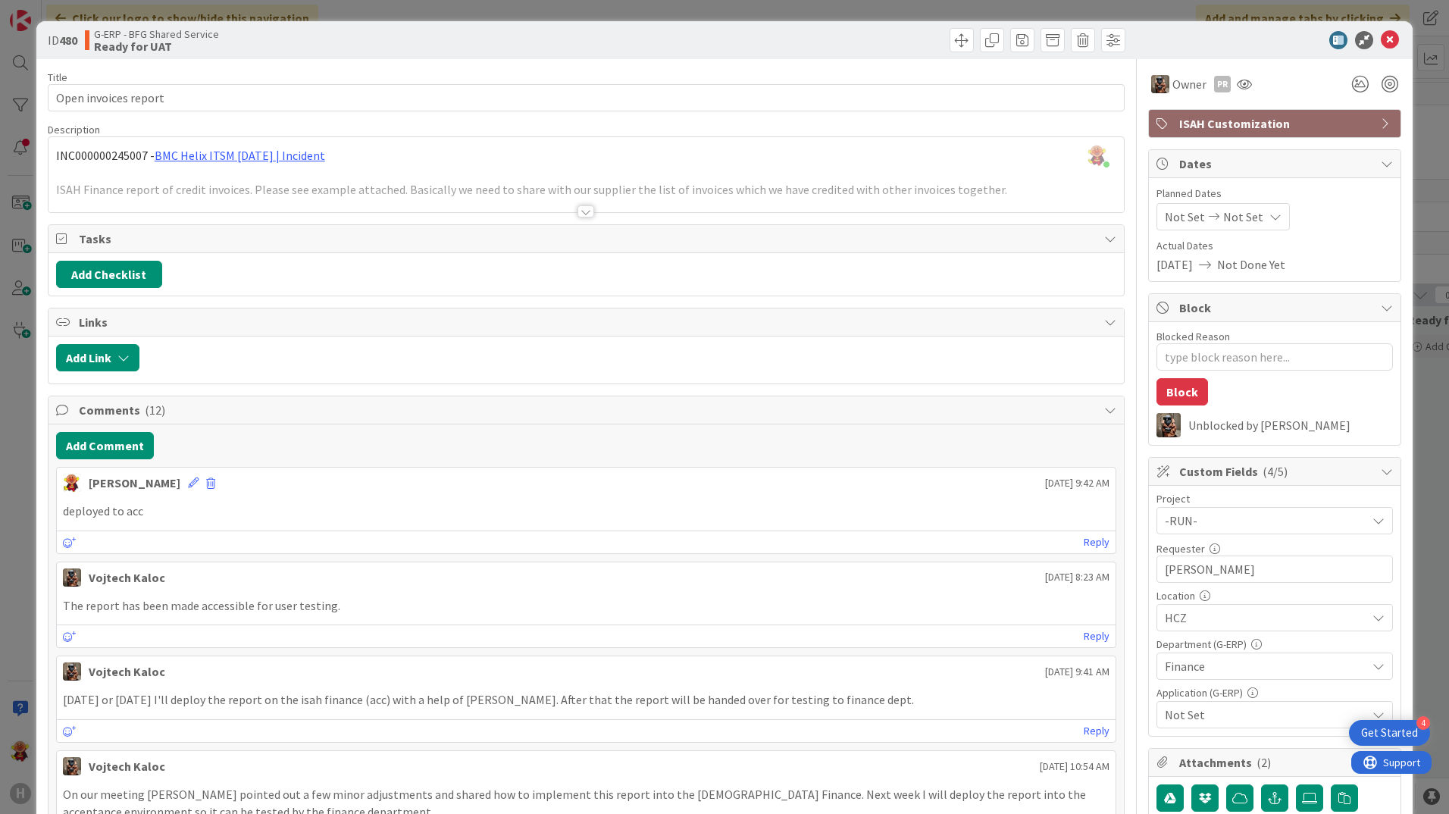
click at [1157, 52] on div "ID 480 G-ERP - BFG Shared Service Ready for UAT" at bounding box center [724, 40] width 1376 height 38
click at [1157, 42] on icon at bounding box center [1390, 40] width 18 height 18
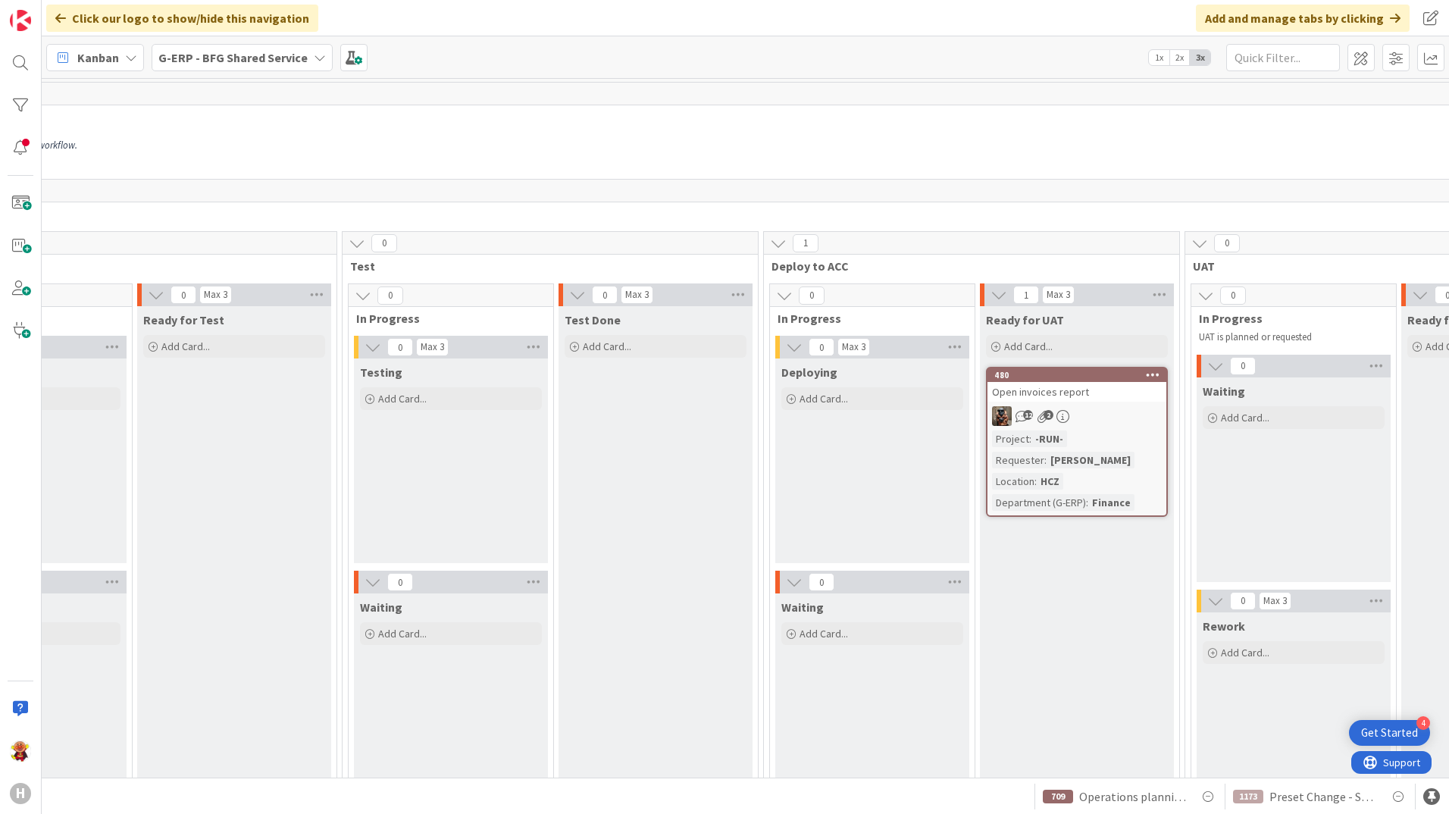
click at [238, 59] on b "G-ERP - BFG Shared Service" at bounding box center [232, 57] width 149 height 15
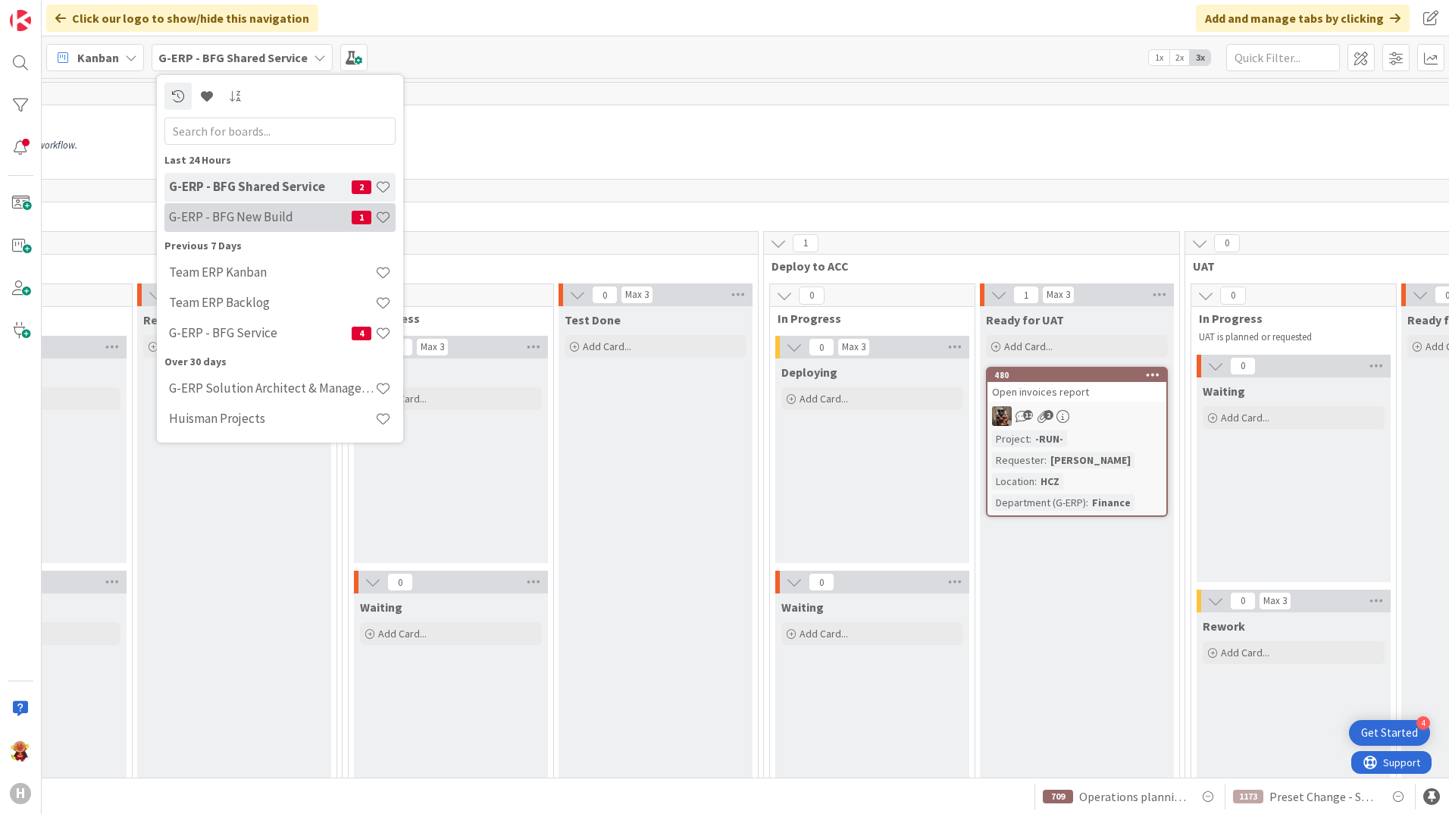
click at [271, 208] on div "G-ERP - BFG New Build 1" at bounding box center [279, 217] width 231 height 29
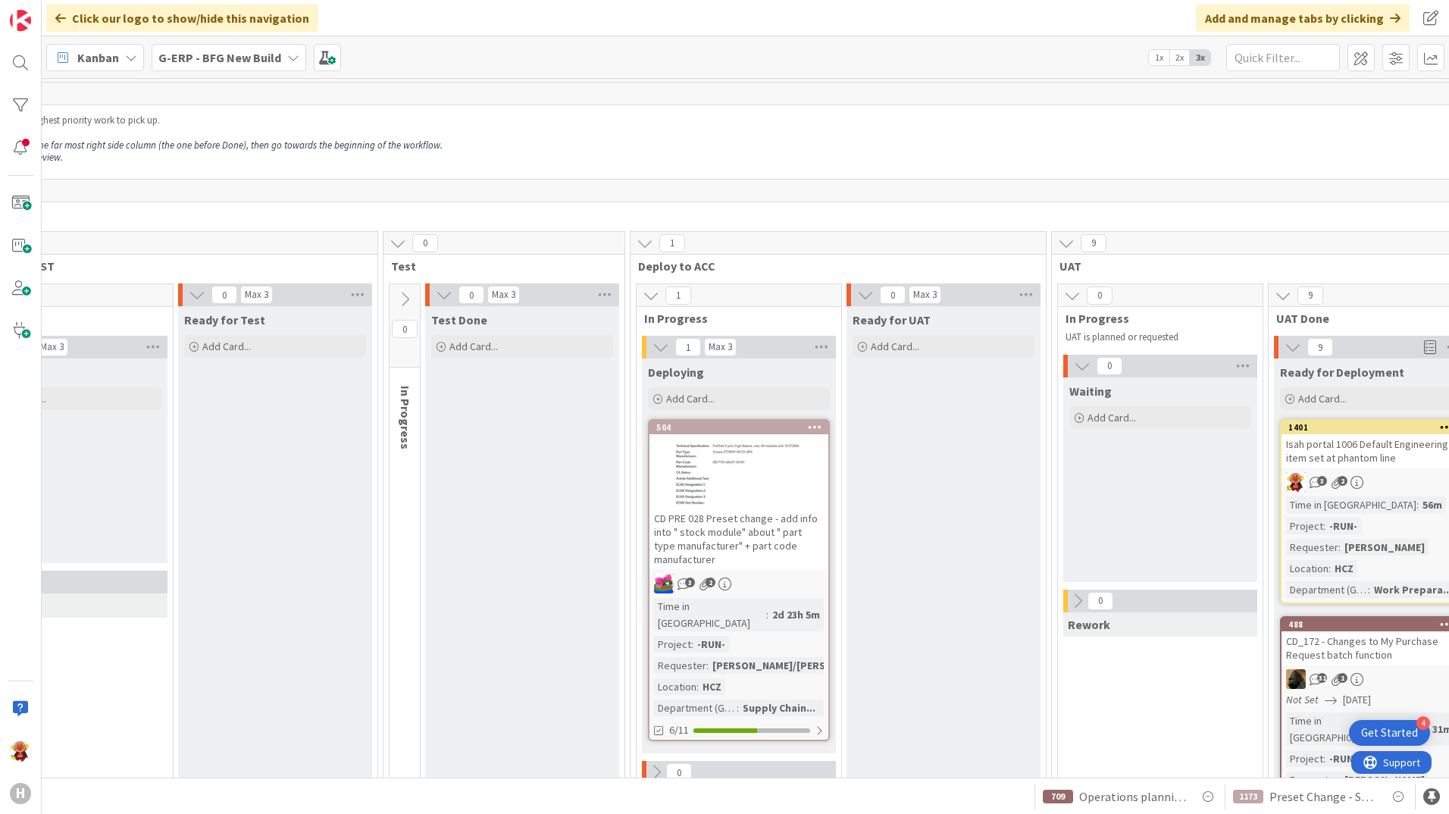
scroll to position [0, 1017]
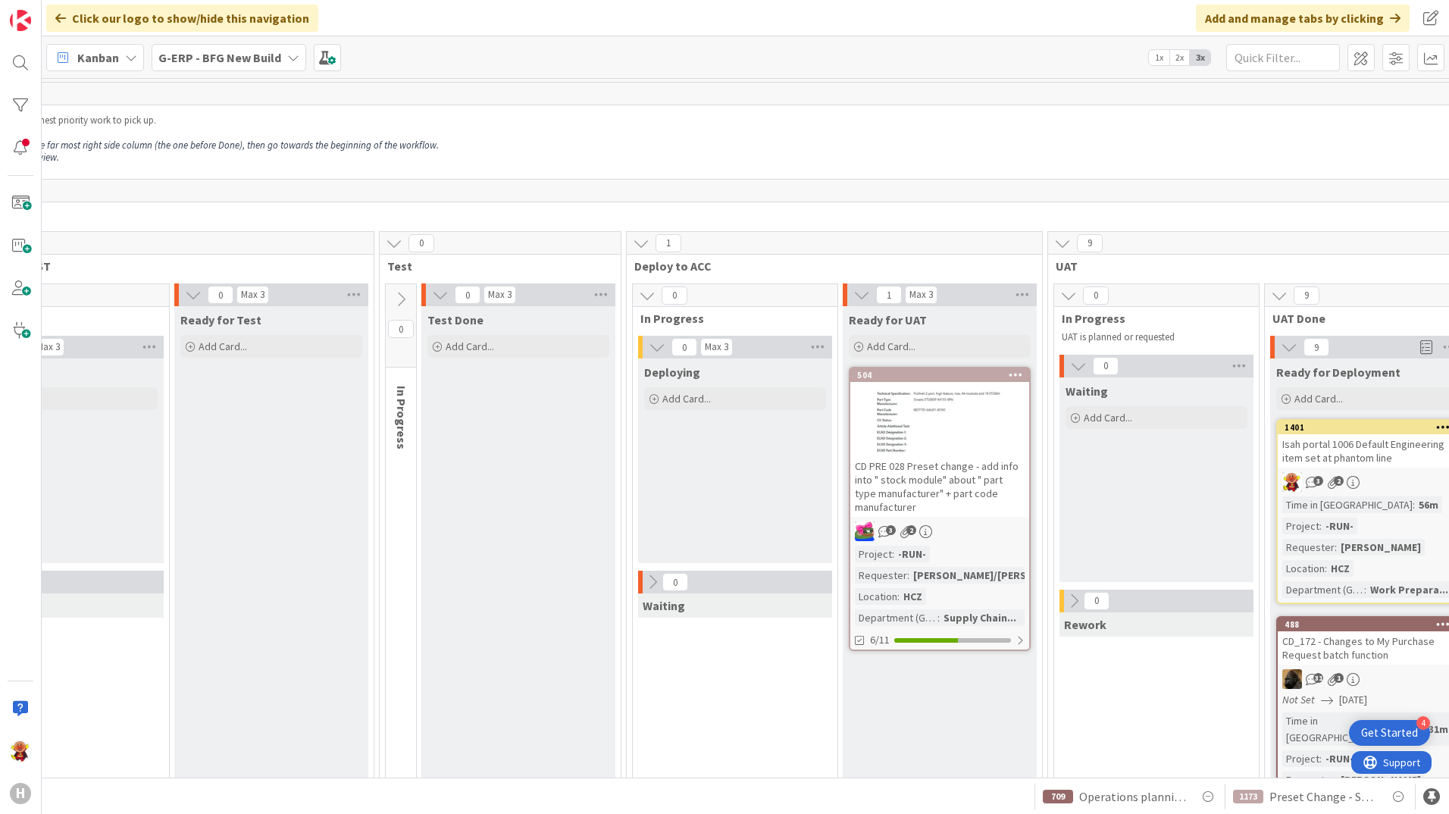
click at [943, 493] on div "CD PRE 028 Preset change - add info into " stock module" about " part type manu…" at bounding box center [939, 486] width 179 height 61
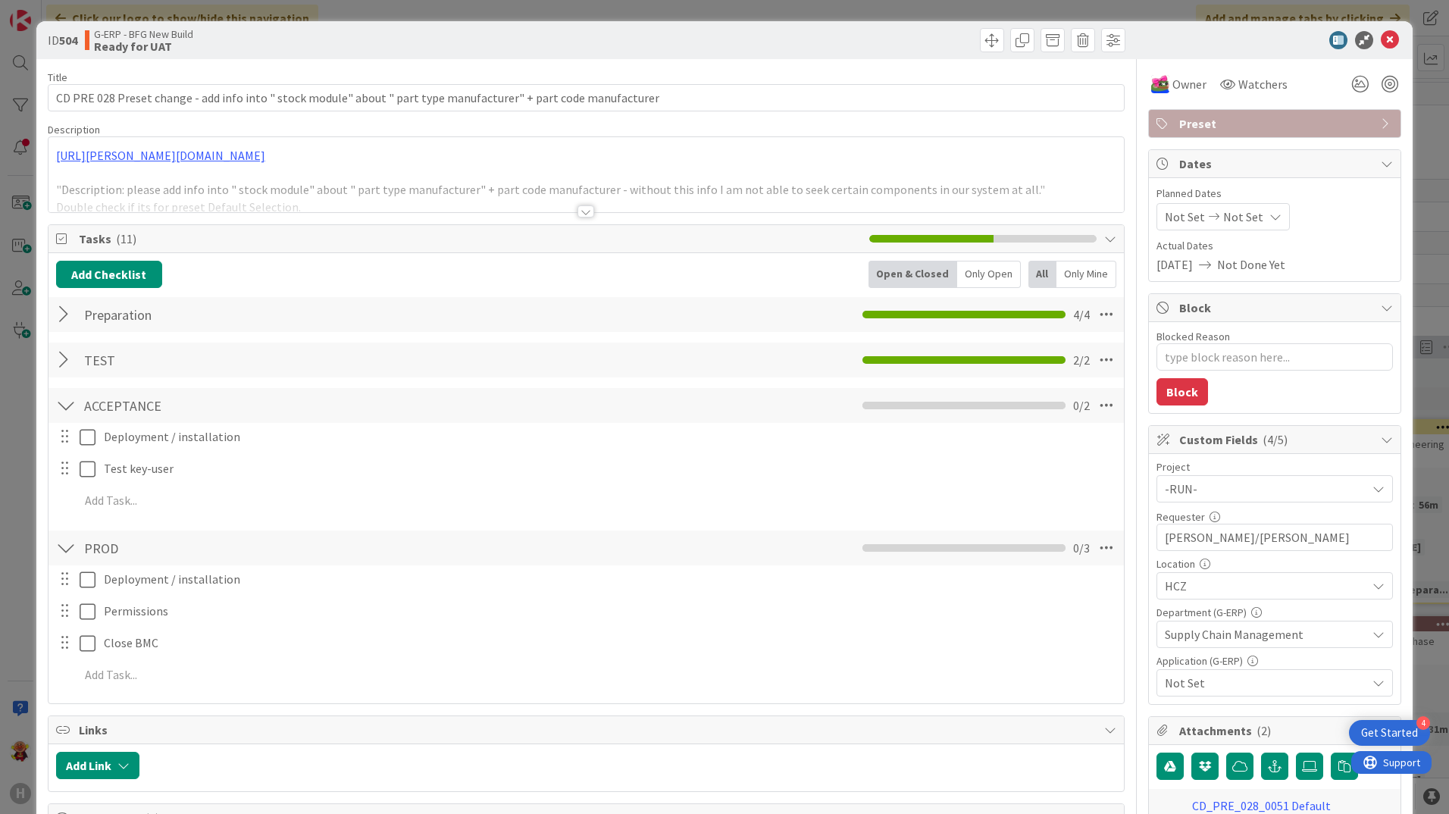
type textarea "x"
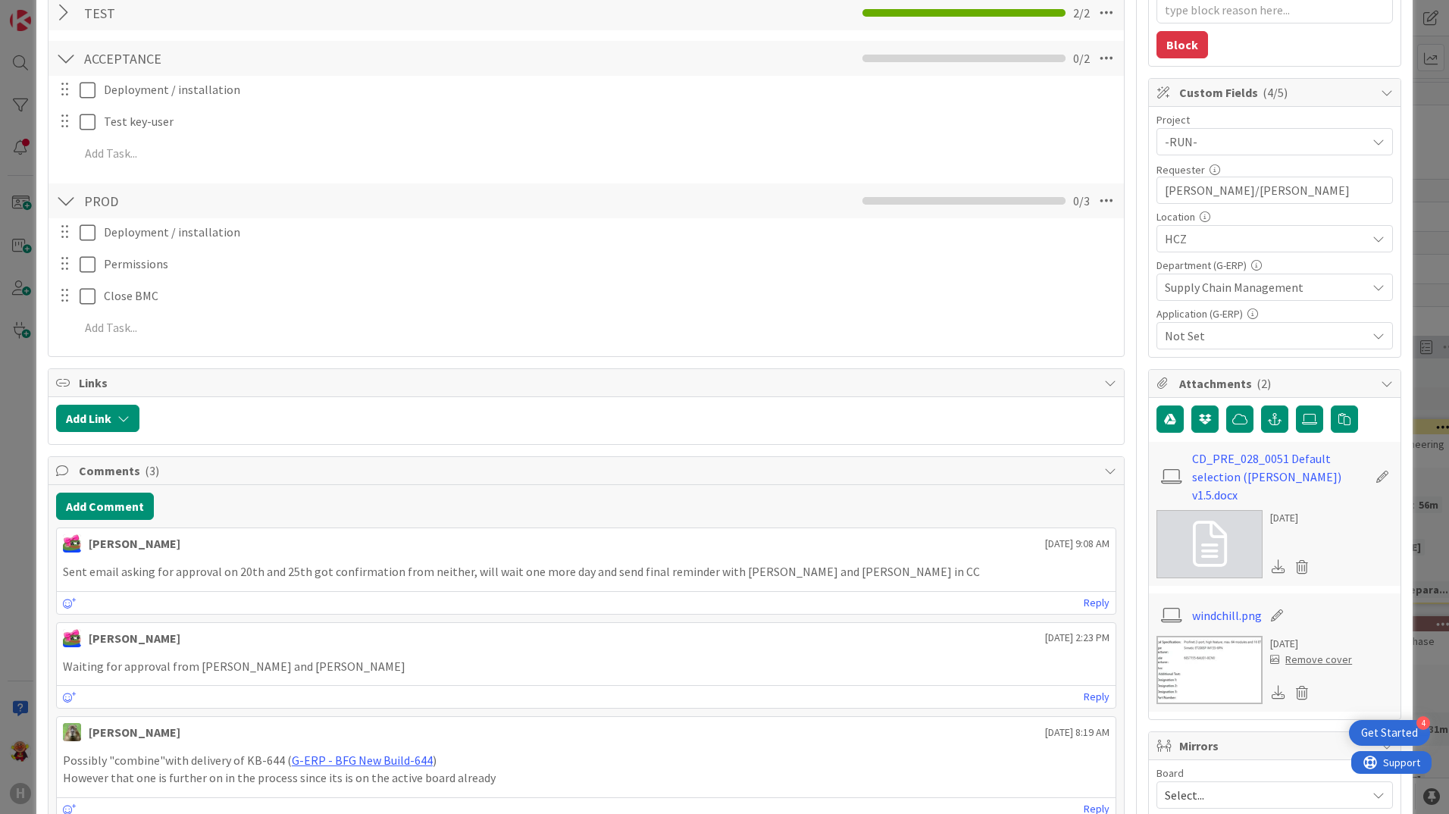
scroll to position [379, 0]
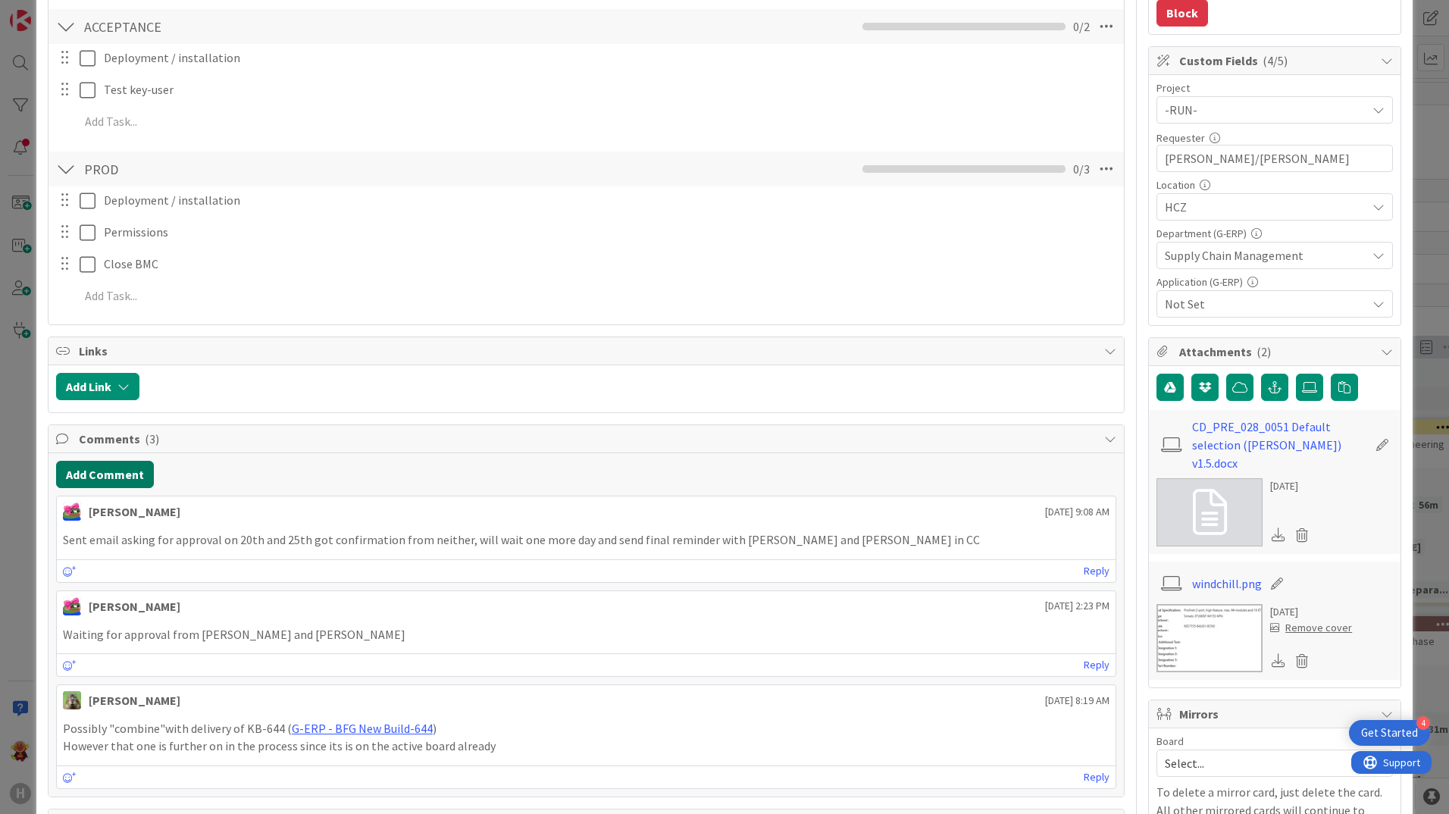
click at [136, 469] on button "Add Comment" at bounding box center [105, 474] width 98 height 27
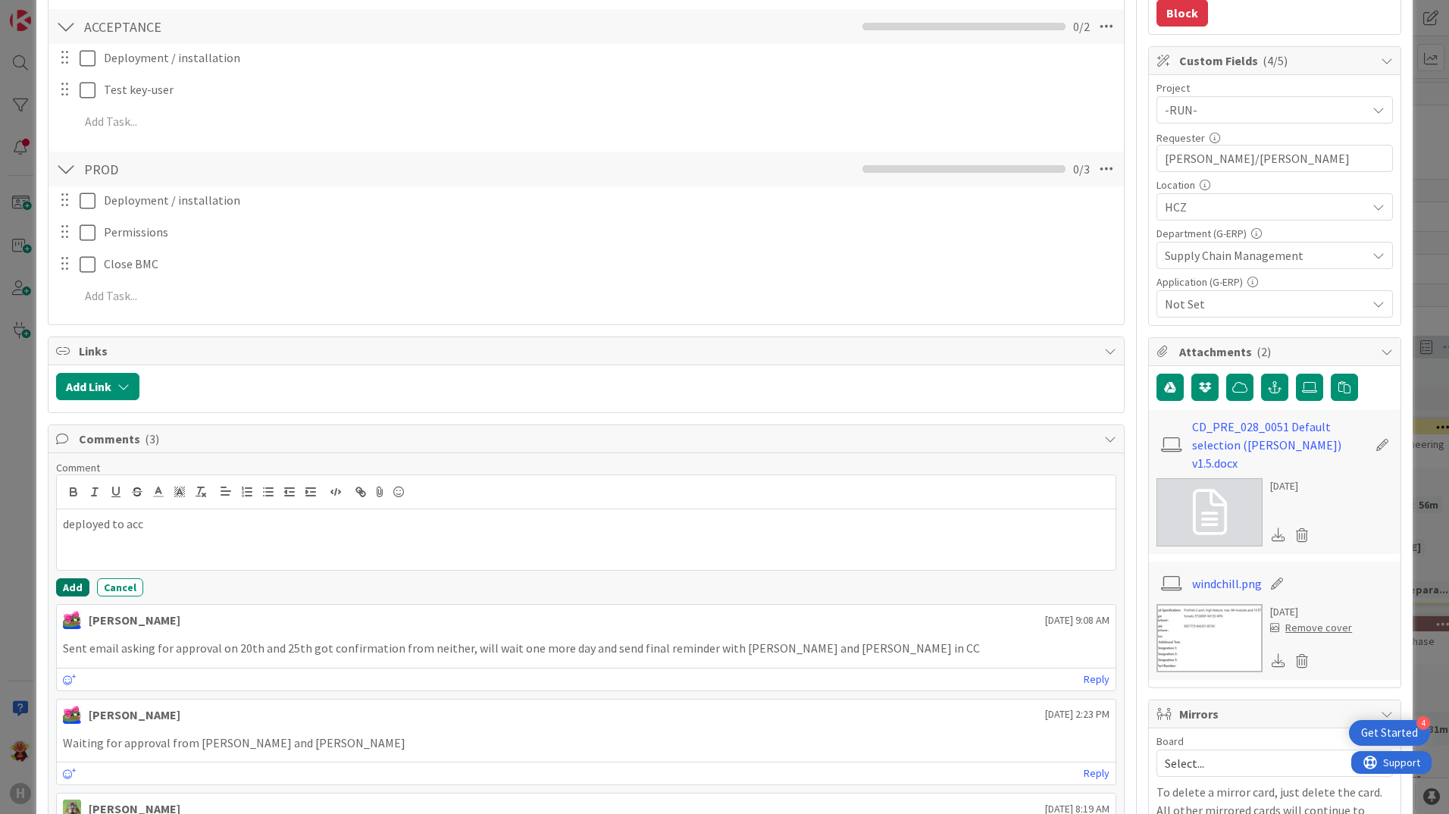
click at [65, 592] on button "Add" at bounding box center [72, 587] width 33 height 18
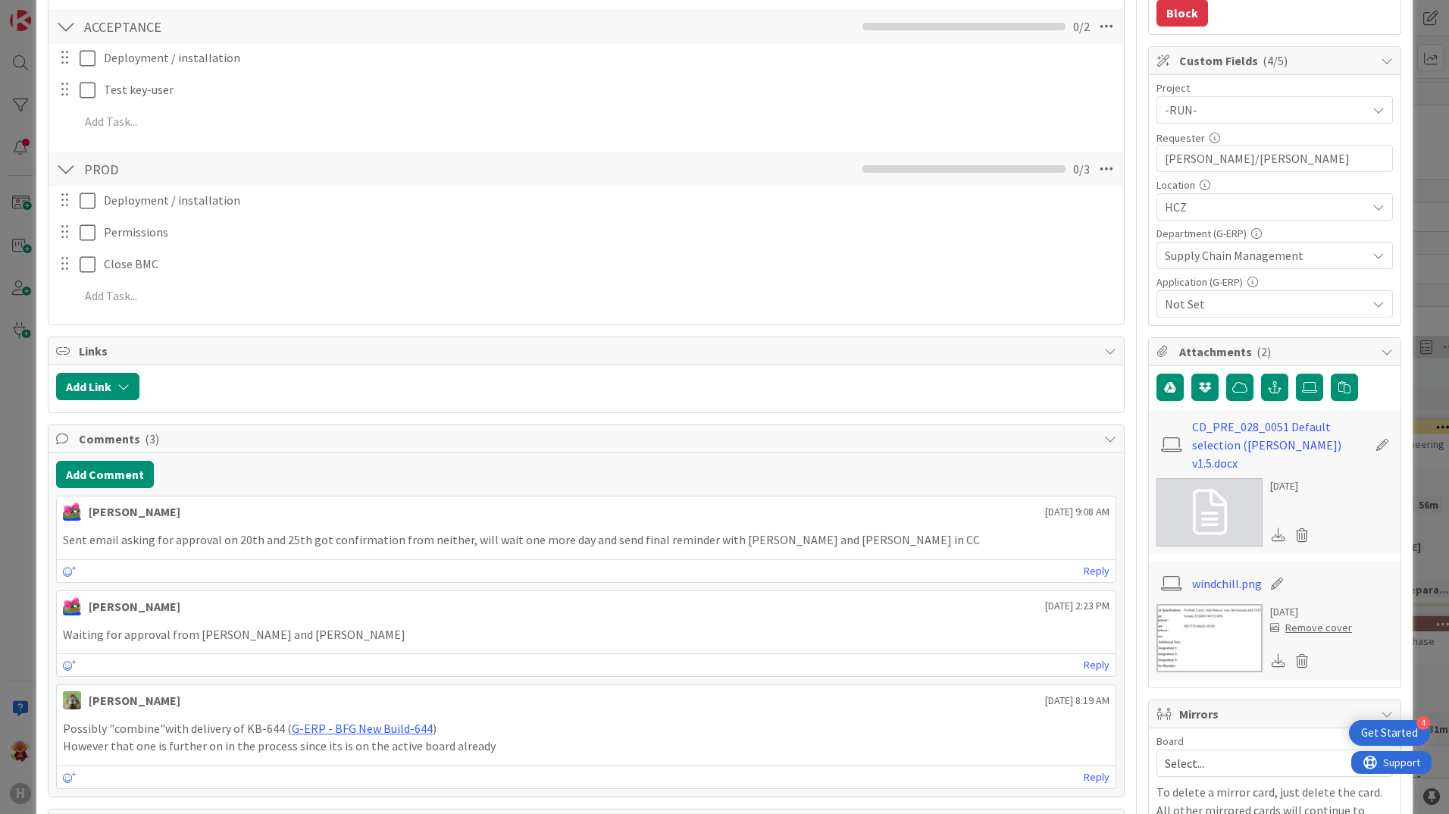
type textarea "x"
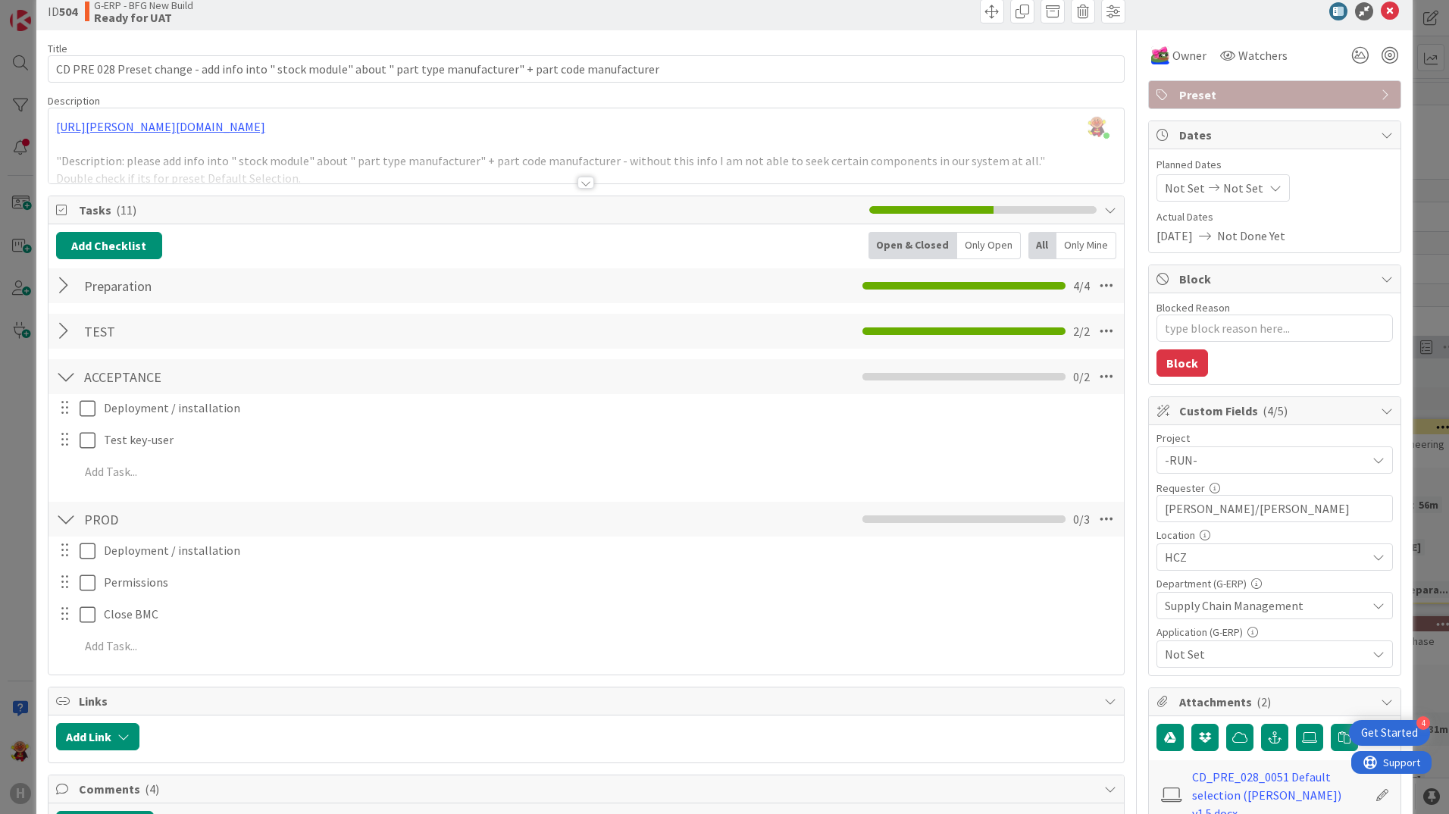
scroll to position [0, 0]
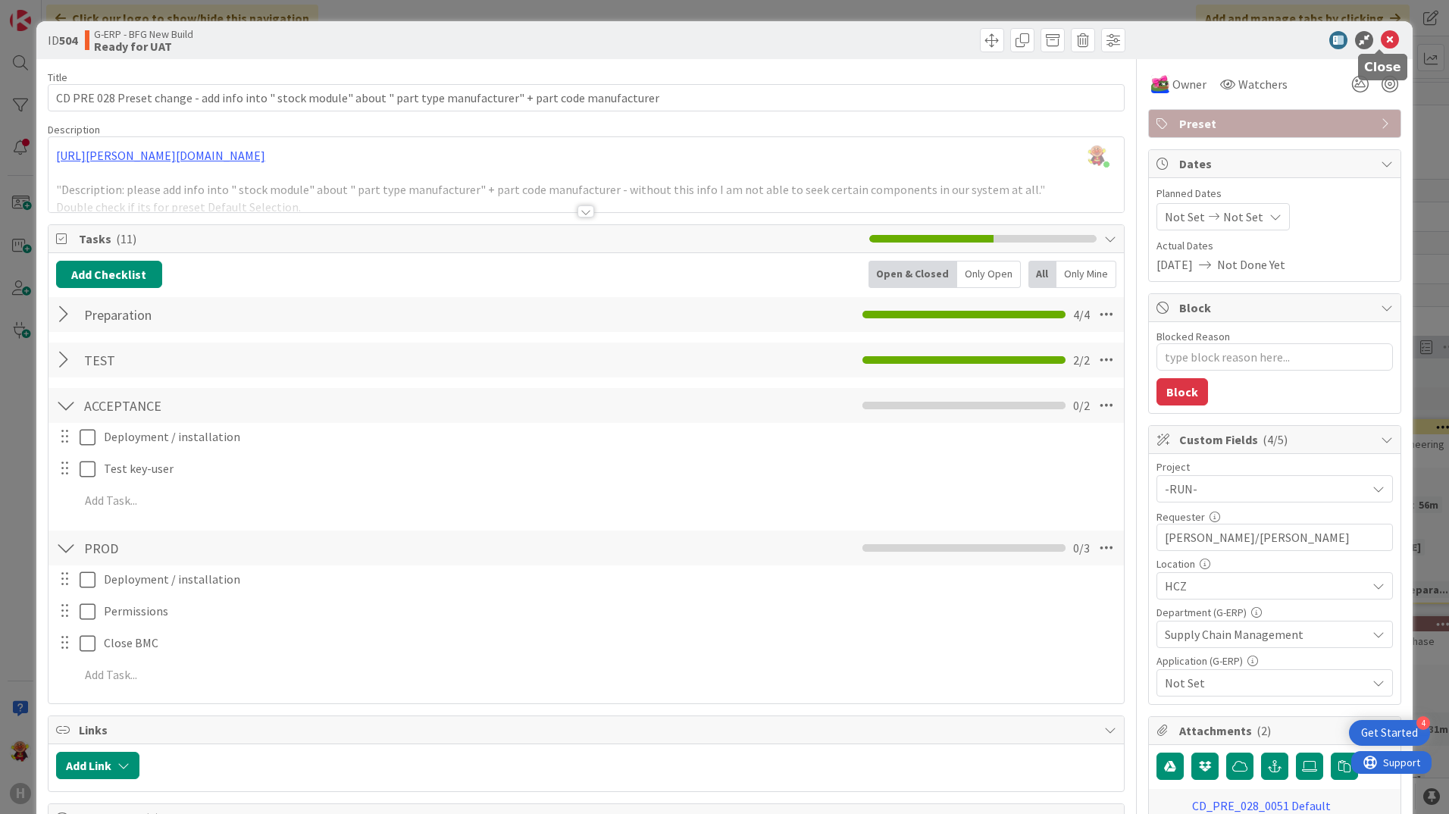
click at [1157, 45] on icon at bounding box center [1390, 40] width 18 height 18
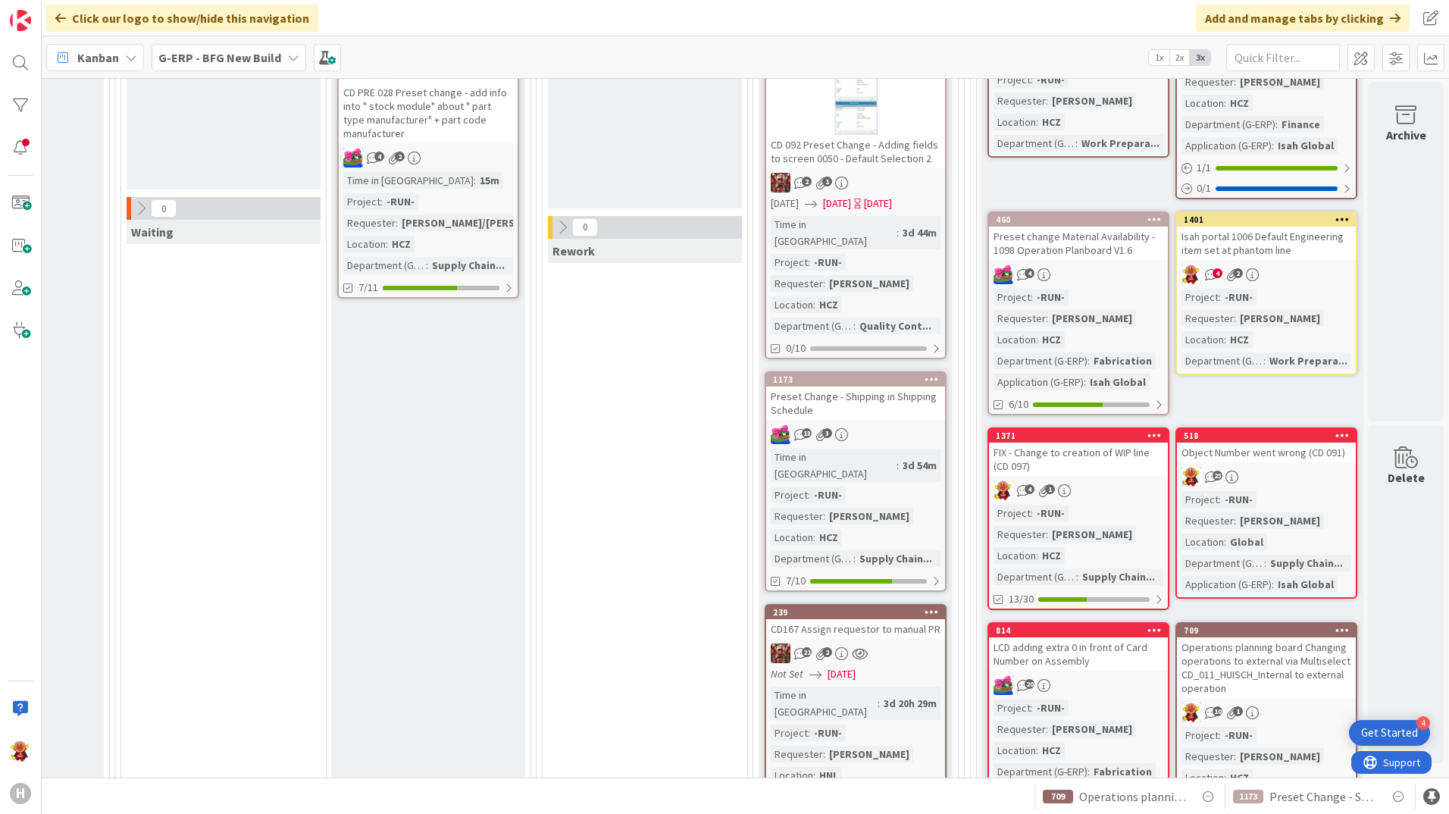
scroll to position [227, 1540]
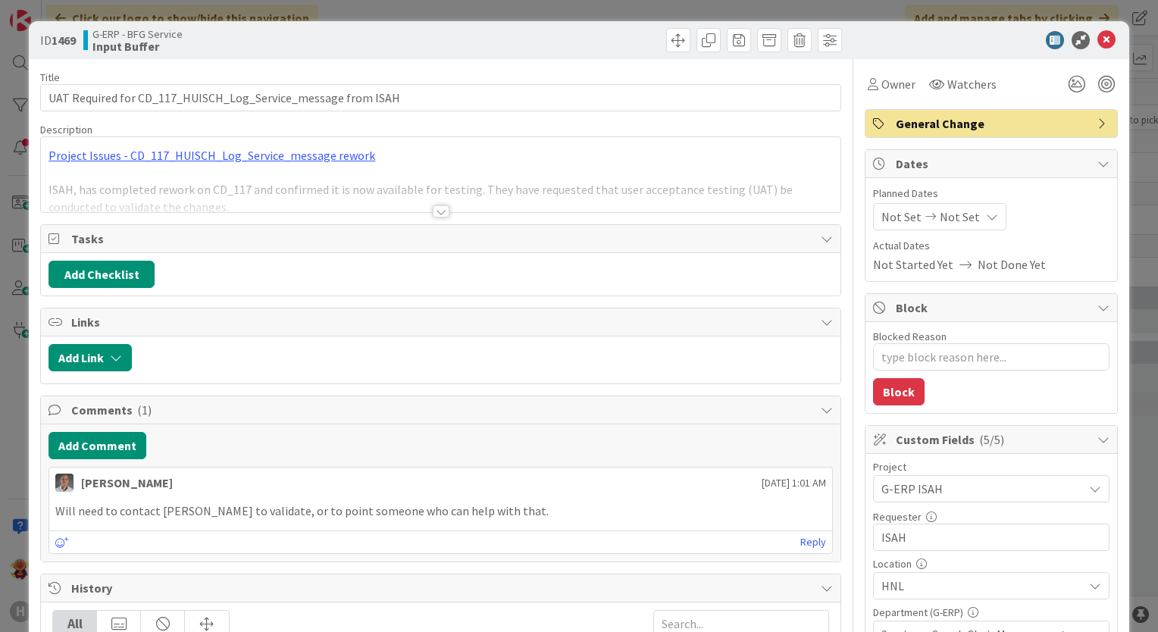
type textarea "x"
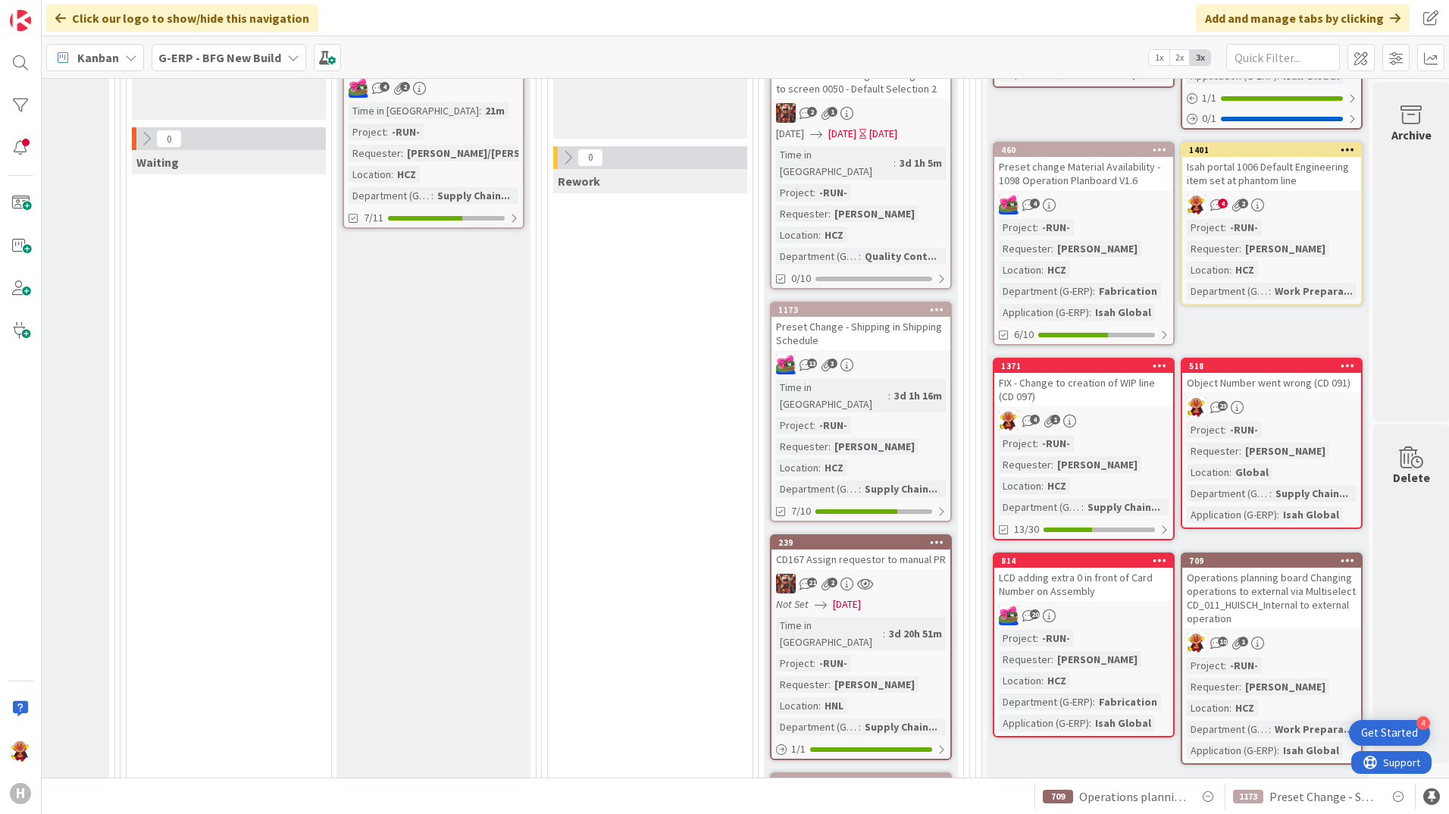
scroll to position [455, 1523]
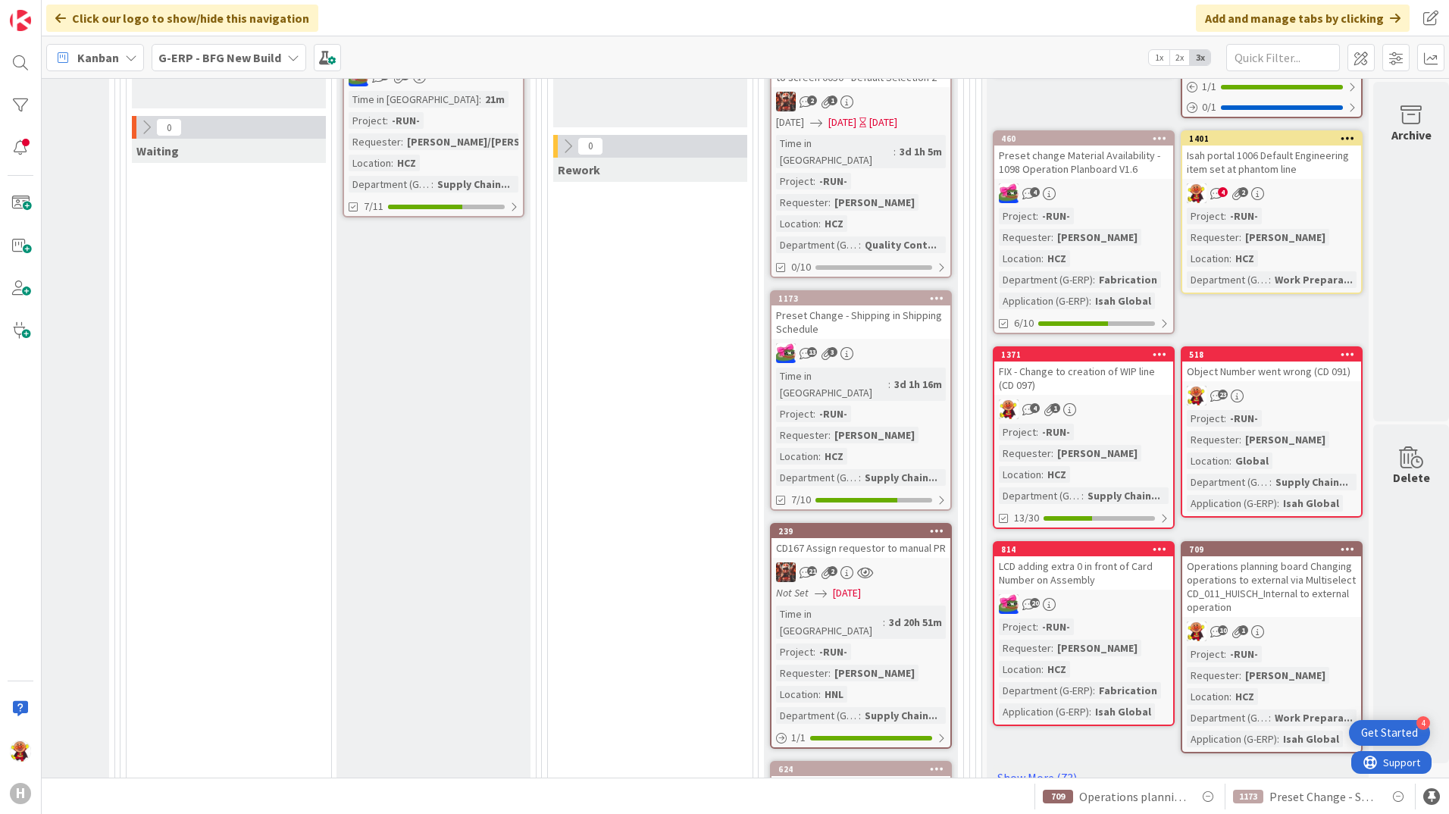
click at [1339, 207] on link "1401 Isah portal 1006 Default Engineering item set at phantom line 4 2 Project …" at bounding box center [1272, 212] width 182 height 164
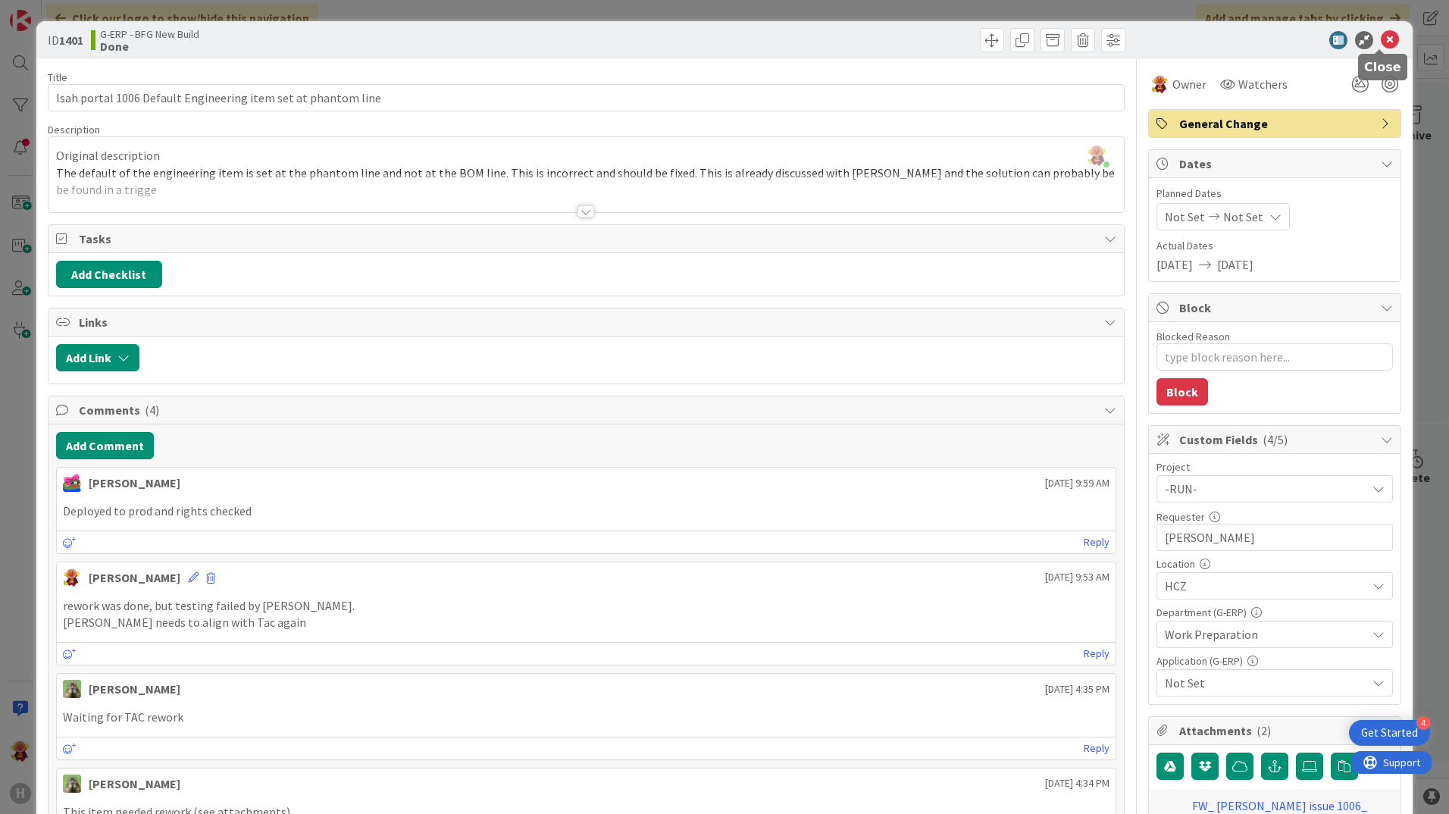
click at [1381, 44] on icon at bounding box center [1390, 40] width 18 height 18
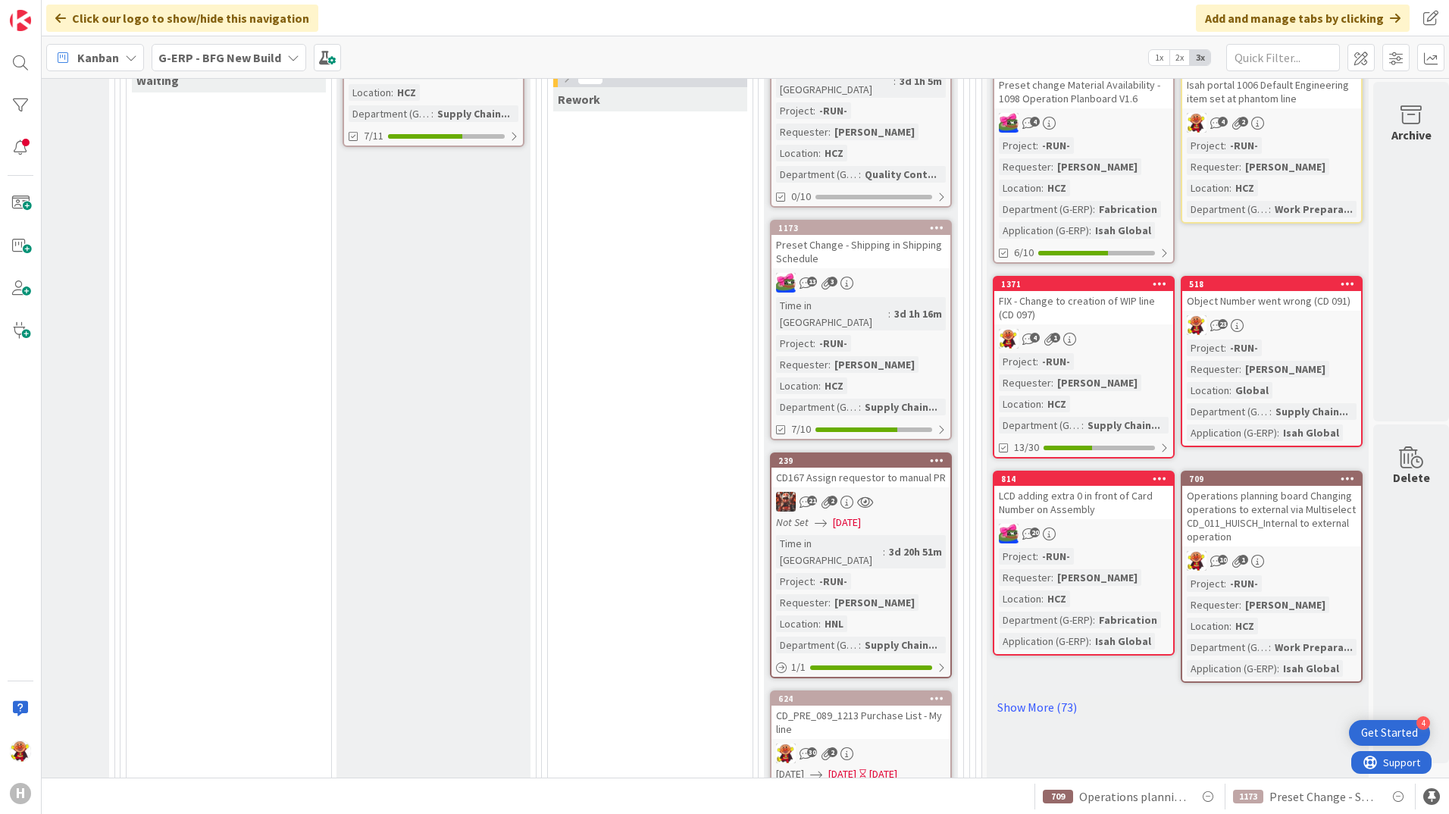
scroll to position [606, 1523]
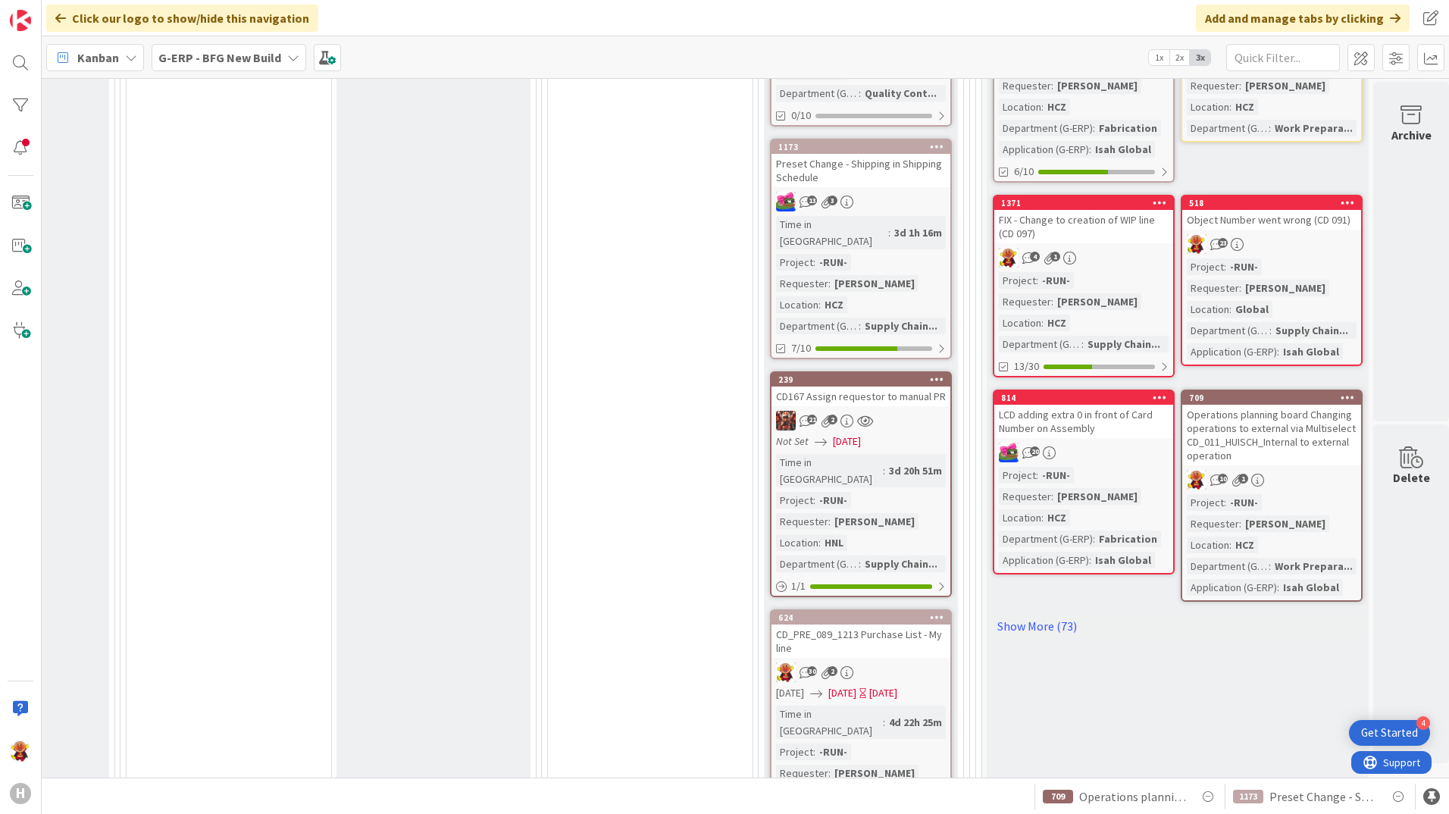
click at [920, 411] on div "21 2" at bounding box center [861, 421] width 179 height 20
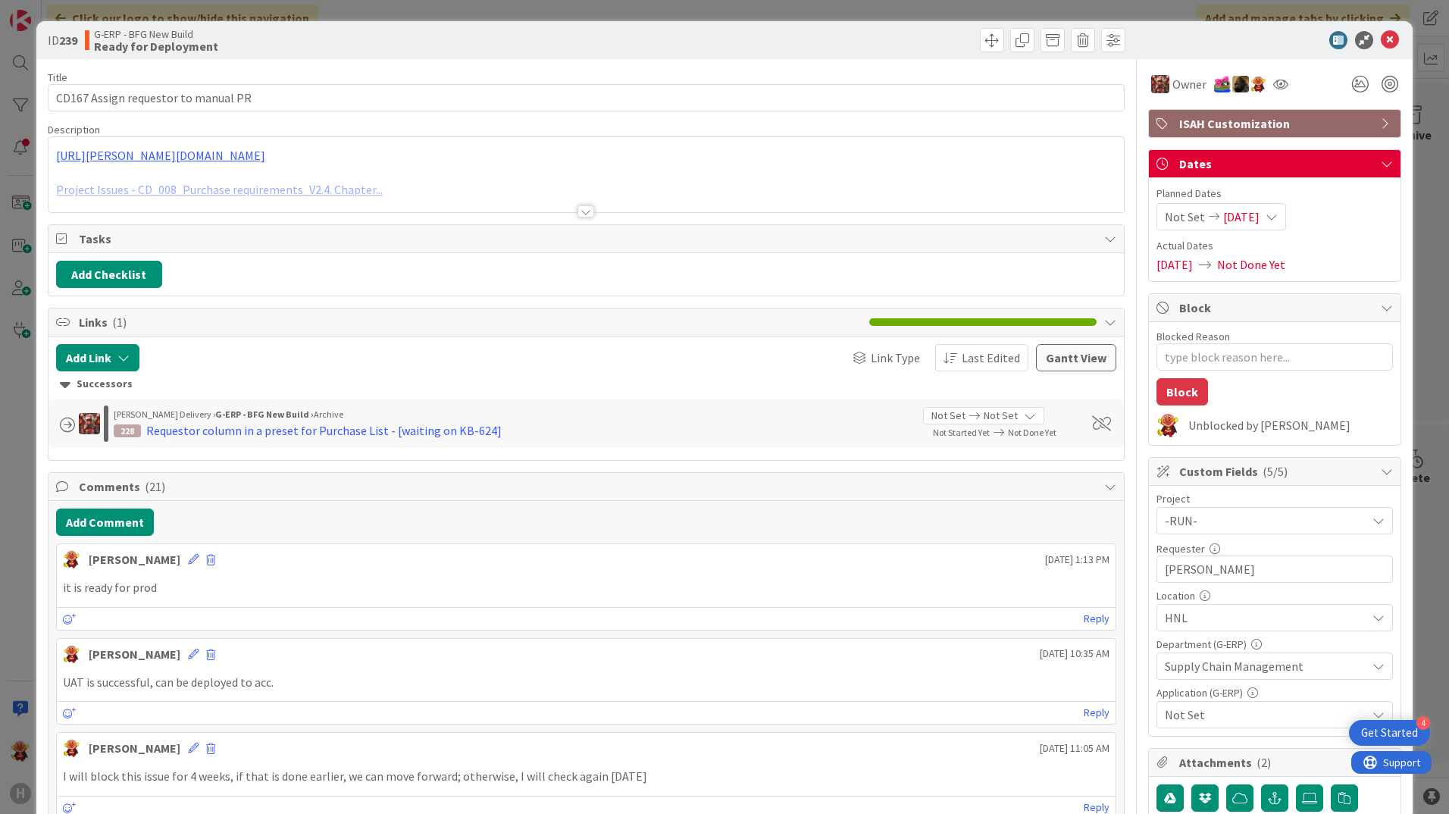
drag, startPoint x: 1372, startPoint y: 37, endPoint x: 1432, endPoint y: 63, distance: 65.2
click at [1381, 37] on icon at bounding box center [1390, 40] width 18 height 18
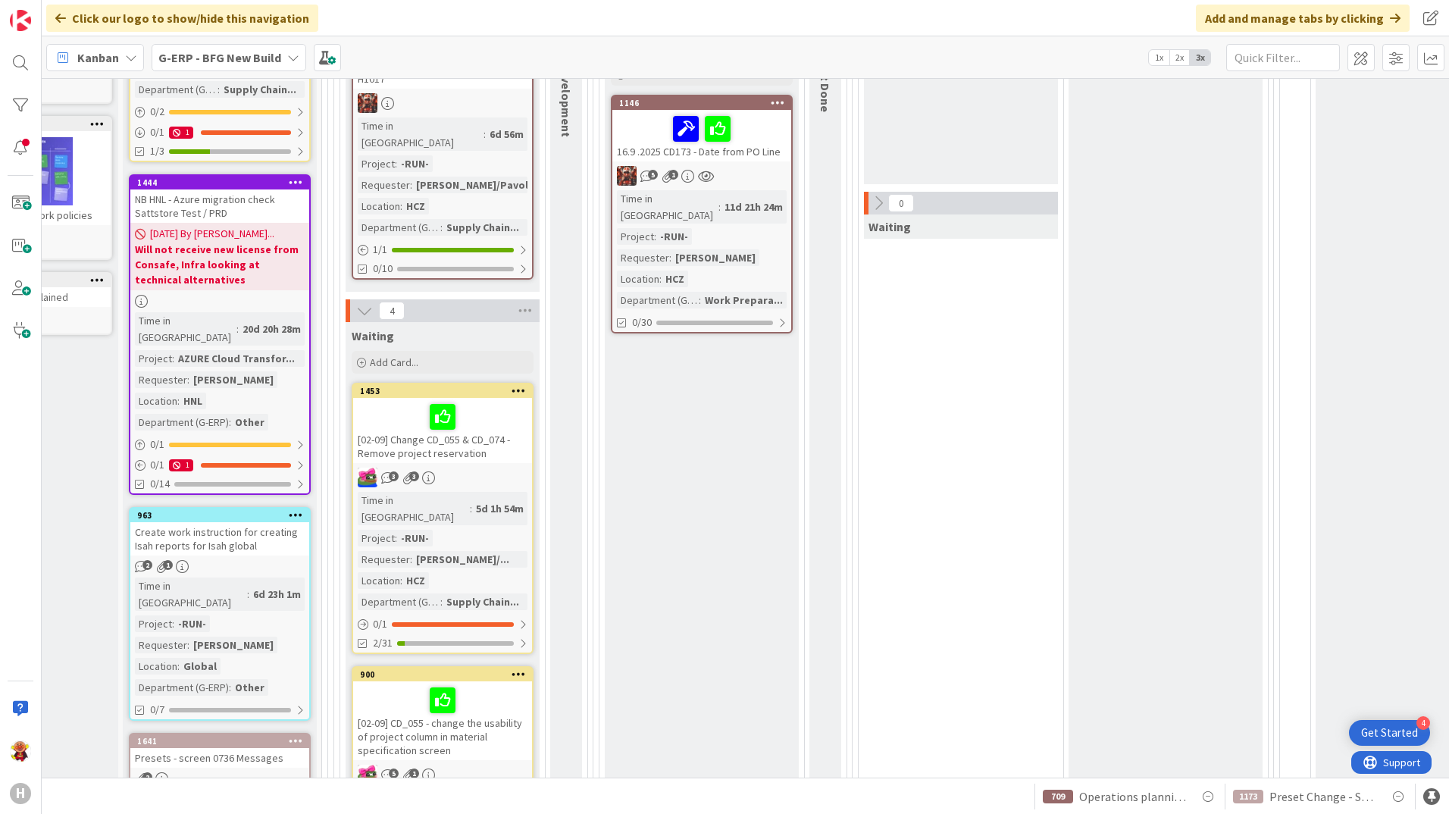
scroll to position [758, 123]
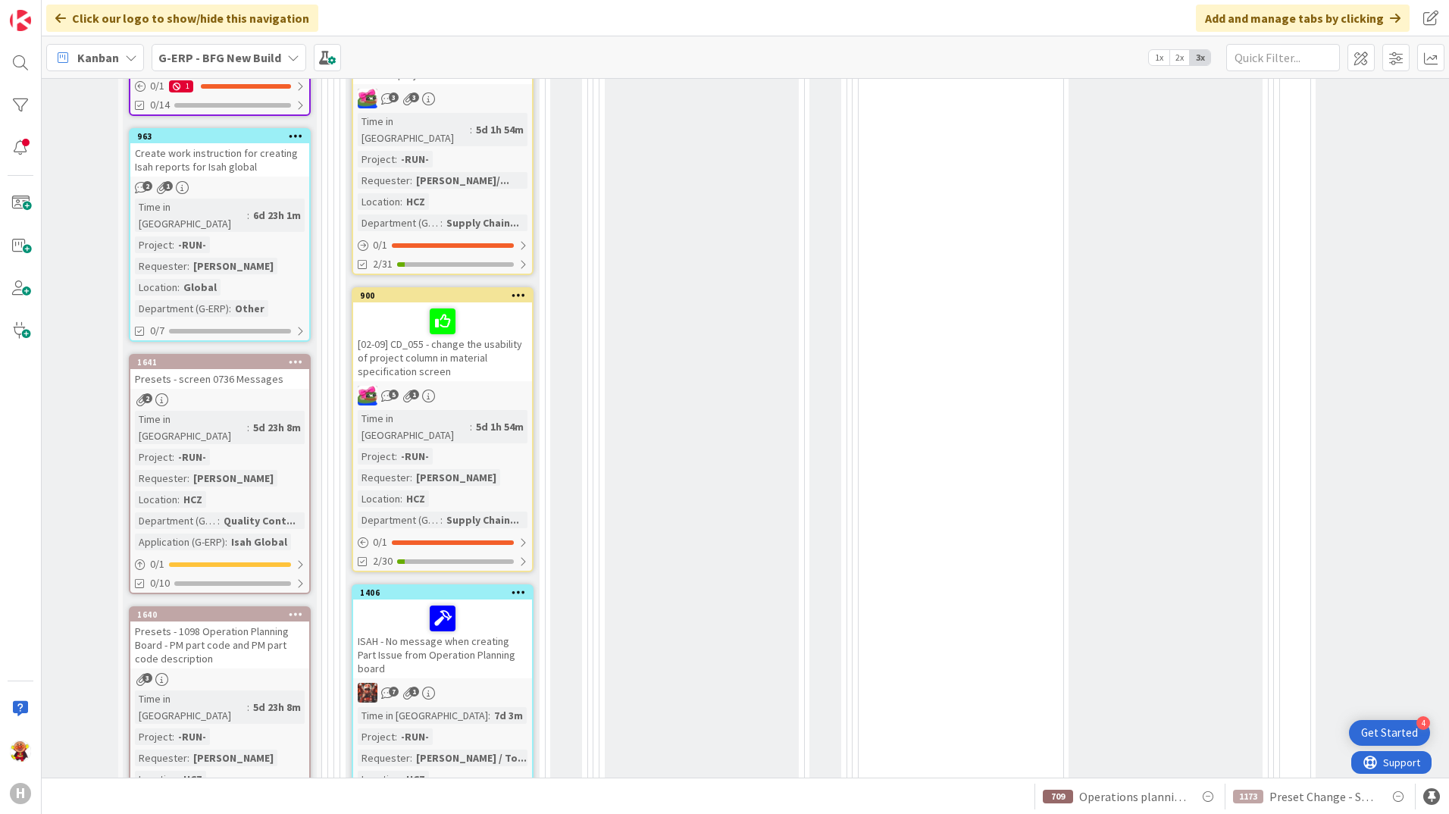
click at [256, 393] on div "2" at bounding box center [219, 399] width 179 height 13
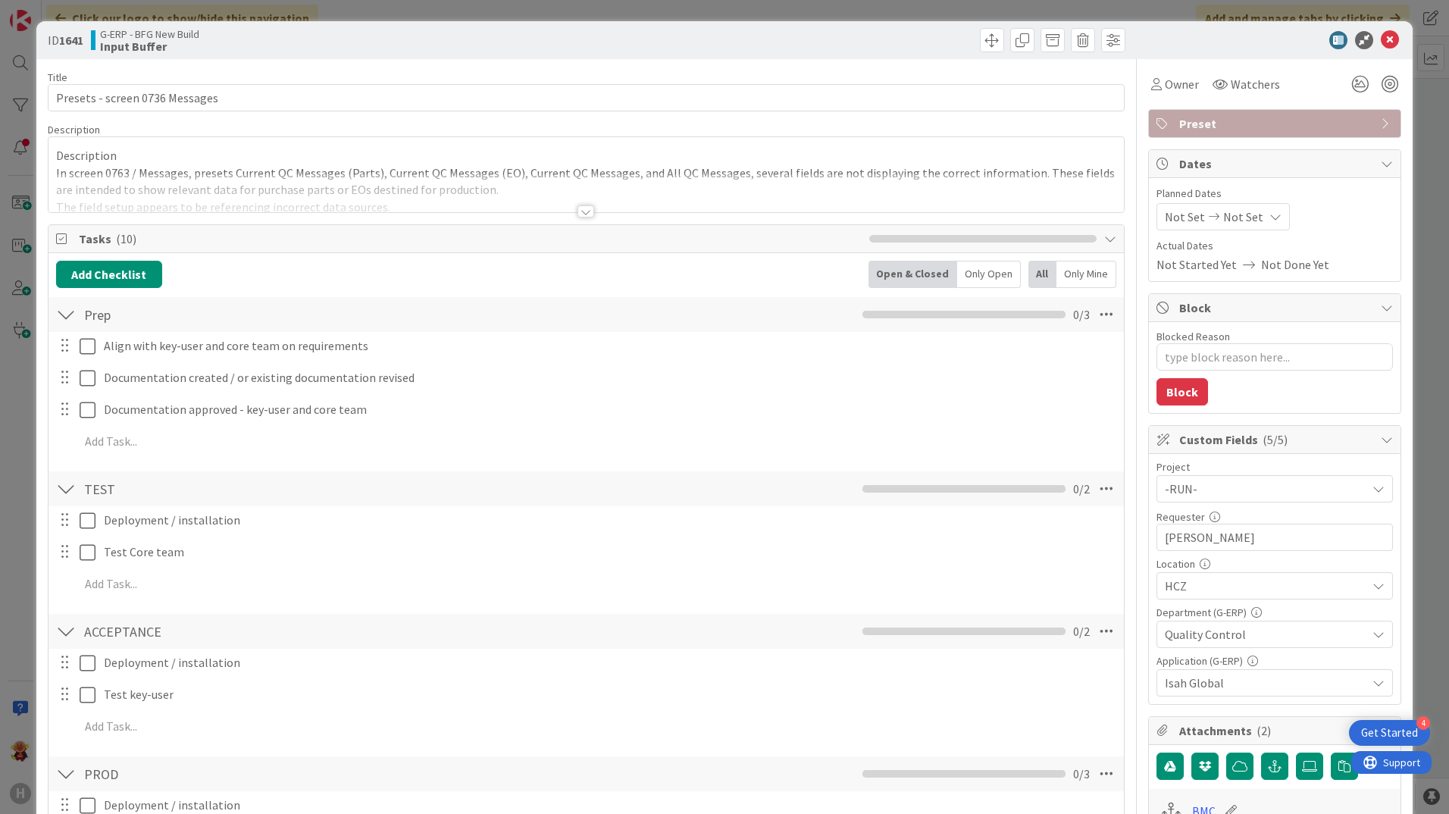
click at [578, 214] on div at bounding box center [586, 211] width 17 height 12
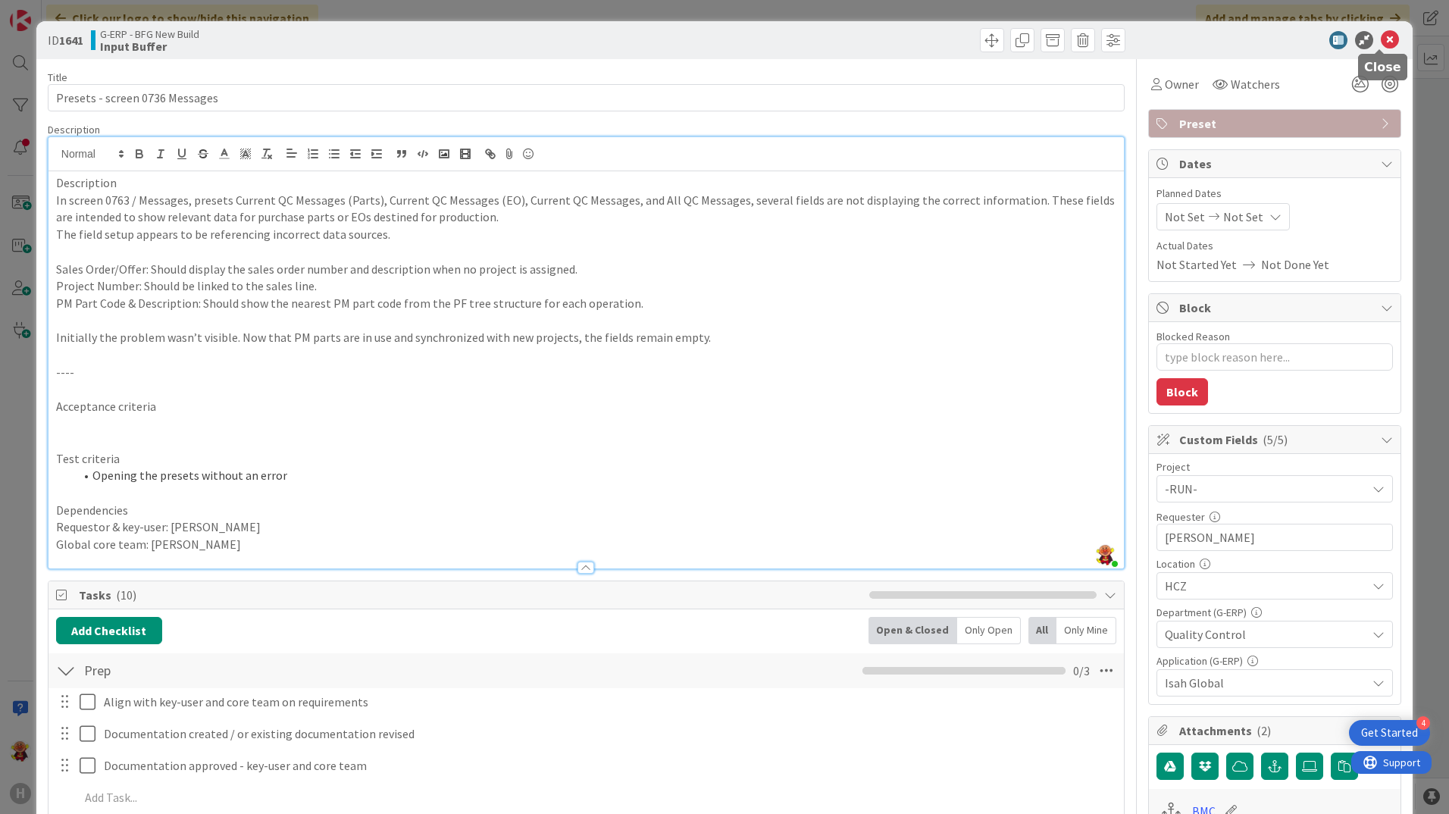
click at [1381, 41] on icon at bounding box center [1390, 40] width 18 height 18
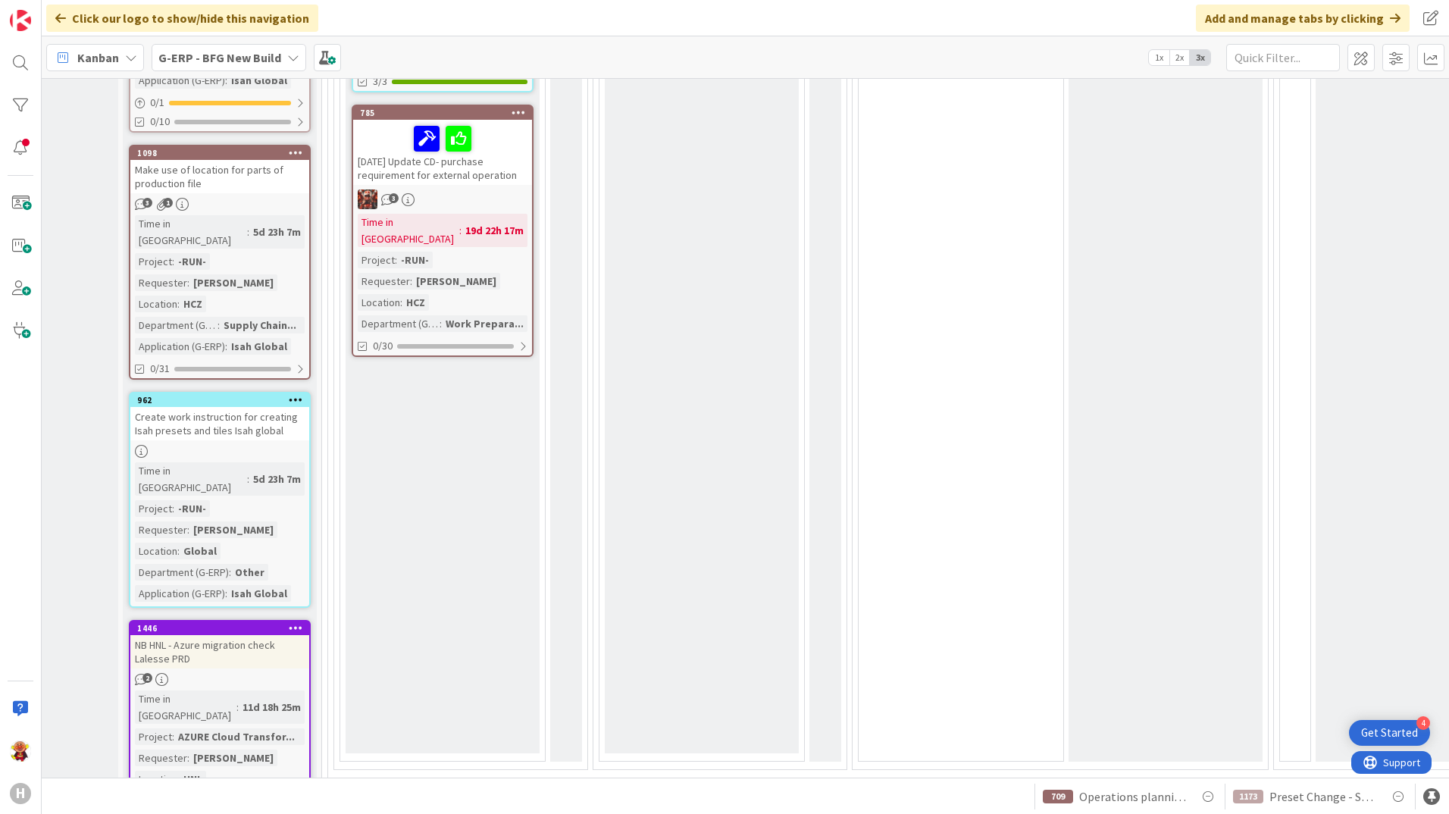
scroll to position [1516, 123]
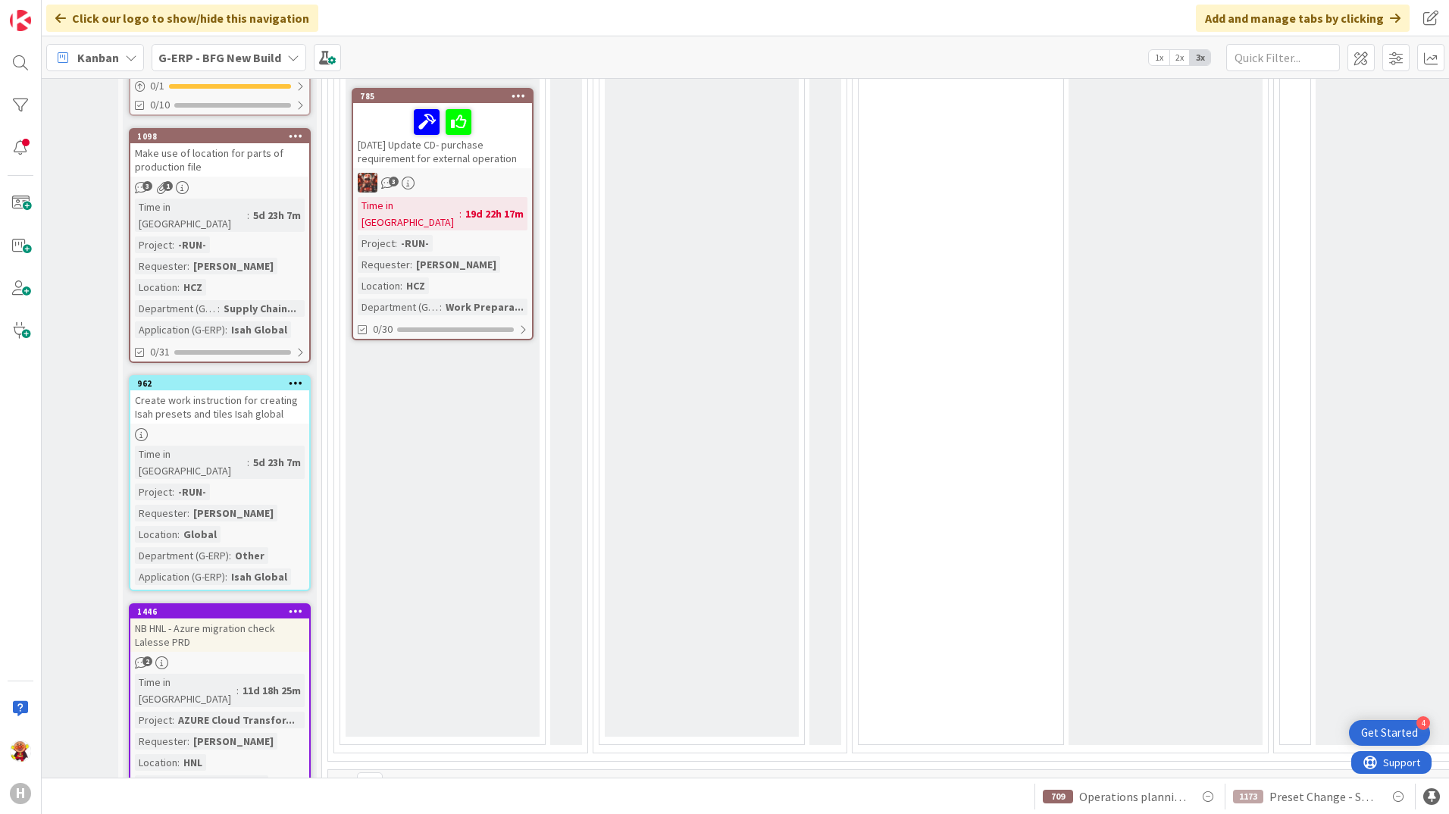
click at [279, 428] on div at bounding box center [219, 434] width 179 height 13
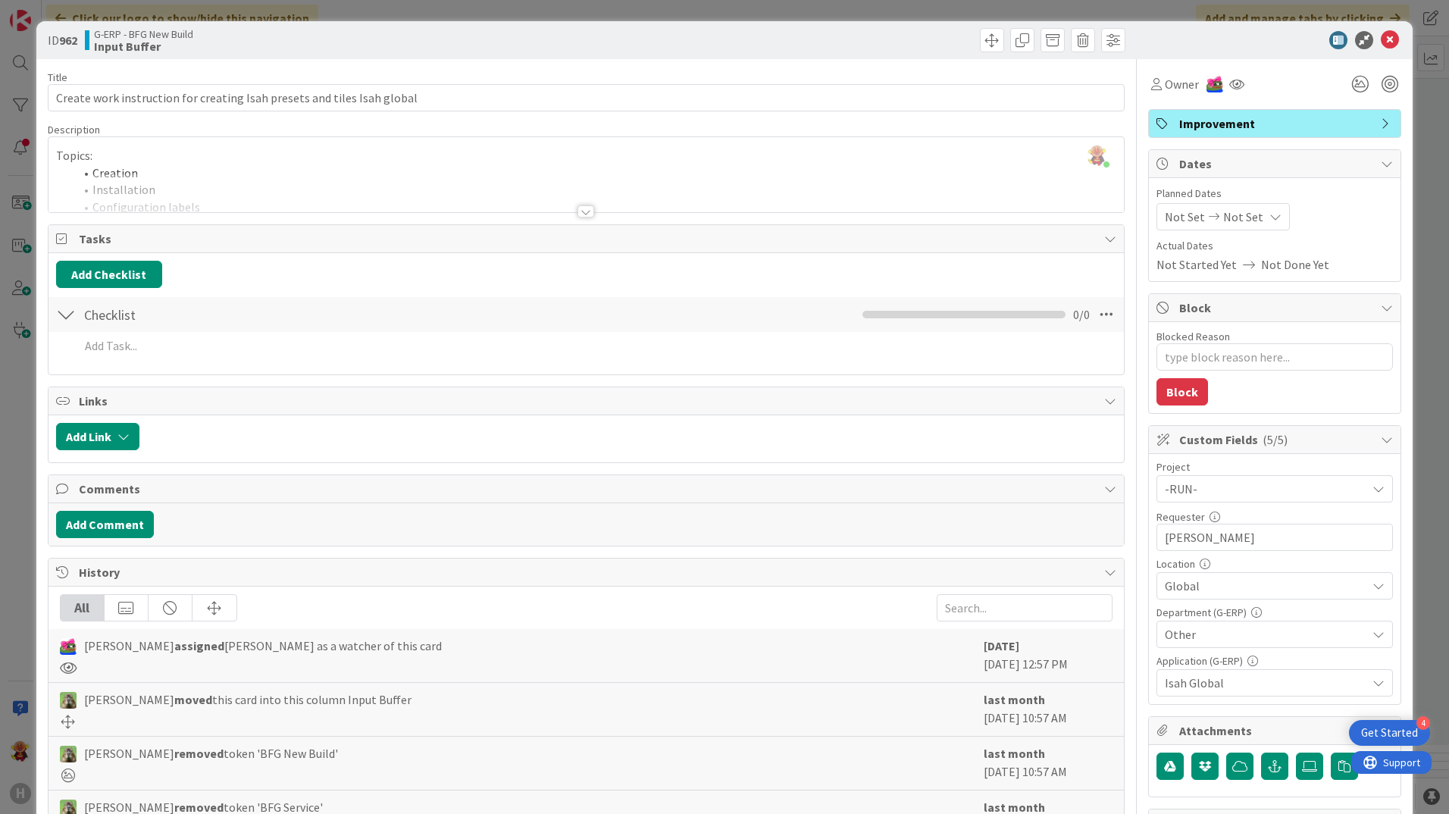
click at [581, 217] on div at bounding box center [586, 211] width 17 height 12
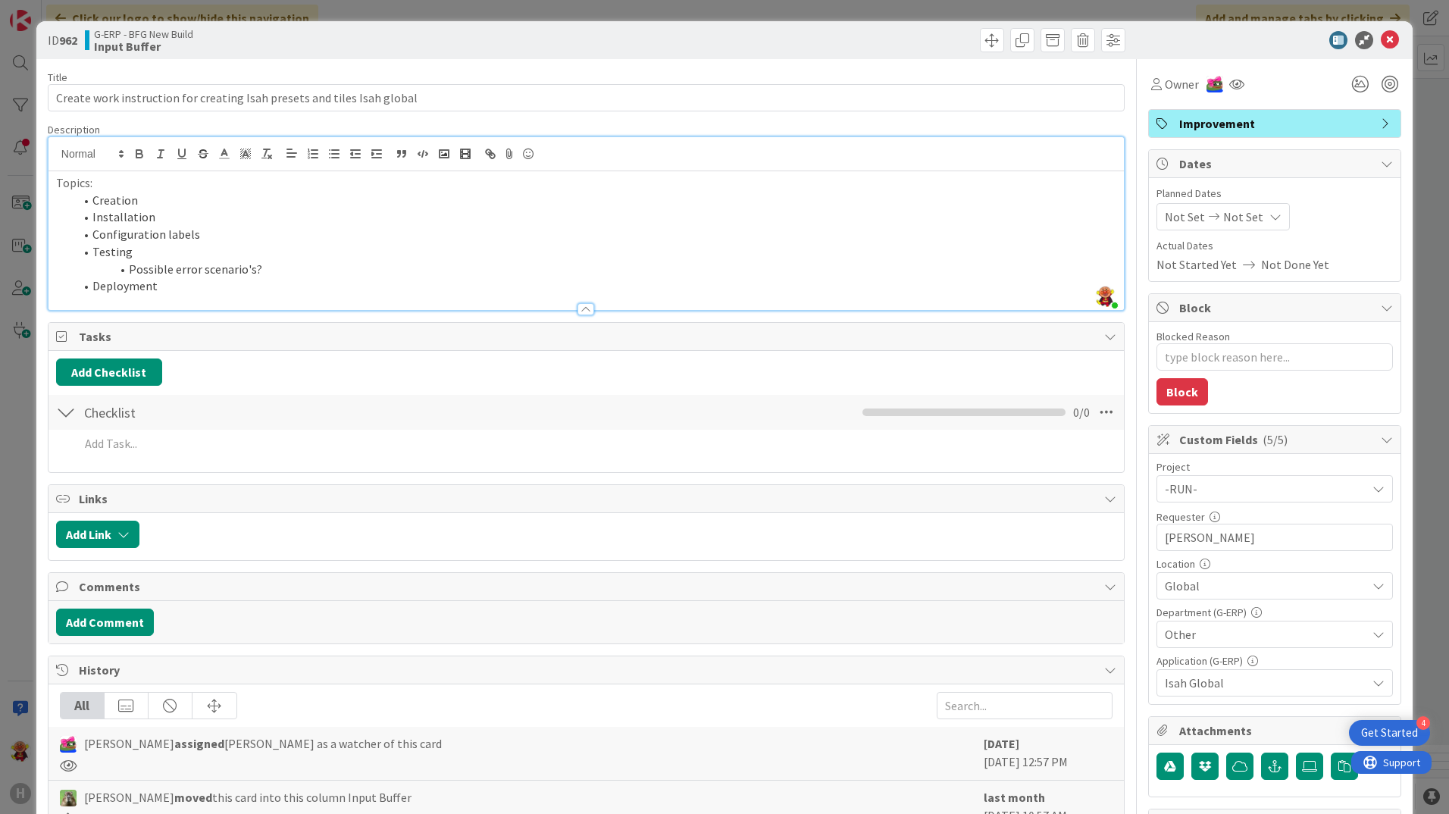
click at [1389, 37] on div at bounding box center [1267, 40] width 268 height 18
click at [1383, 37] on icon at bounding box center [1390, 40] width 18 height 18
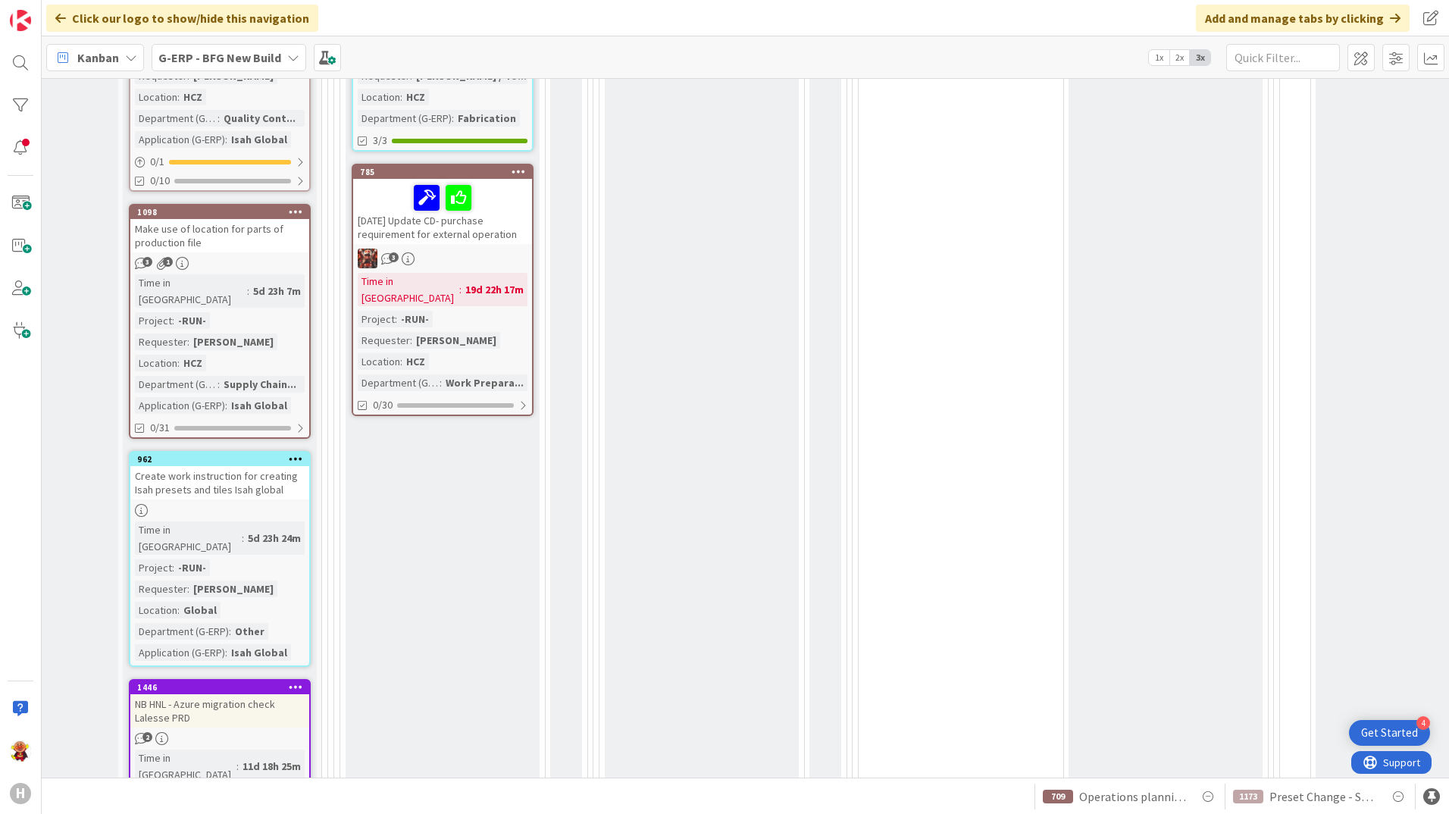
scroll to position [1516, 123]
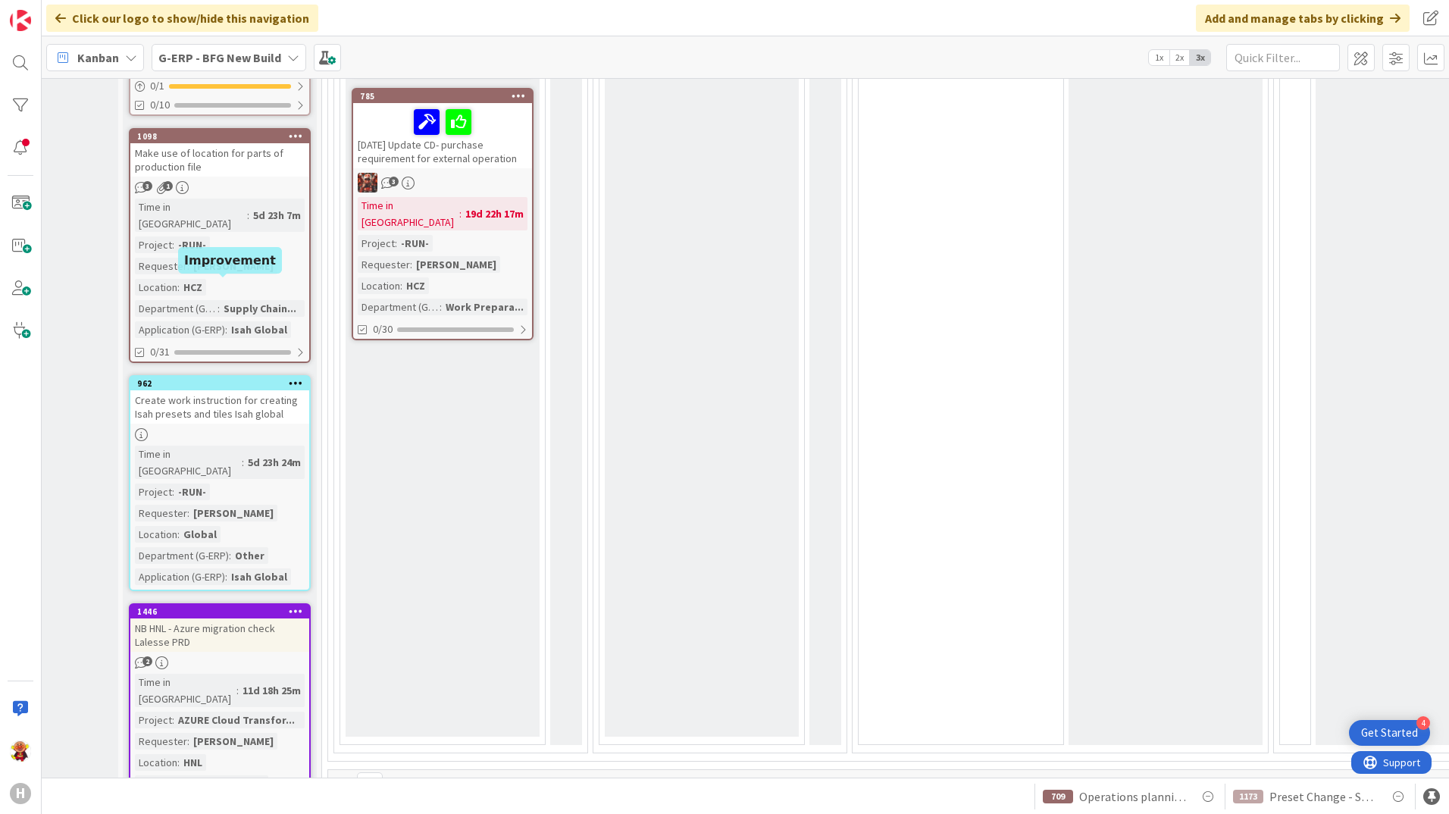
click at [265, 378] on div "962" at bounding box center [223, 383] width 172 height 11
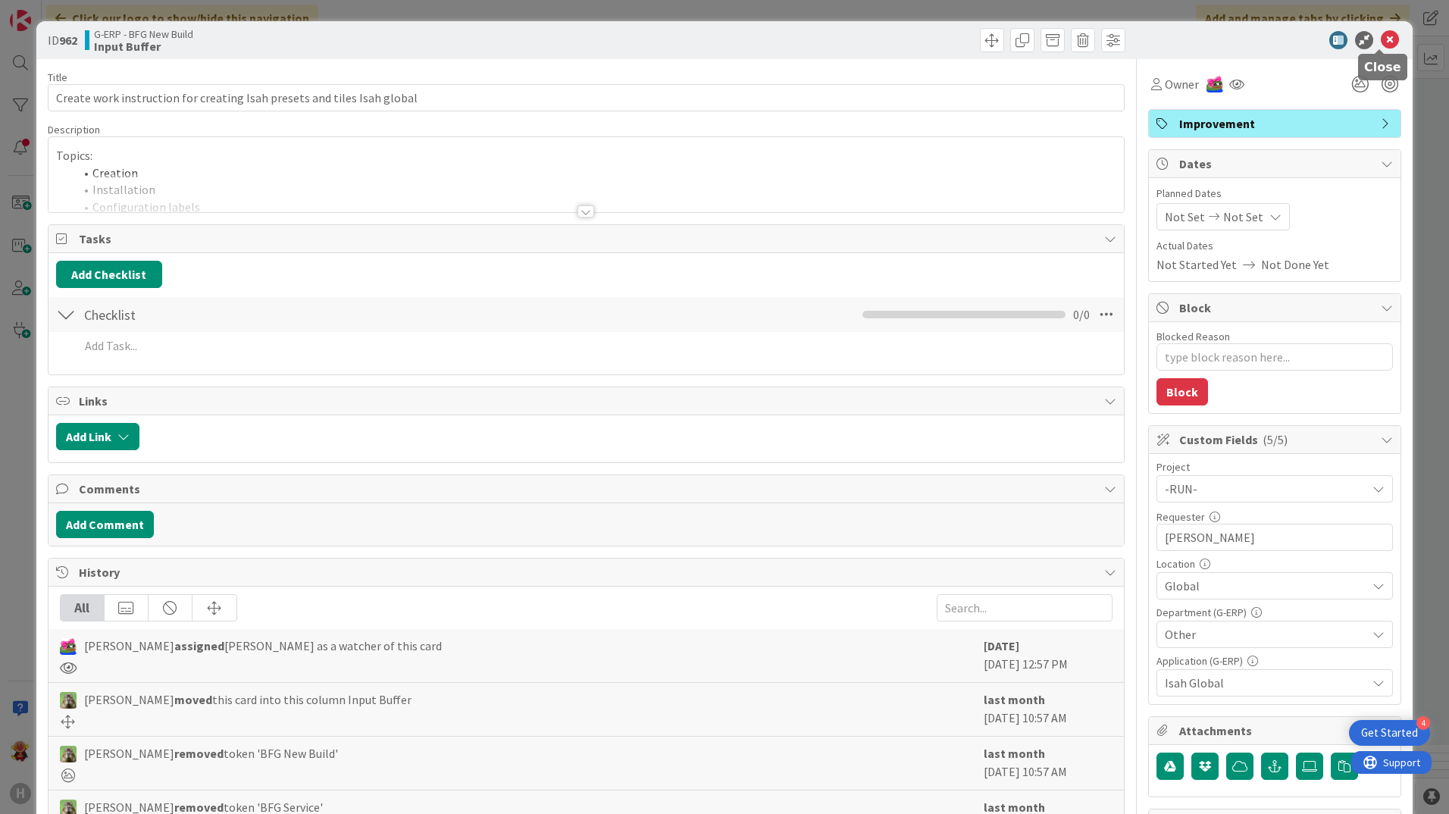
drag, startPoint x: 1371, startPoint y: 33, endPoint x: 409, endPoint y: 383, distance: 1023.5
click at [1381, 33] on icon at bounding box center [1390, 40] width 18 height 18
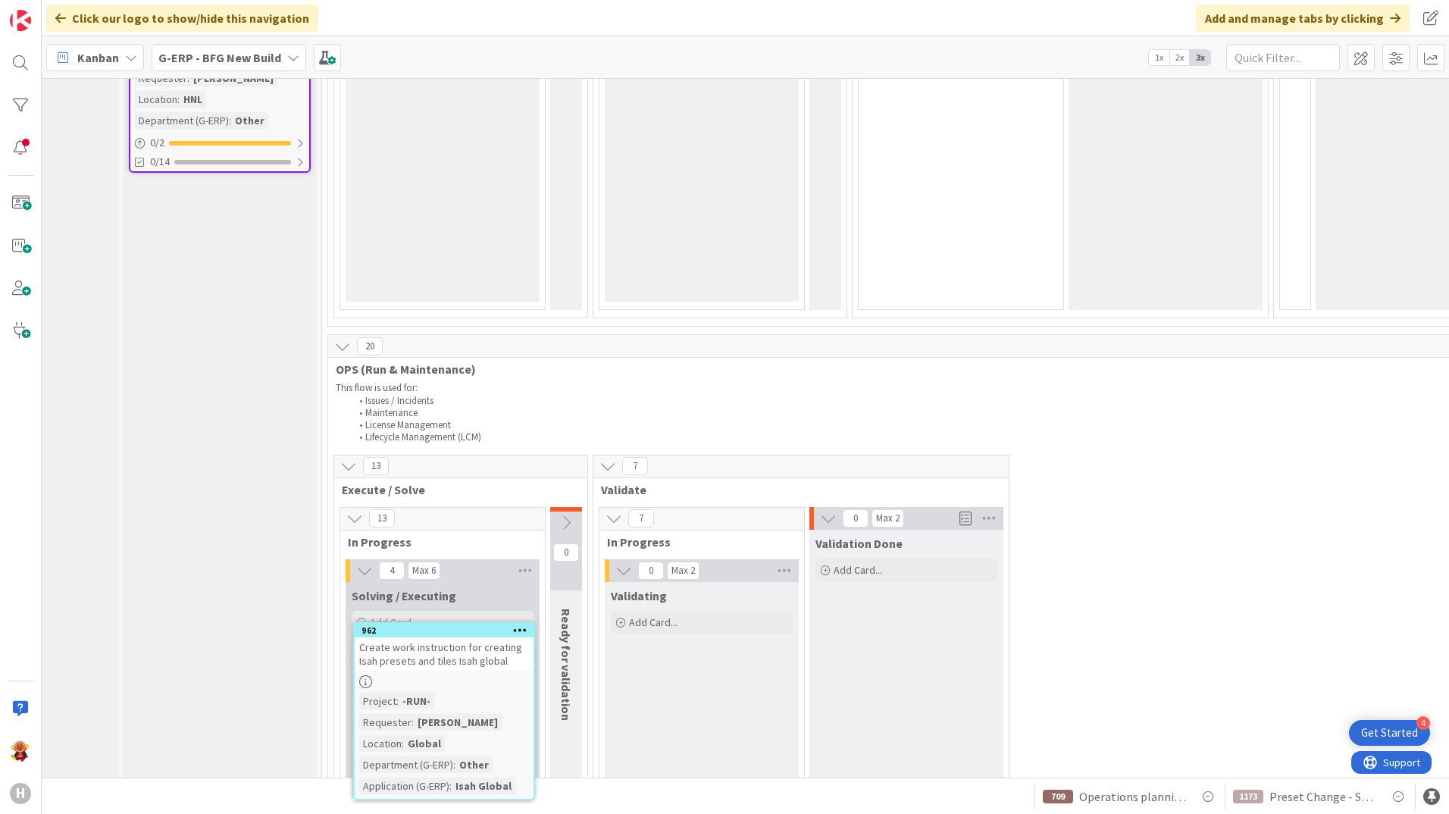
scroll to position [2009, 123]
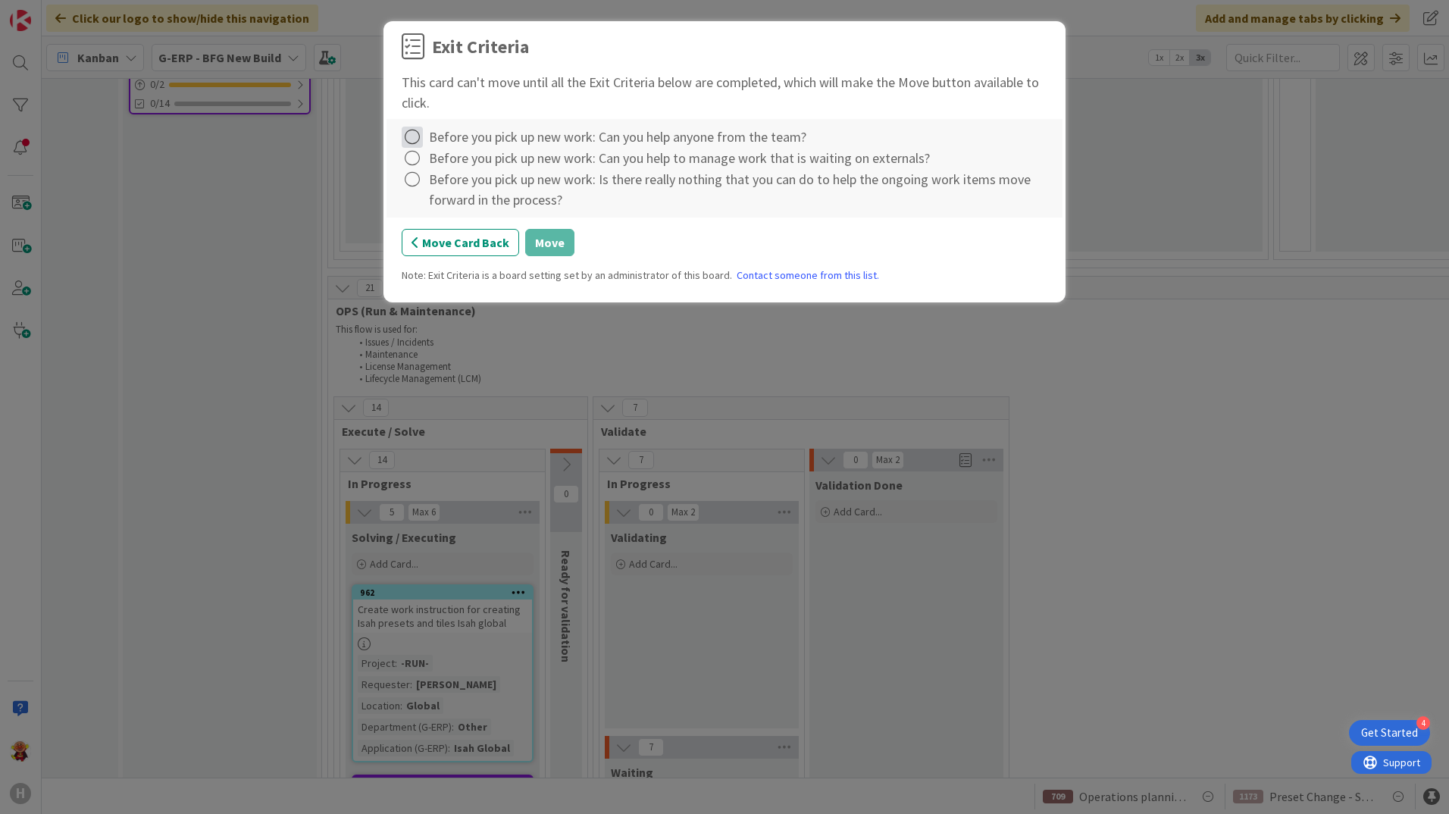
click at [418, 136] on icon at bounding box center [412, 137] width 21 height 21
click at [427, 180] on link "Not Applicable" at bounding box center [496, 190] width 189 height 22
click at [433, 160] on div "Before you pick up new work: Can you help to manage work that is waiting on ext…" at bounding box center [679, 158] width 501 height 20
click at [420, 157] on icon at bounding box center [412, 158] width 21 height 21
click at [427, 192] on link "Complete" at bounding box center [496, 189] width 189 height 22
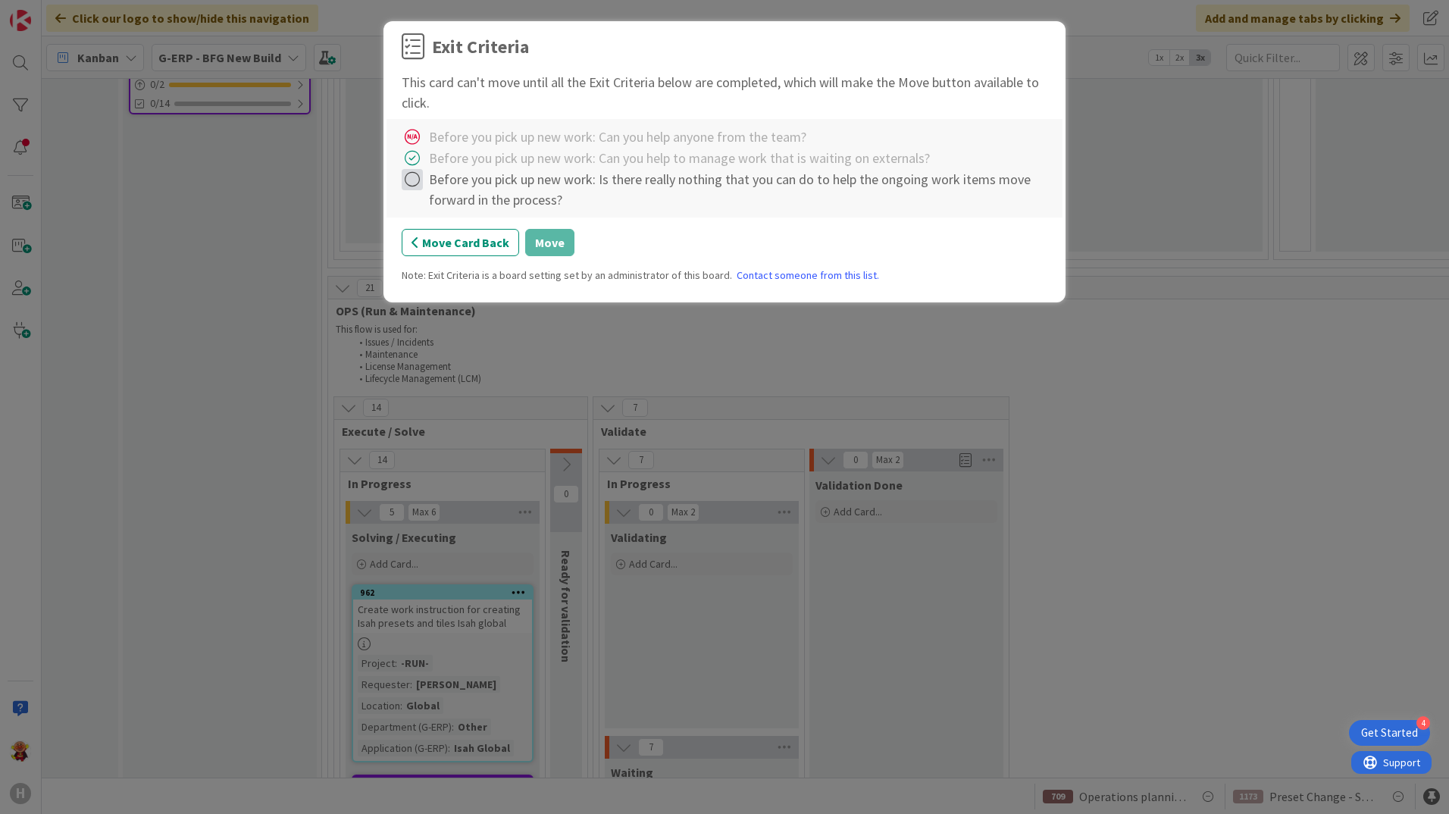
click at [414, 180] on icon at bounding box center [412, 179] width 21 height 21
click at [445, 210] on link "Complete" at bounding box center [496, 210] width 189 height 22
click at [547, 245] on button "Move" at bounding box center [549, 242] width 49 height 27
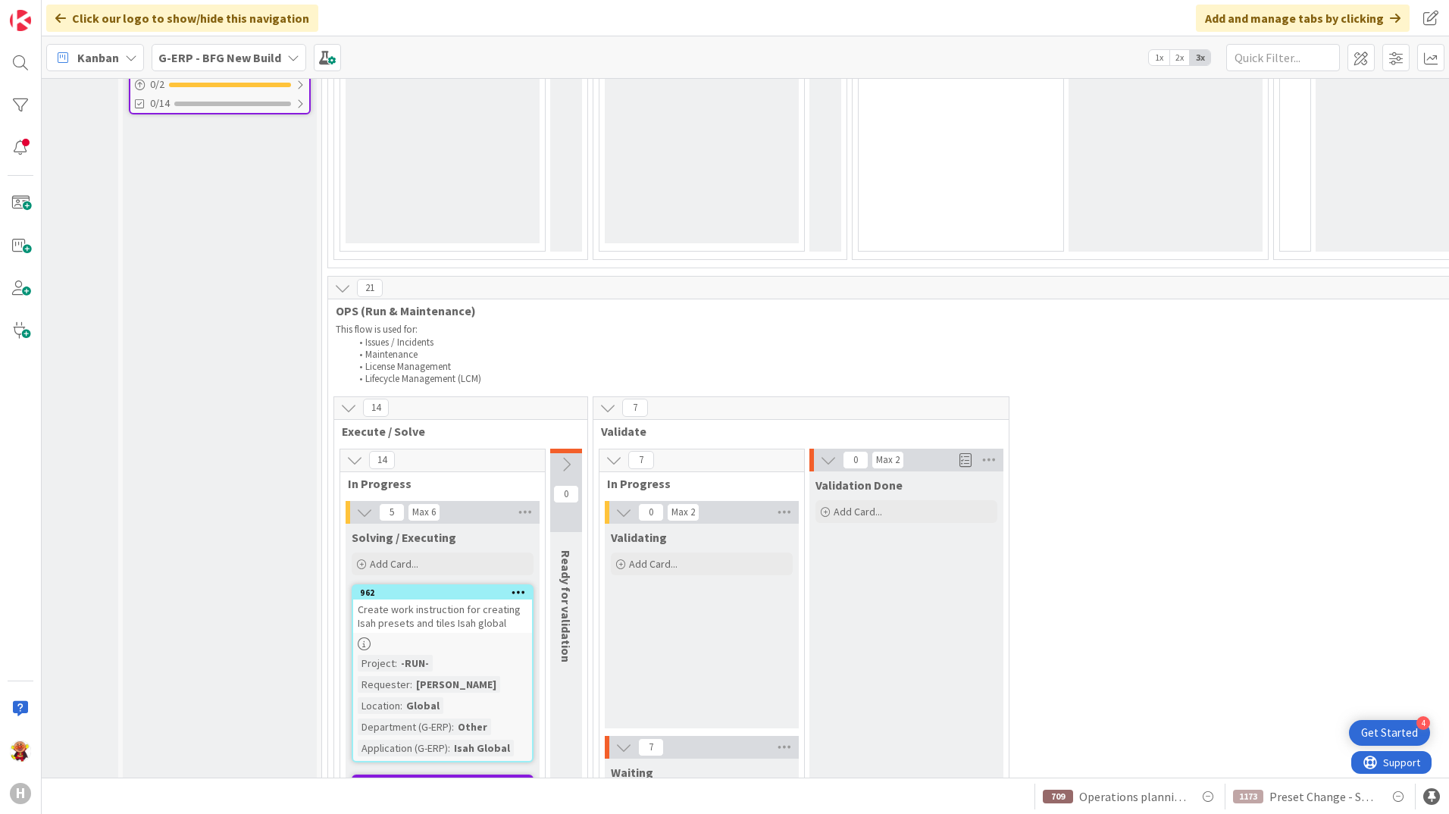
click at [462, 600] on div "Create work instruction for creating Isah presets and tiles Isah global" at bounding box center [442, 616] width 179 height 33
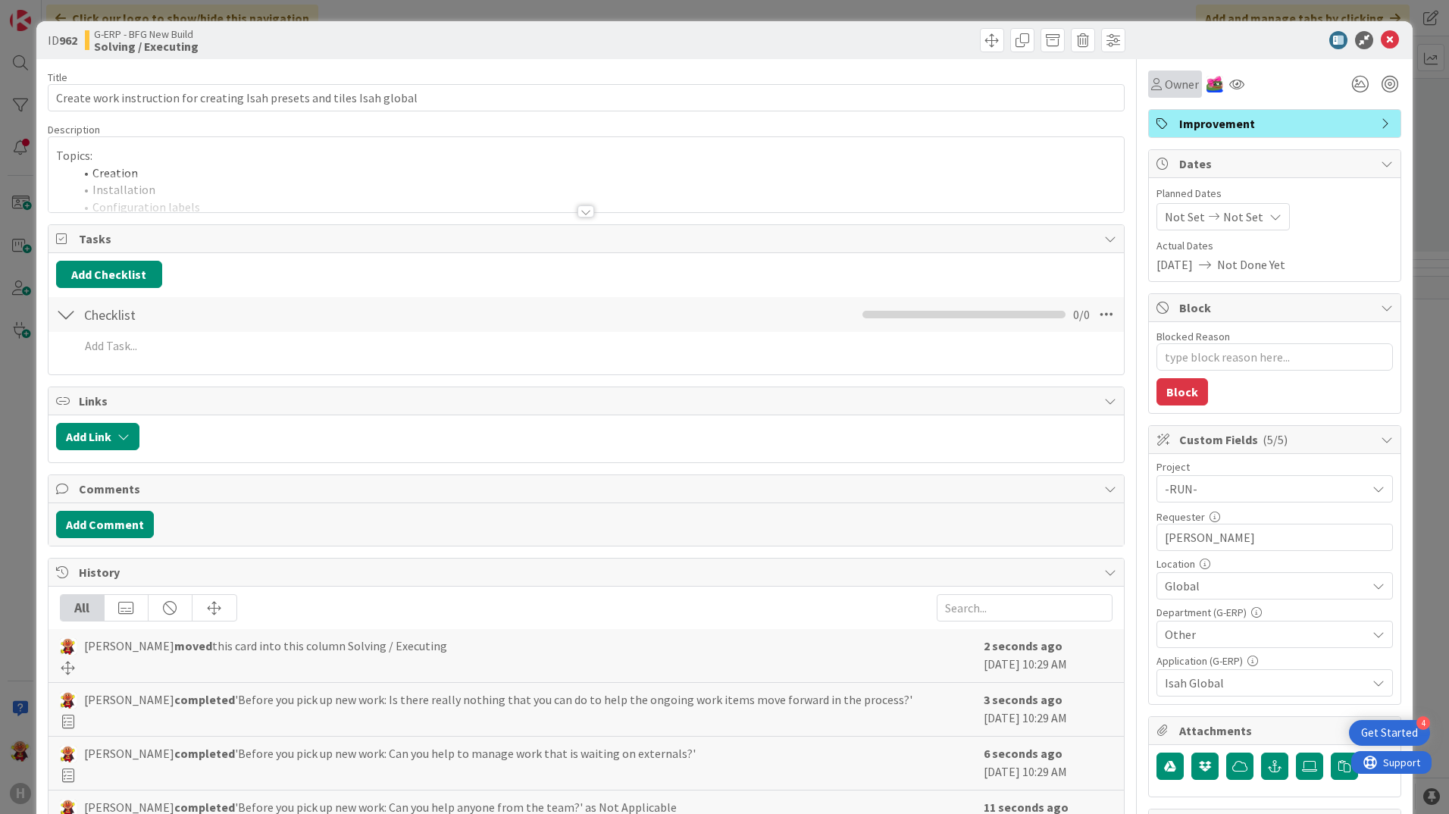
click at [1166, 79] on span "Owner" at bounding box center [1182, 84] width 34 height 18
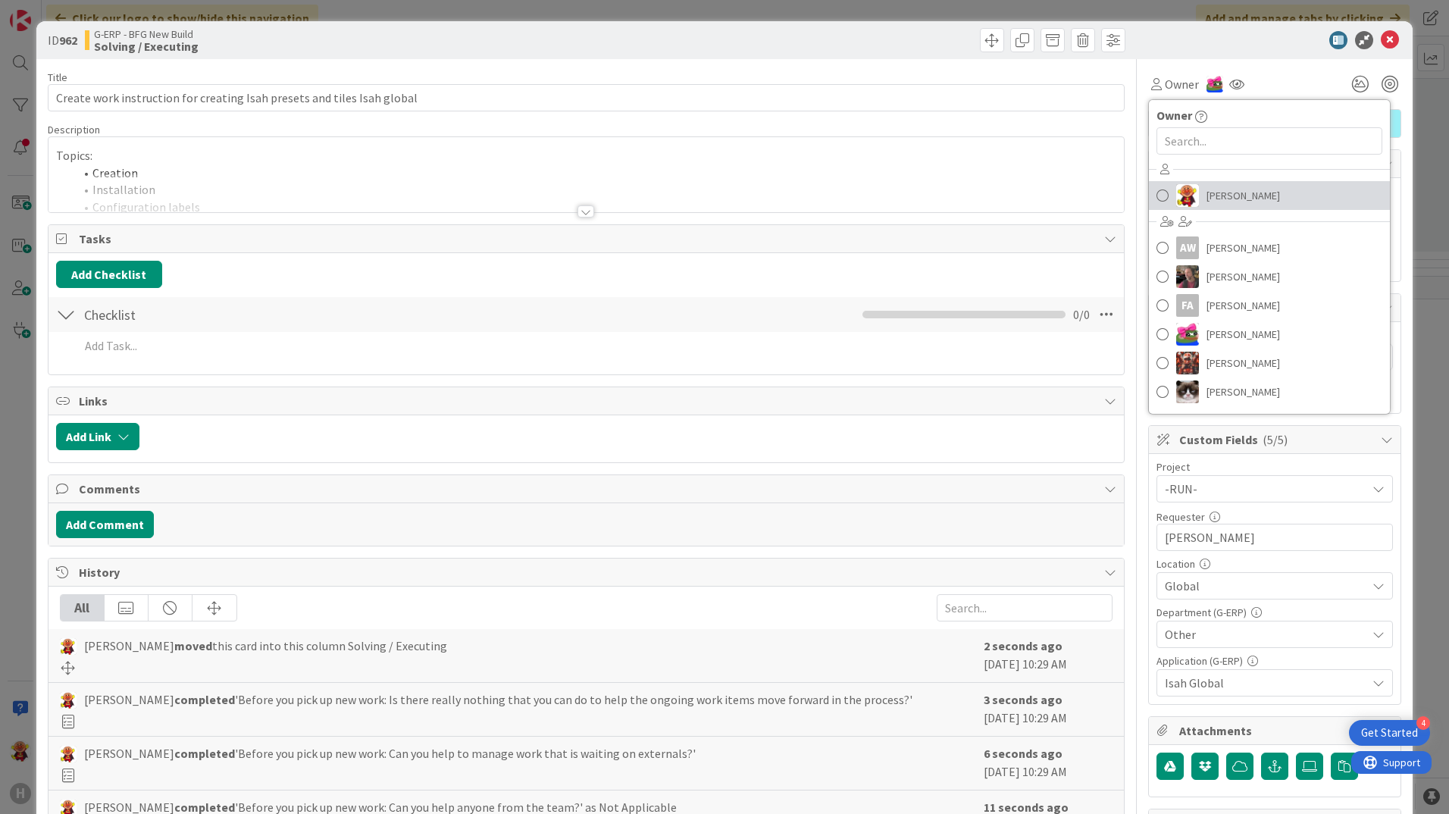
drag, startPoint x: 1169, startPoint y: 199, endPoint x: 1189, endPoint y: 194, distance: 20.2
click at [1176, 199] on img at bounding box center [1187, 195] width 23 height 23
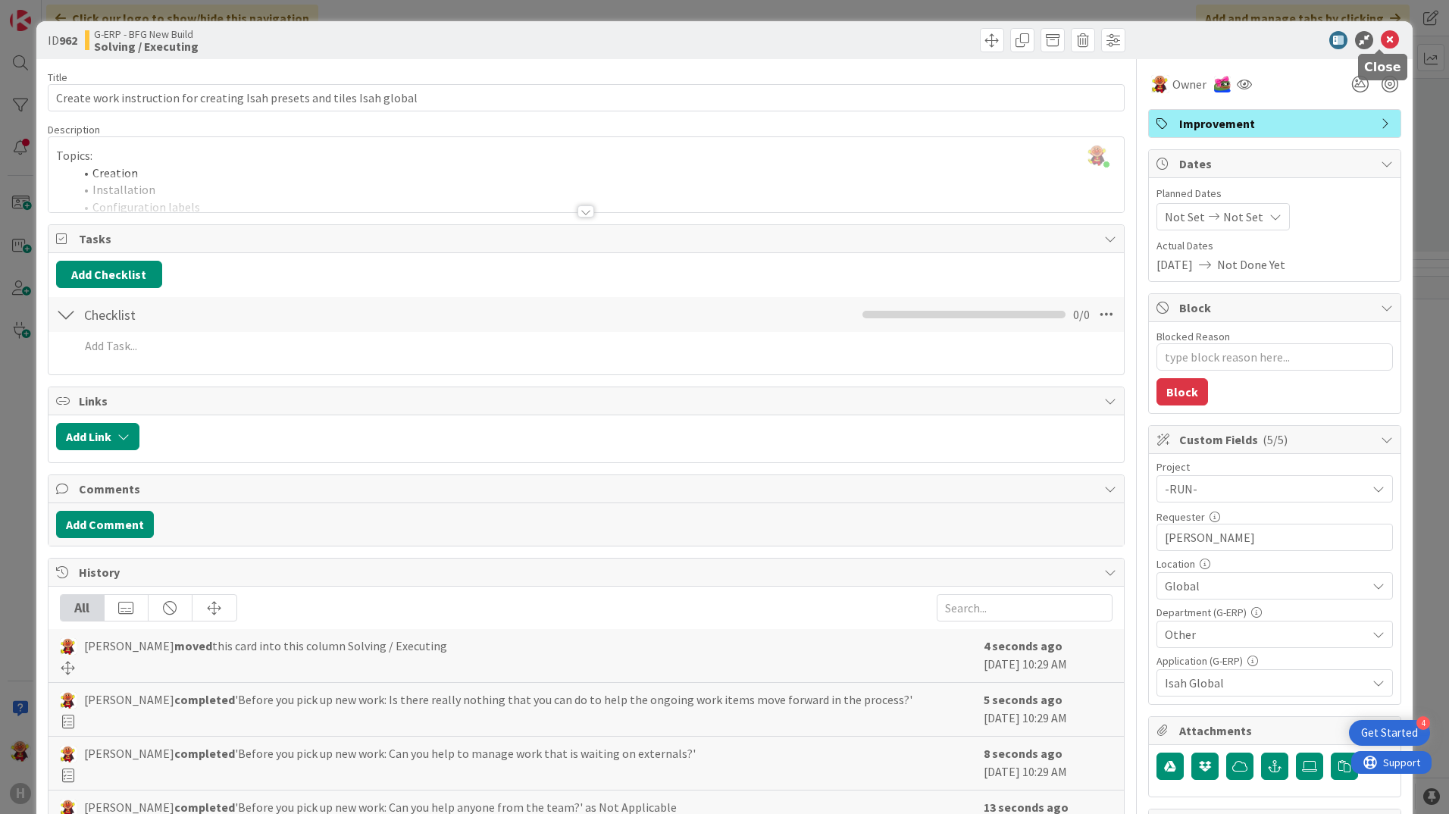
click at [1381, 42] on icon at bounding box center [1390, 40] width 18 height 18
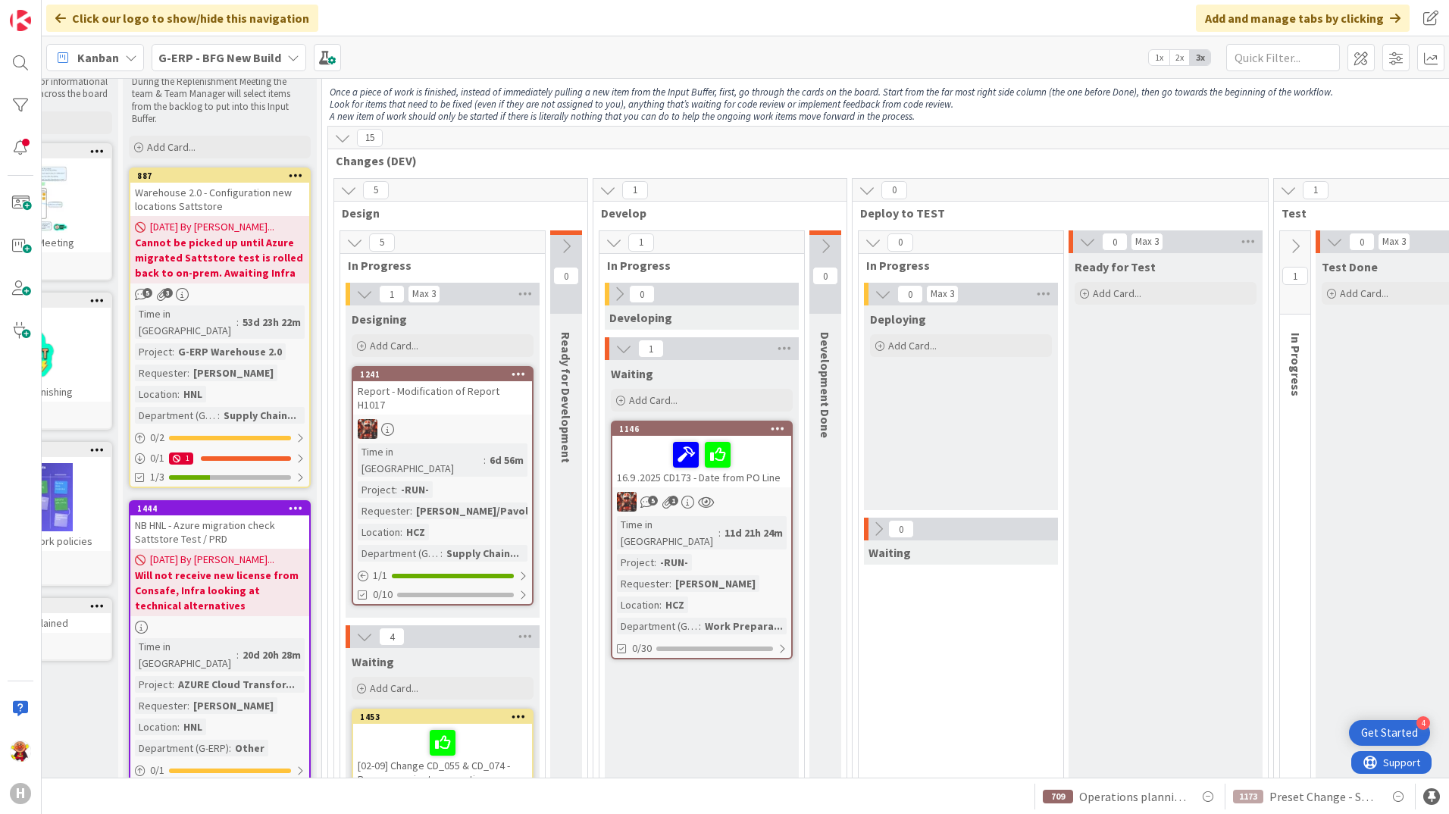
scroll to position [0, 123]
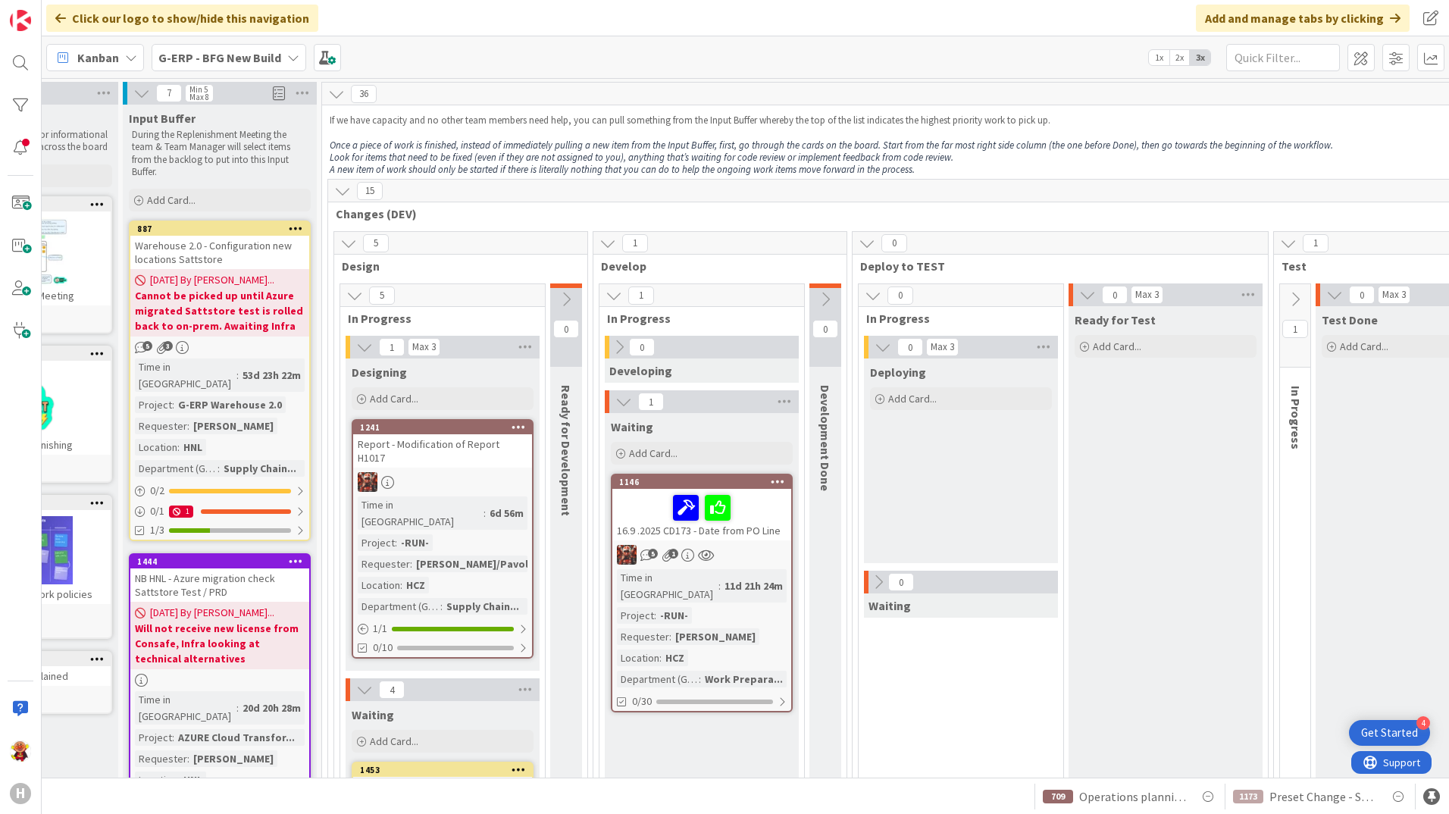
click at [1298, 300] on icon at bounding box center [1295, 299] width 17 height 17
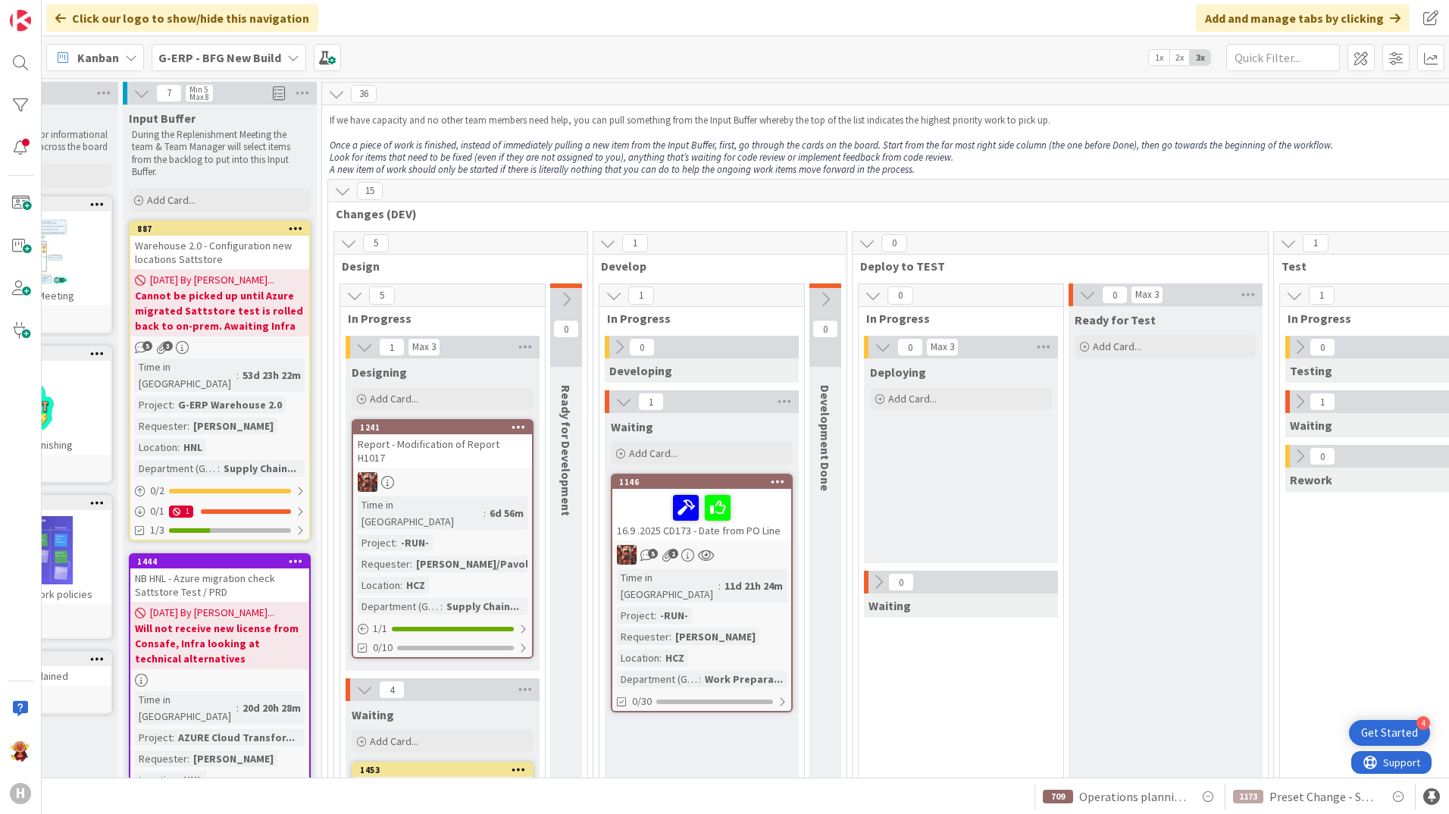
click at [1303, 400] on icon at bounding box center [1299, 401] width 17 height 17
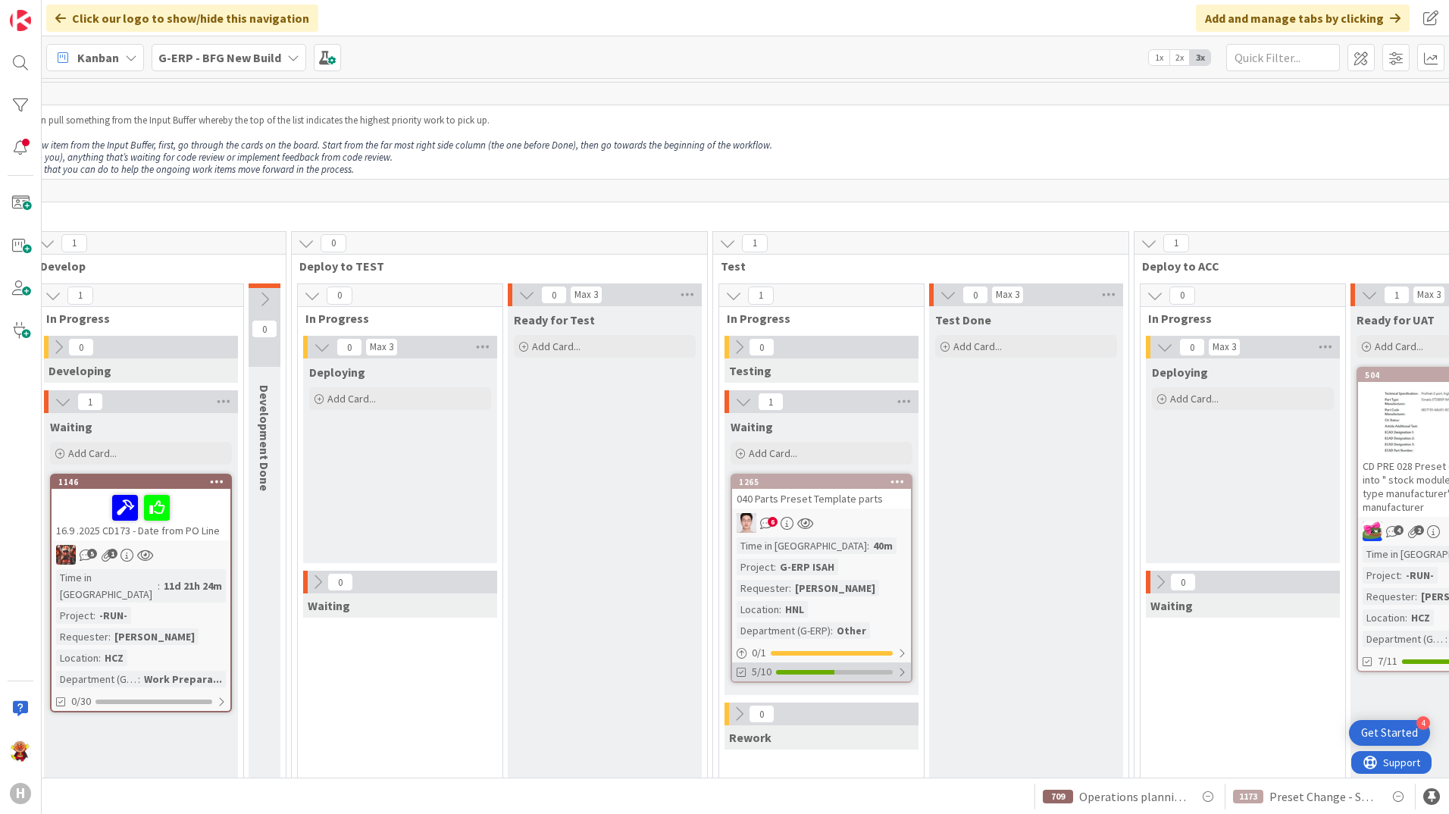
scroll to position [0, 685]
click at [887, 518] on div "6" at bounding box center [820, 523] width 179 height 20
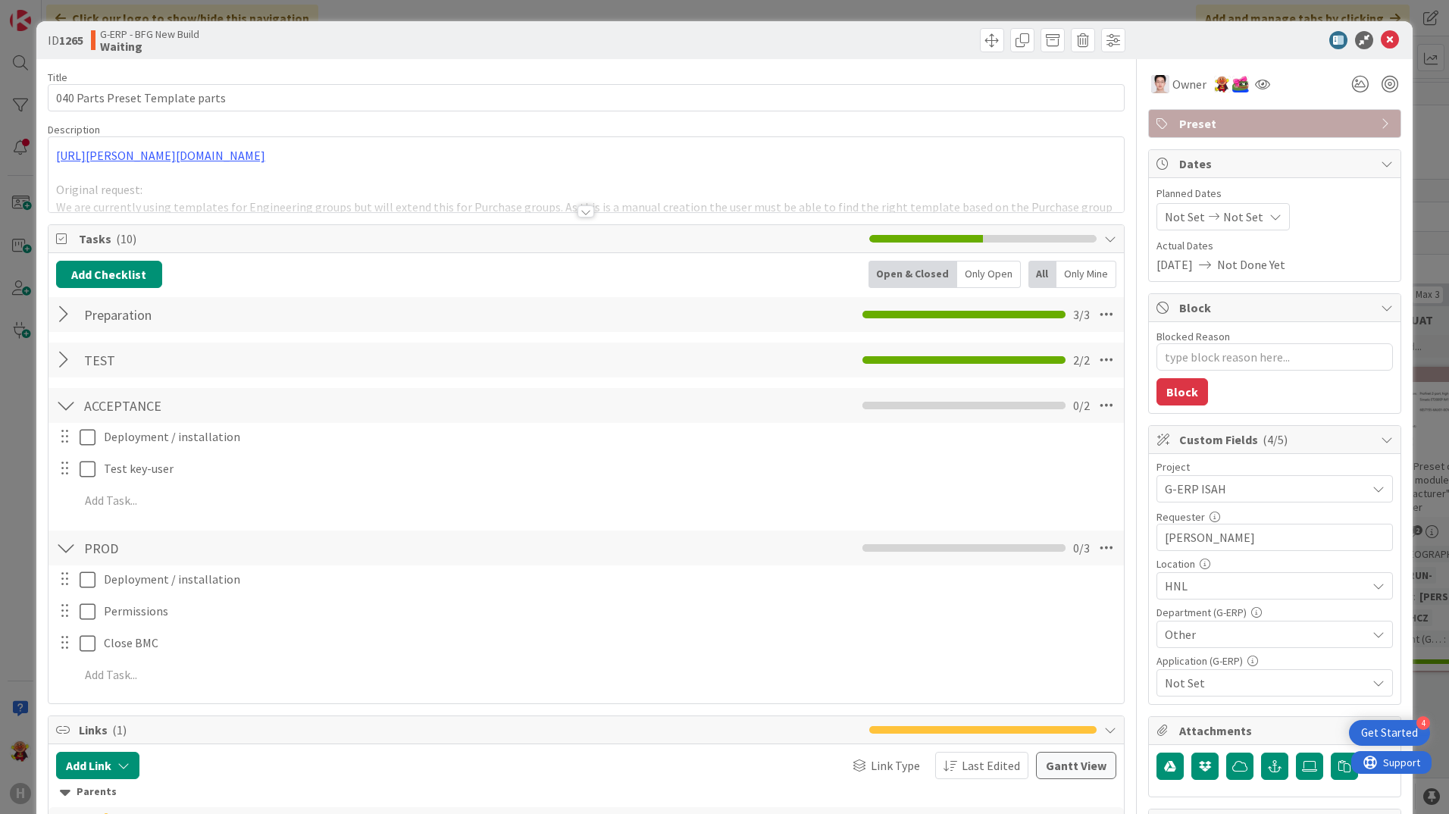
type textarea "x"
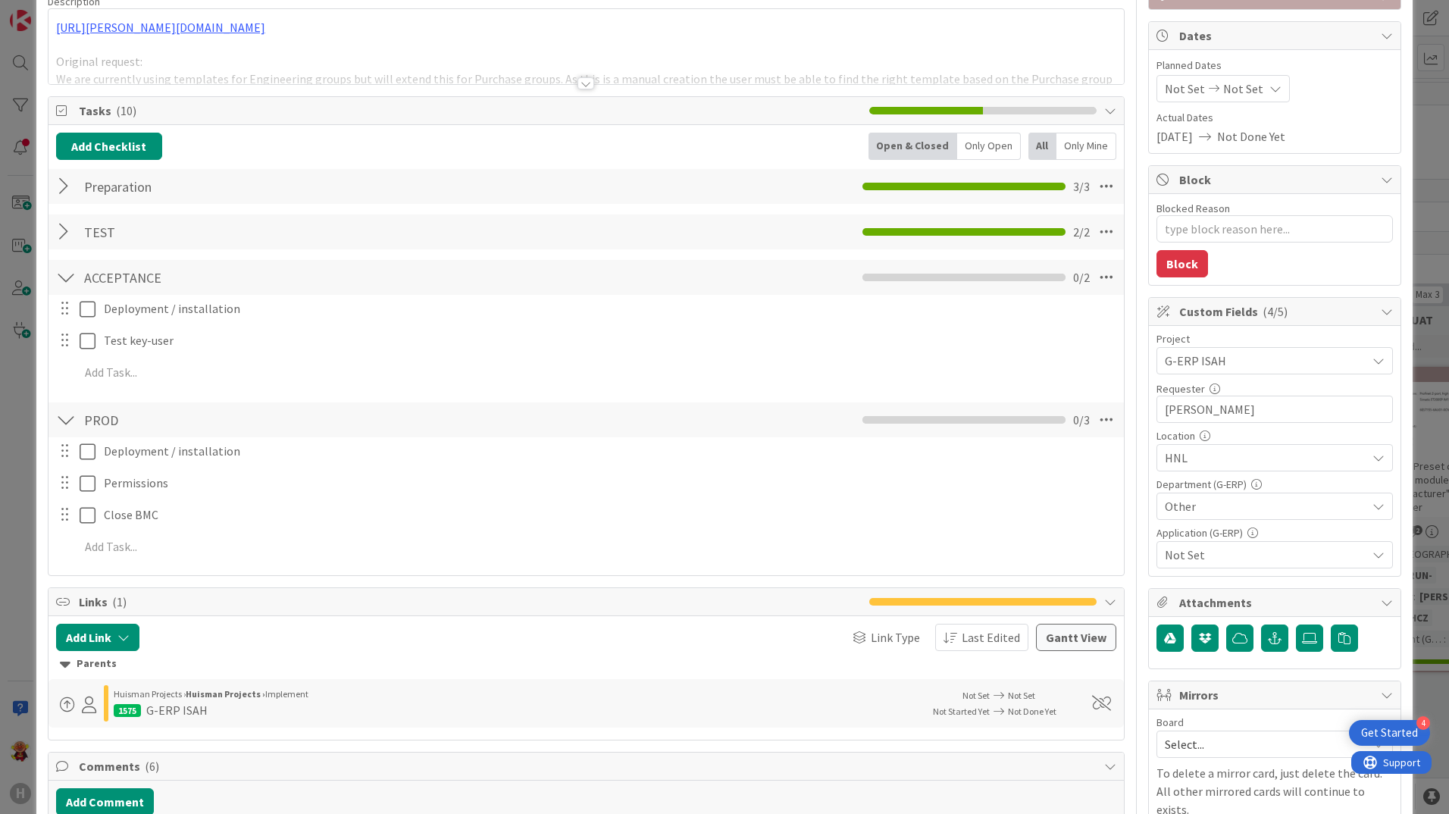
scroll to position [455, 0]
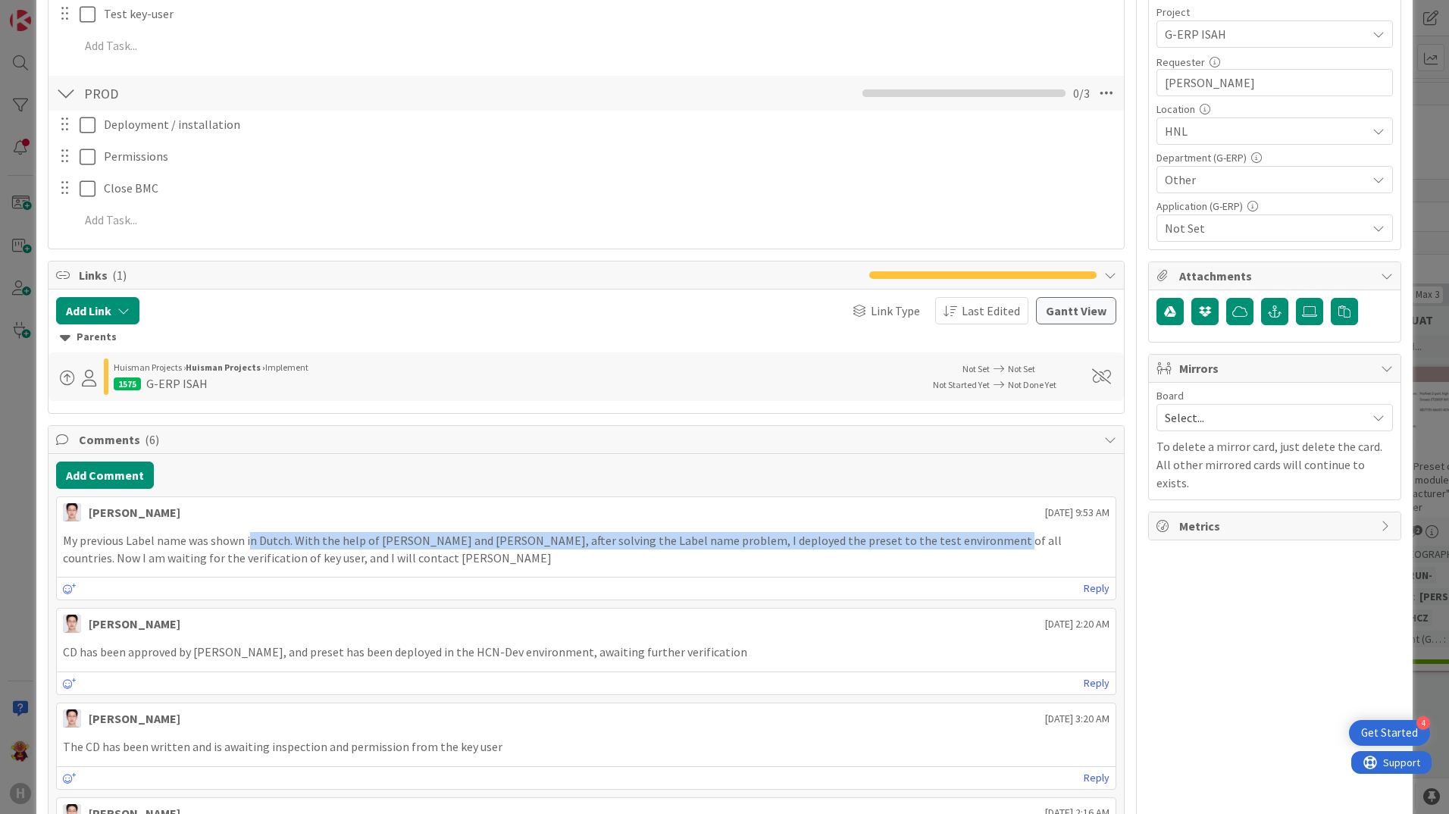
drag, startPoint x: 248, startPoint y: 545, endPoint x: 965, endPoint y: 542, distance: 717.0
click at [965, 542] on p "My previous Label name was shown in Dutch. With the help of [PERSON_NAME] and […" at bounding box center [586, 549] width 1047 height 34
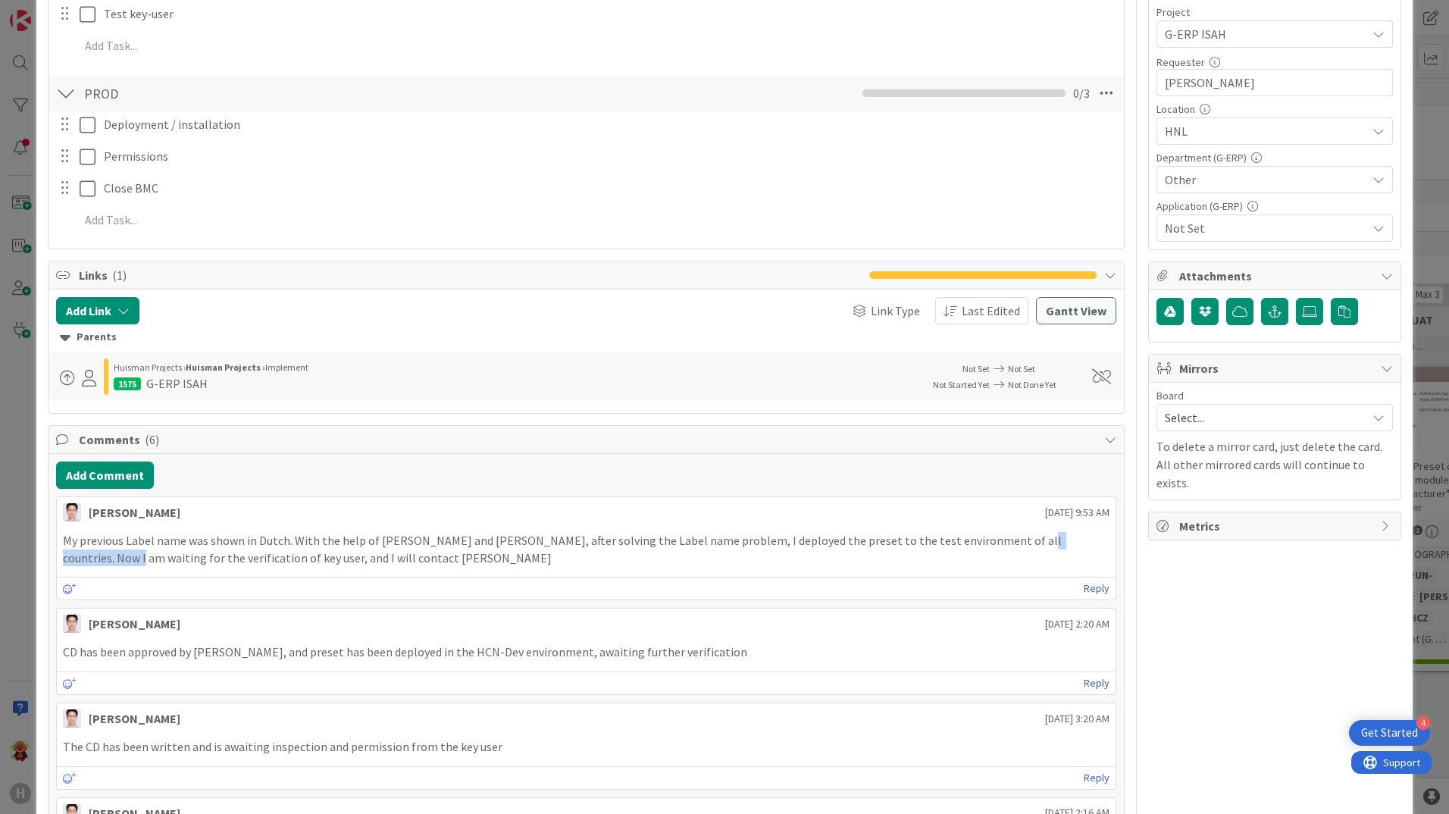
drag, startPoint x: 987, startPoint y: 539, endPoint x: 1050, endPoint y: 553, distance: 64.5
click at [1060, 549] on p "My previous Label name was shown in Dutch. With the help of [PERSON_NAME] and […" at bounding box center [586, 549] width 1047 height 34
click at [280, 563] on p "My previous Label name was shown in Dutch. With the help of [PERSON_NAME] and […" at bounding box center [586, 549] width 1047 height 34
drag, startPoint x: 201, startPoint y: 560, endPoint x: 256, endPoint y: 559, distance: 55.3
click at [256, 559] on p "My previous Label name was shown in Dutch. With the help of [PERSON_NAME] and […" at bounding box center [586, 549] width 1047 height 34
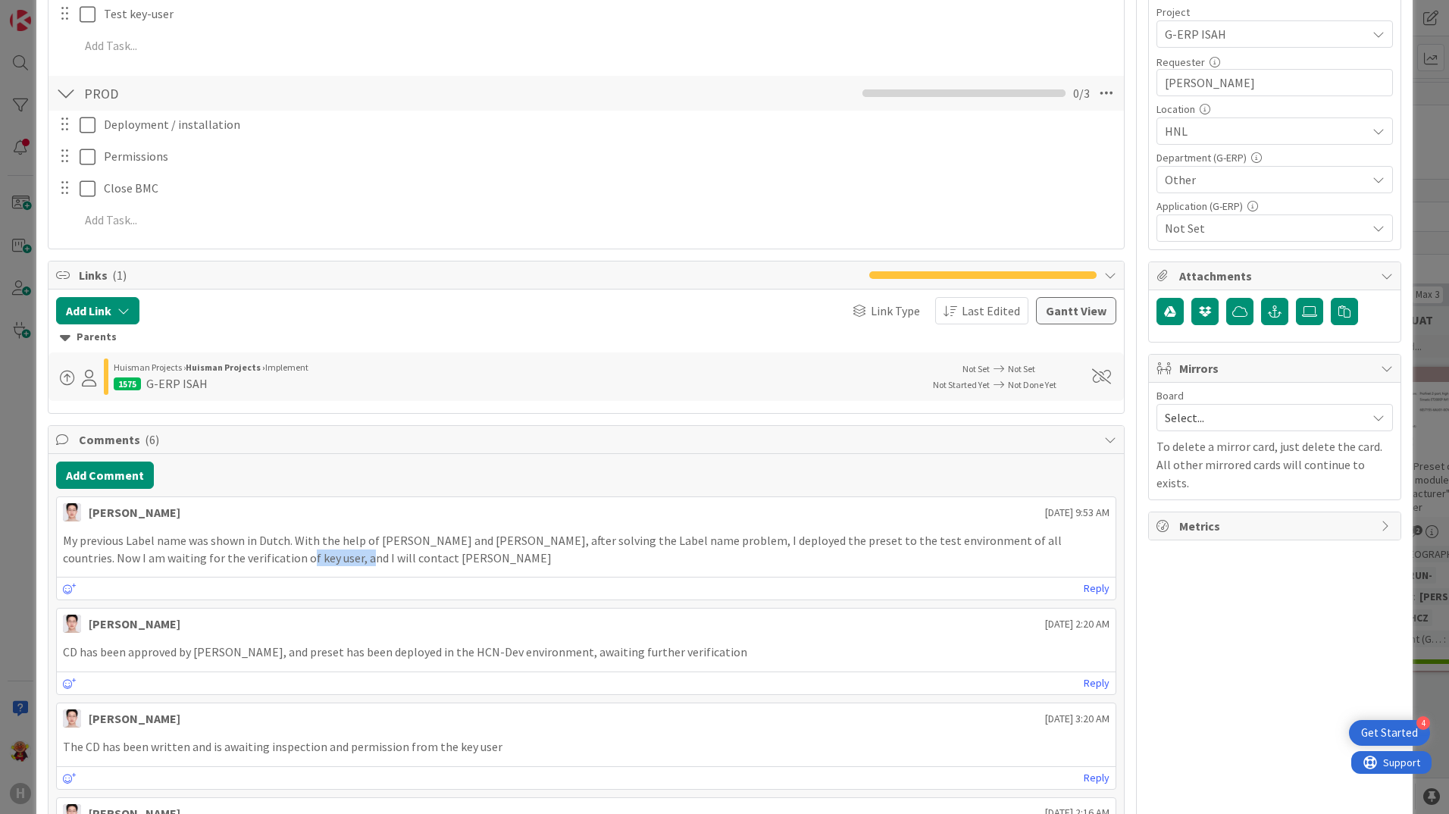
click at [256, 559] on p "My previous Label name was shown in Dutch. With the help of [PERSON_NAME] and […" at bounding box center [586, 549] width 1047 height 34
click at [69, 591] on icon at bounding box center [70, 589] width 14 height 11
click at [67, 584] on icon at bounding box center [70, 589] width 14 height 11
click at [69, 585] on icon at bounding box center [70, 589] width 14 height 11
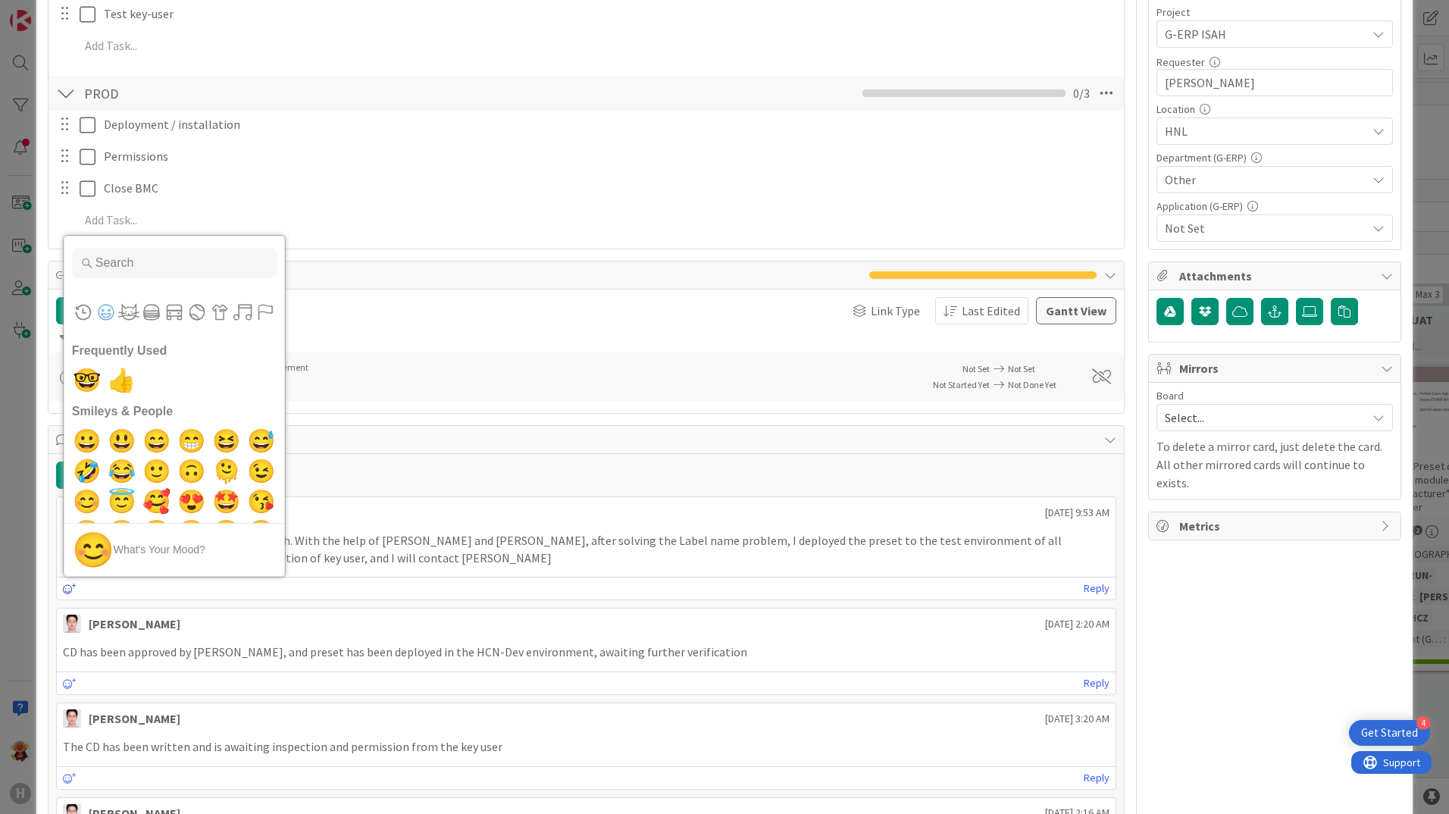
click at [69, 585] on icon at bounding box center [70, 589] width 14 height 11
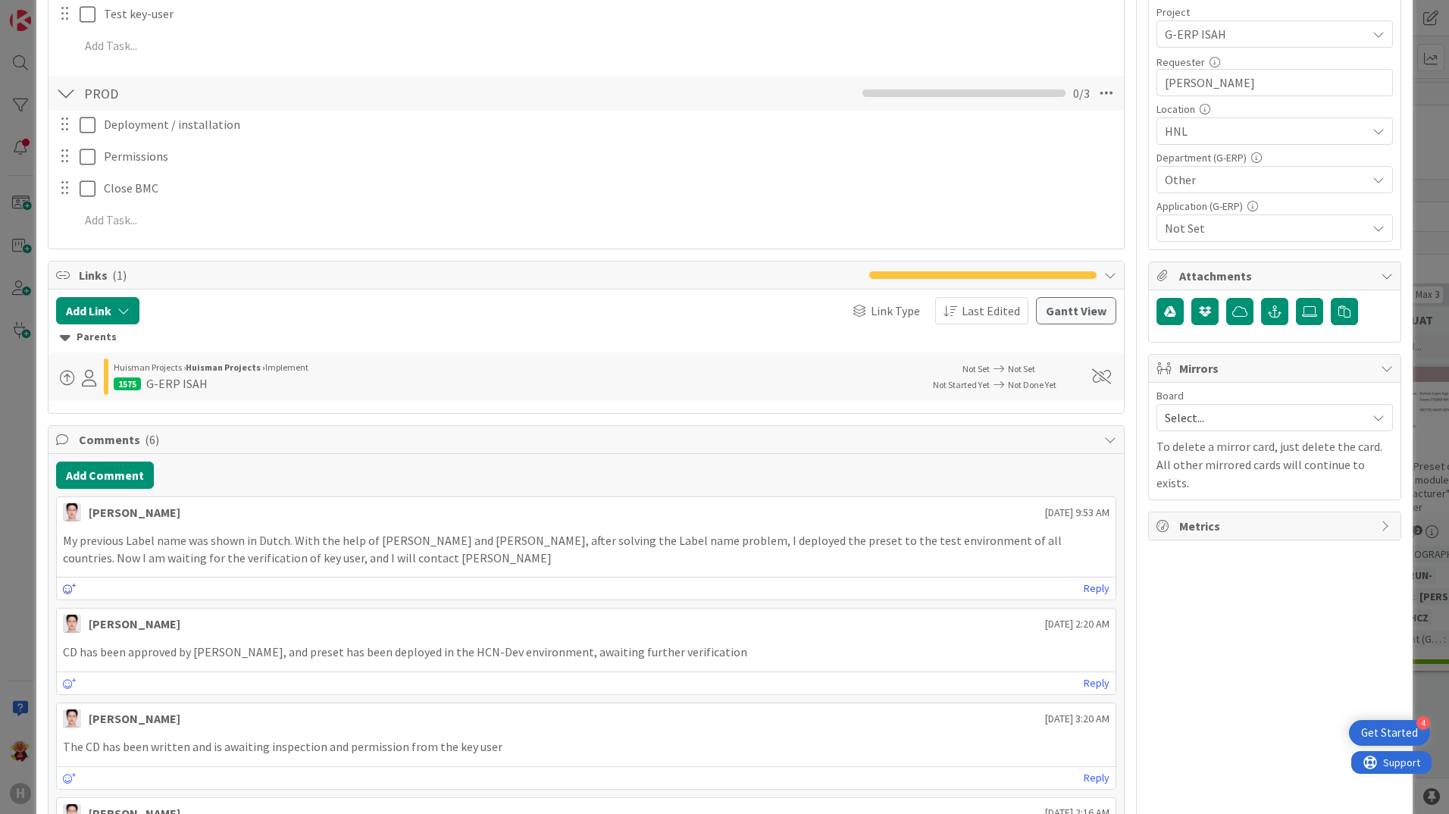
click at [69, 585] on icon at bounding box center [70, 589] width 14 height 11
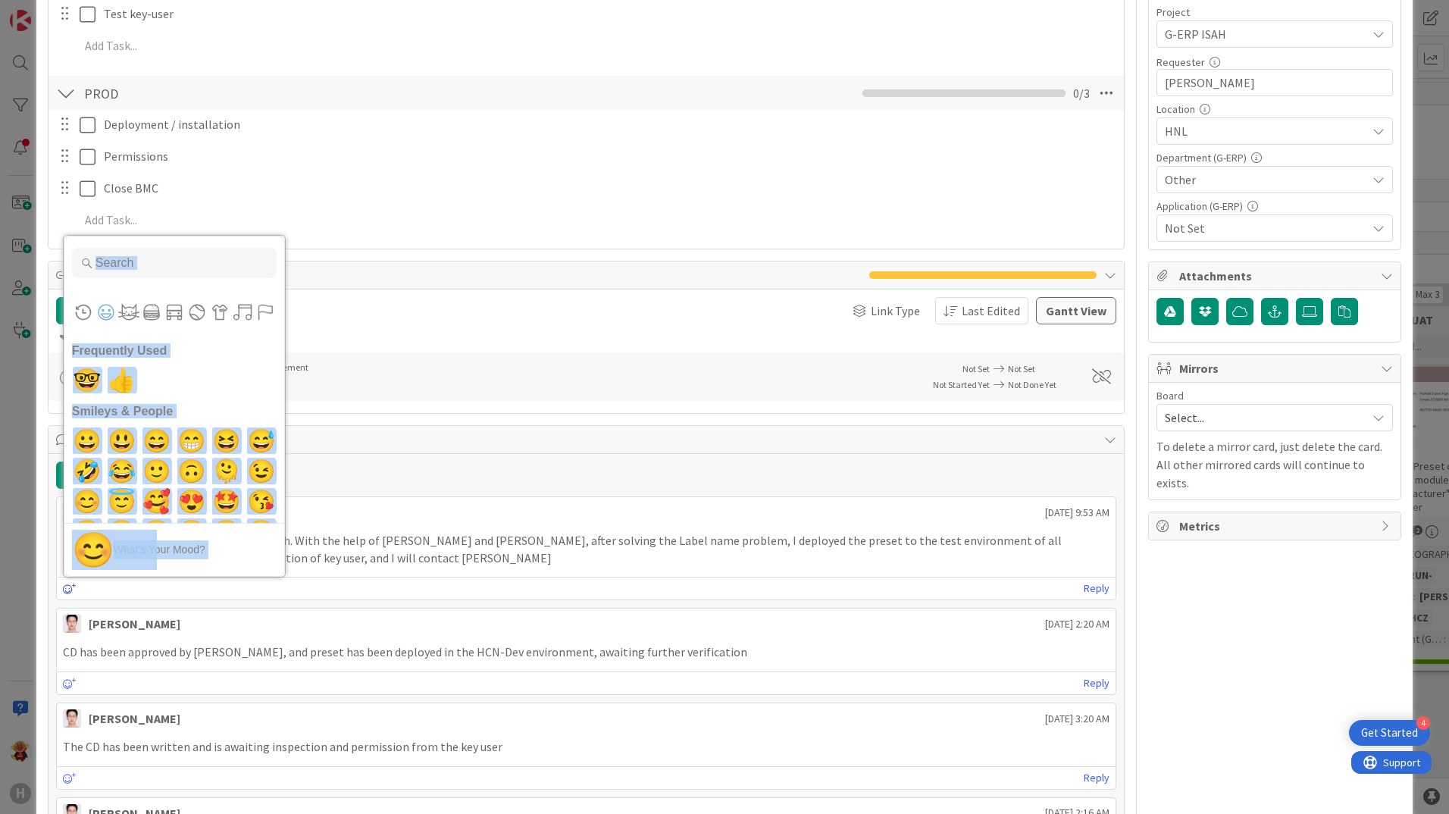
click at [69, 585] on icon at bounding box center [70, 589] width 14 height 11
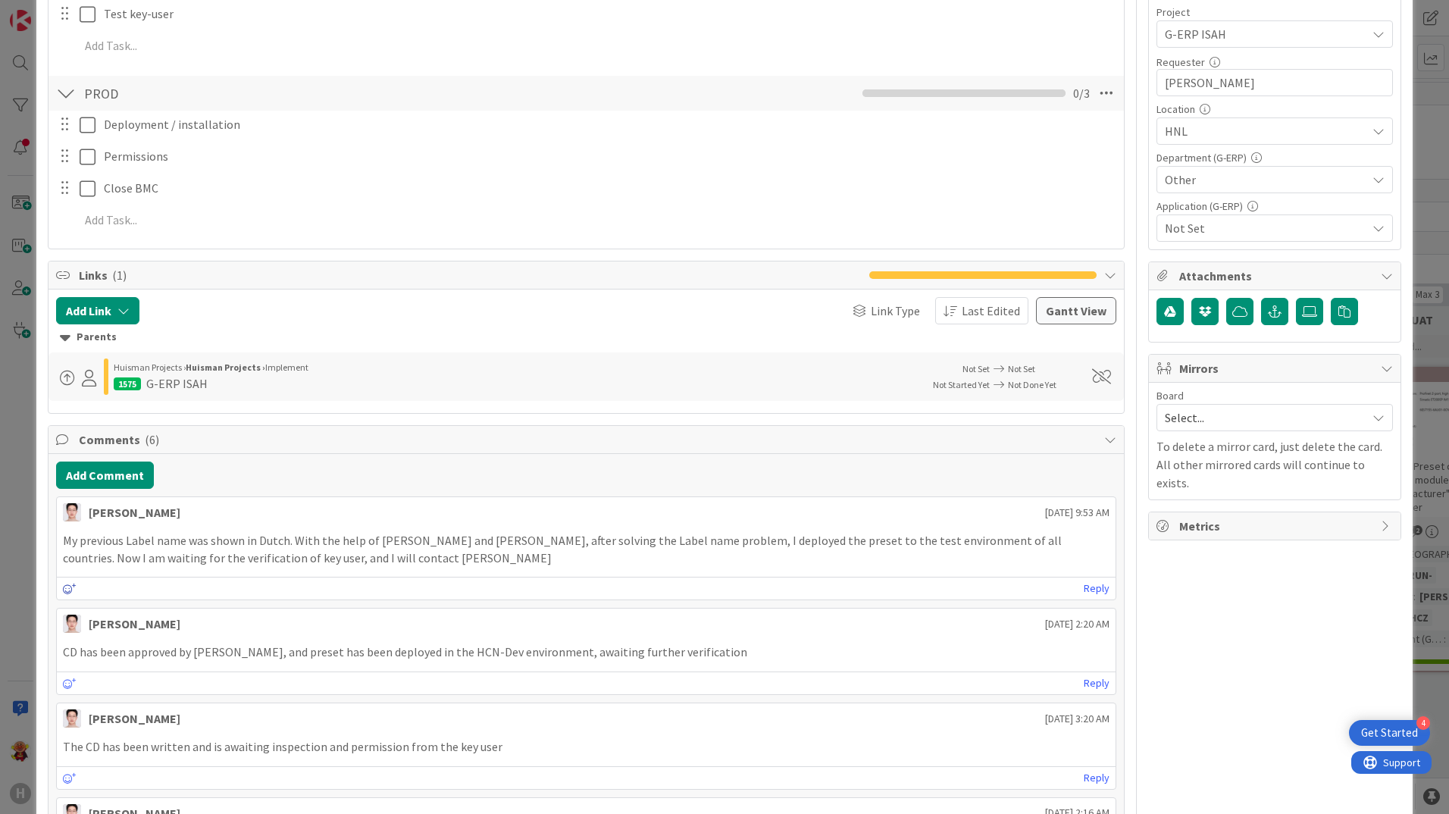
click at [69, 585] on icon at bounding box center [70, 589] width 14 height 11
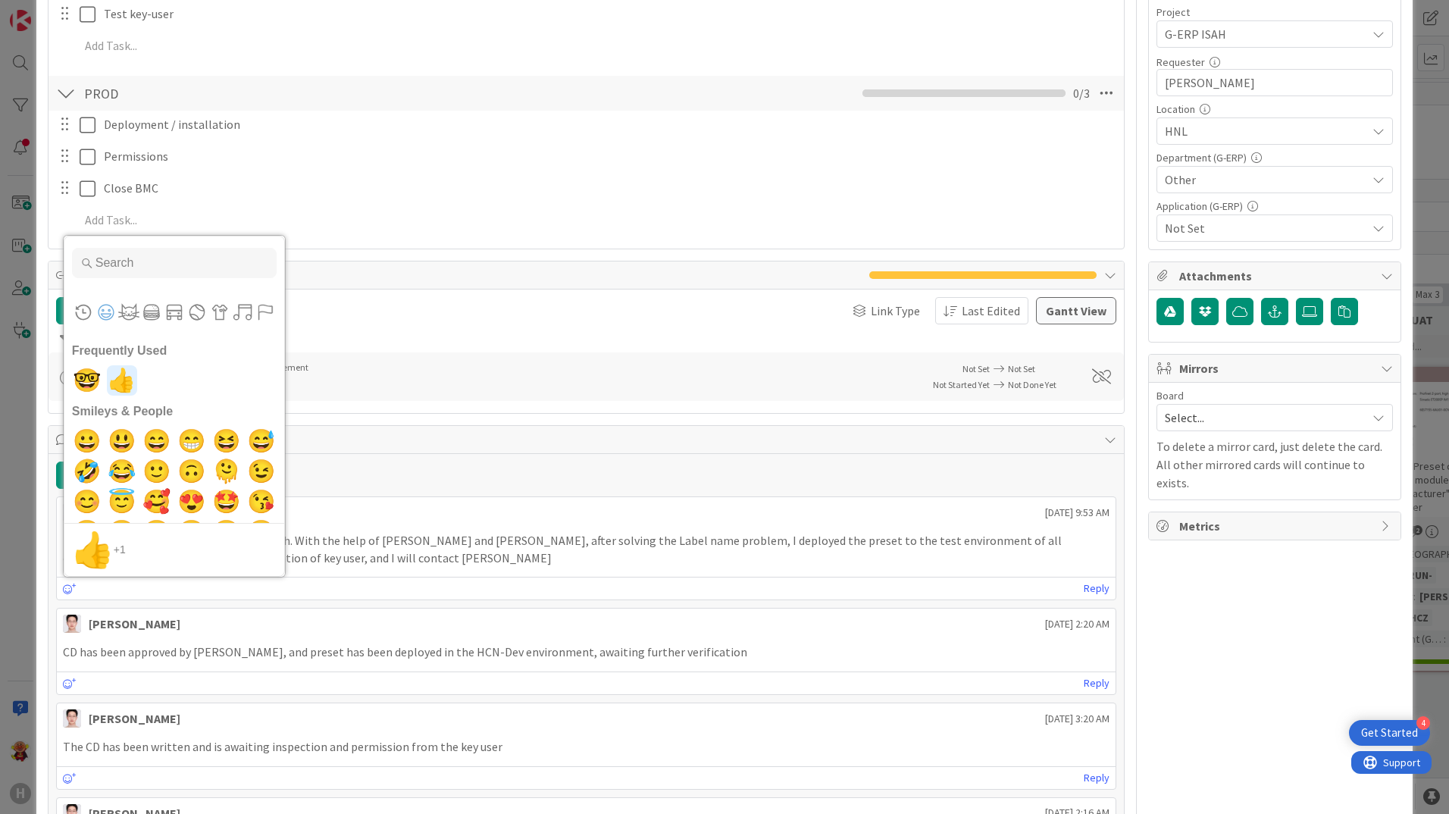
click at [111, 387] on span "👍" at bounding box center [122, 380] width 36 height 30
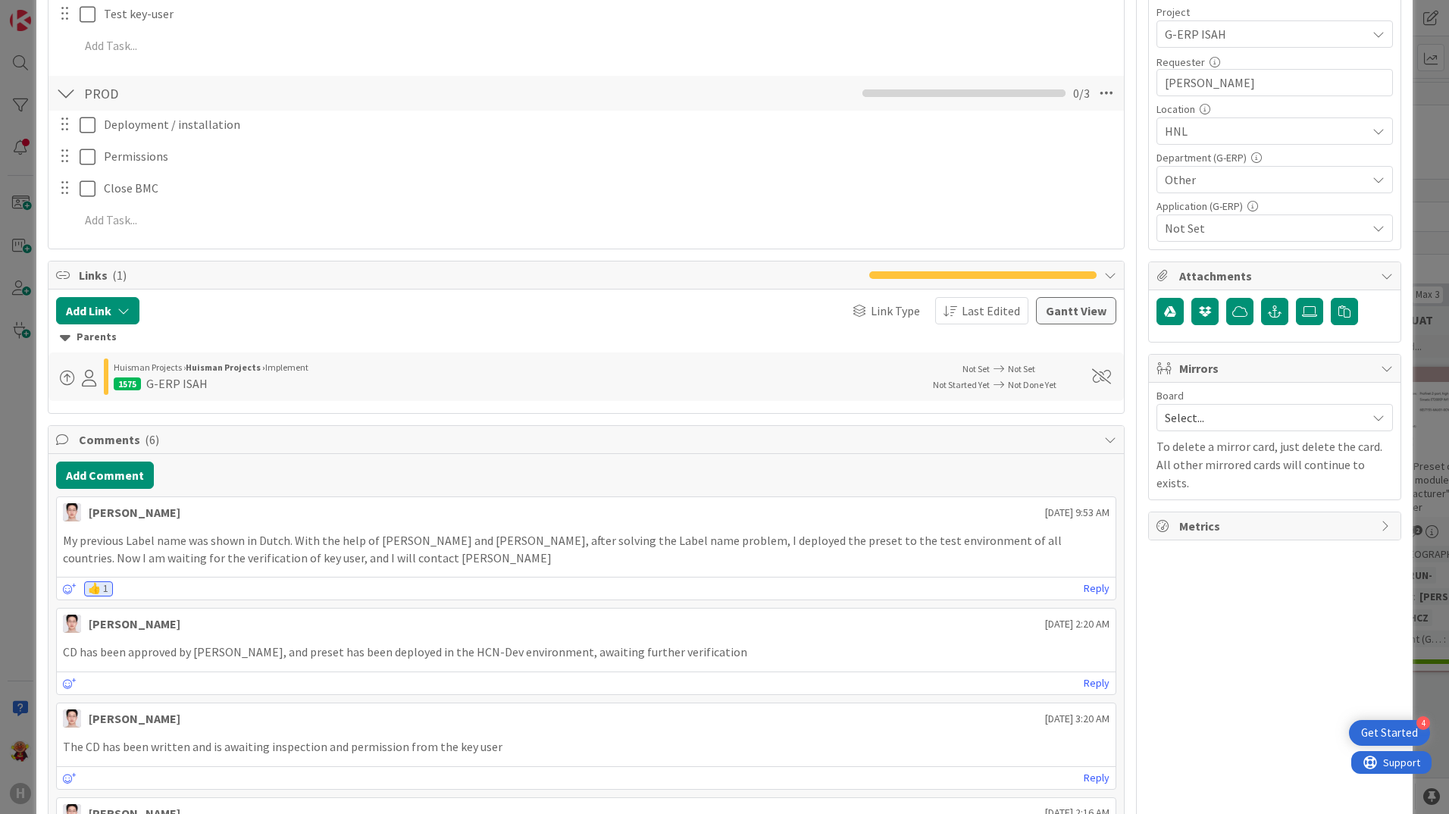
click at [319, 543] on p "My previous Label name was shown in Dutch. With the help of [PERSON_NAME] and […" at bounding box center [586, 549] width 1047 height 34
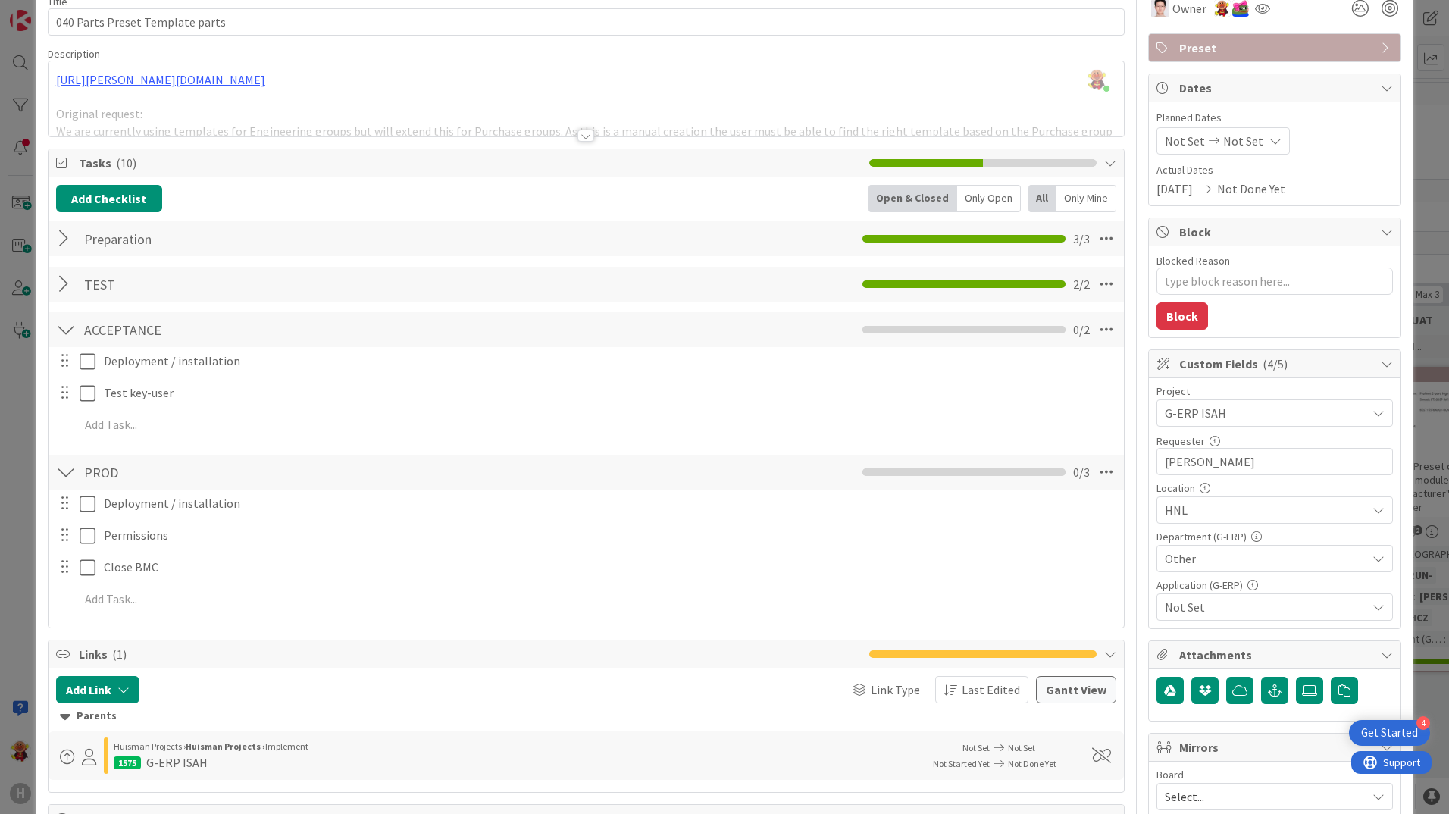
scroll to position [0, 0]
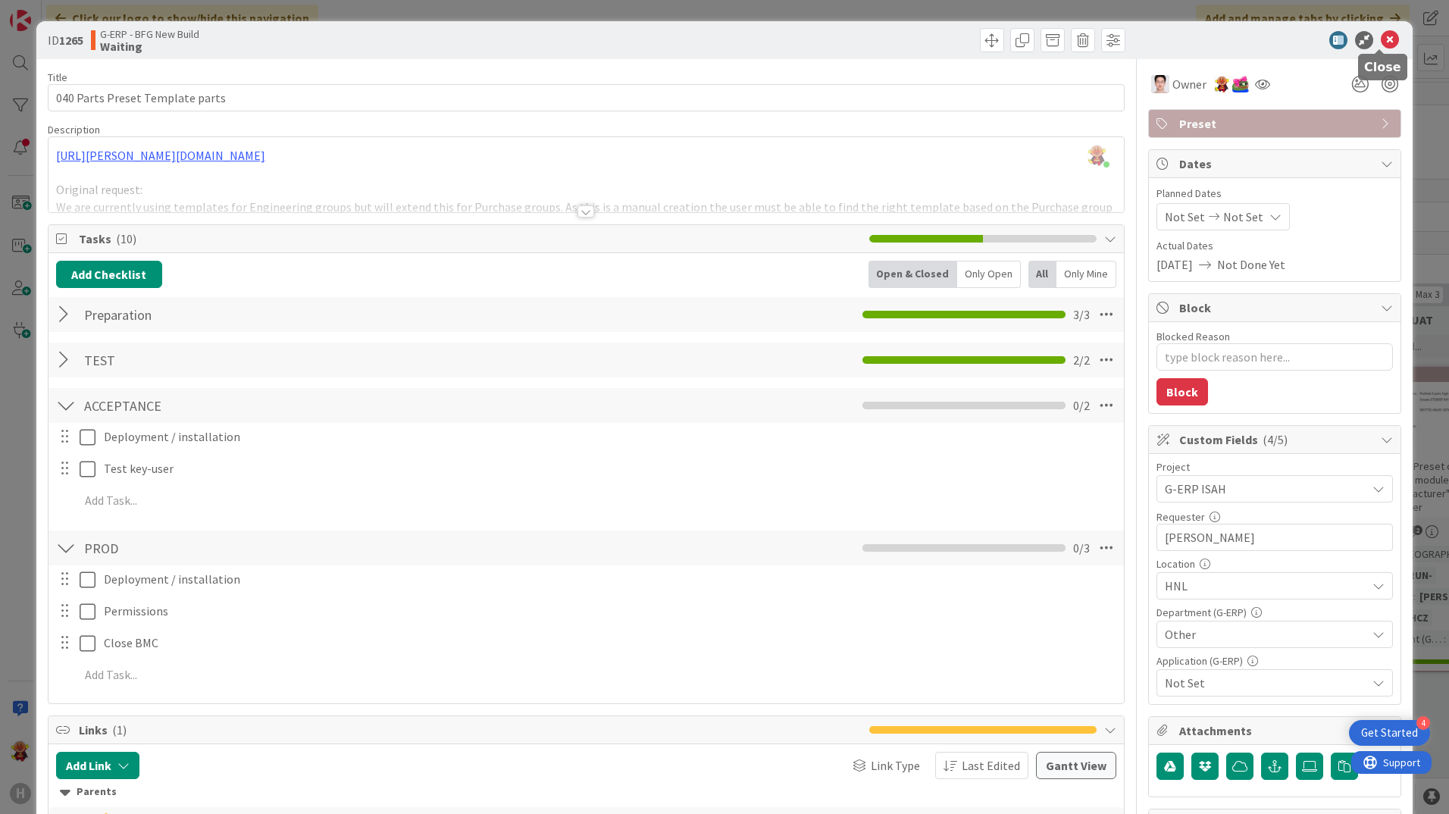
click at [1382, 39] on icon at bounding box center [1390, 40] width 18 height 18
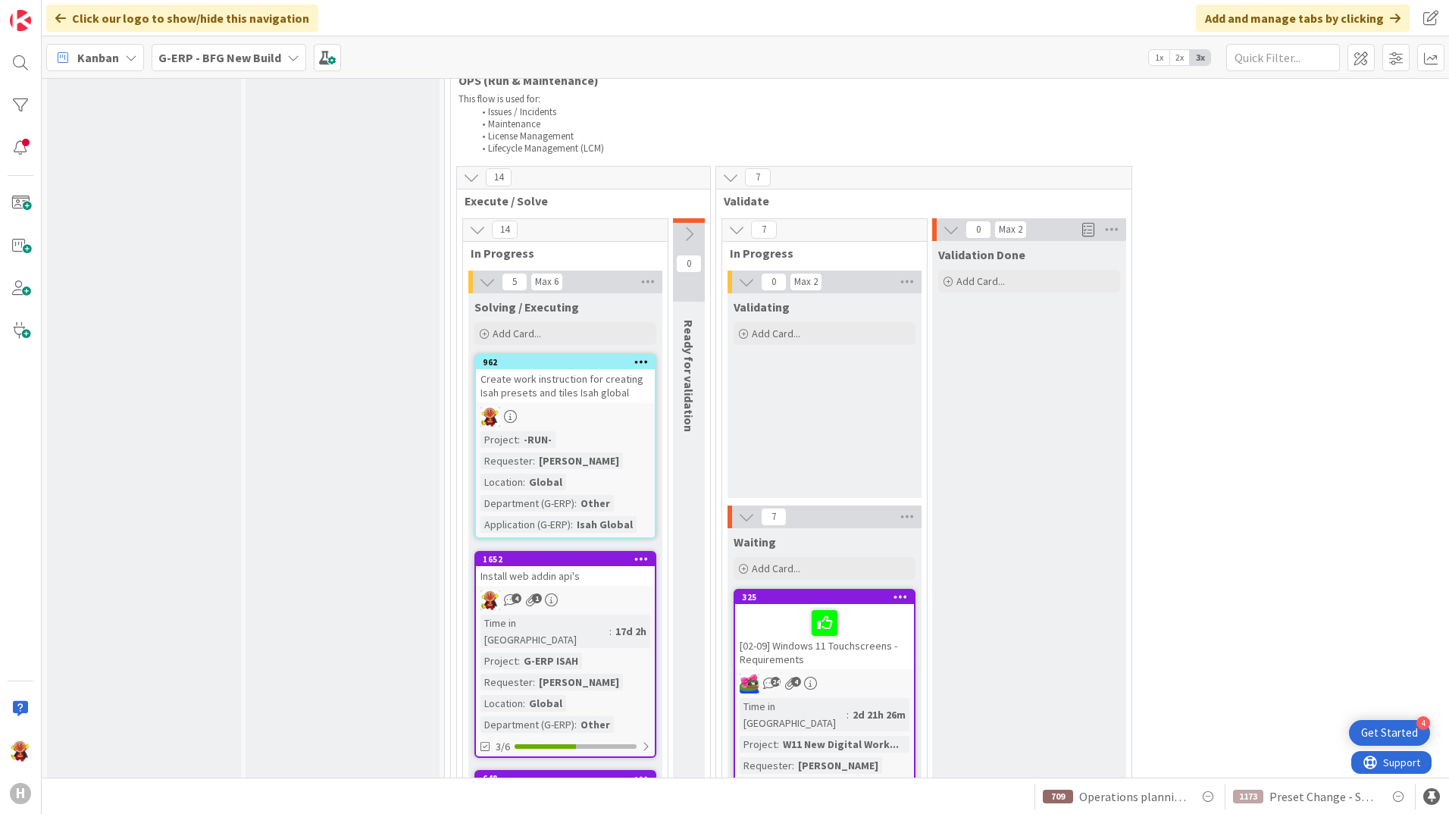
scroll to position [2198, 0]
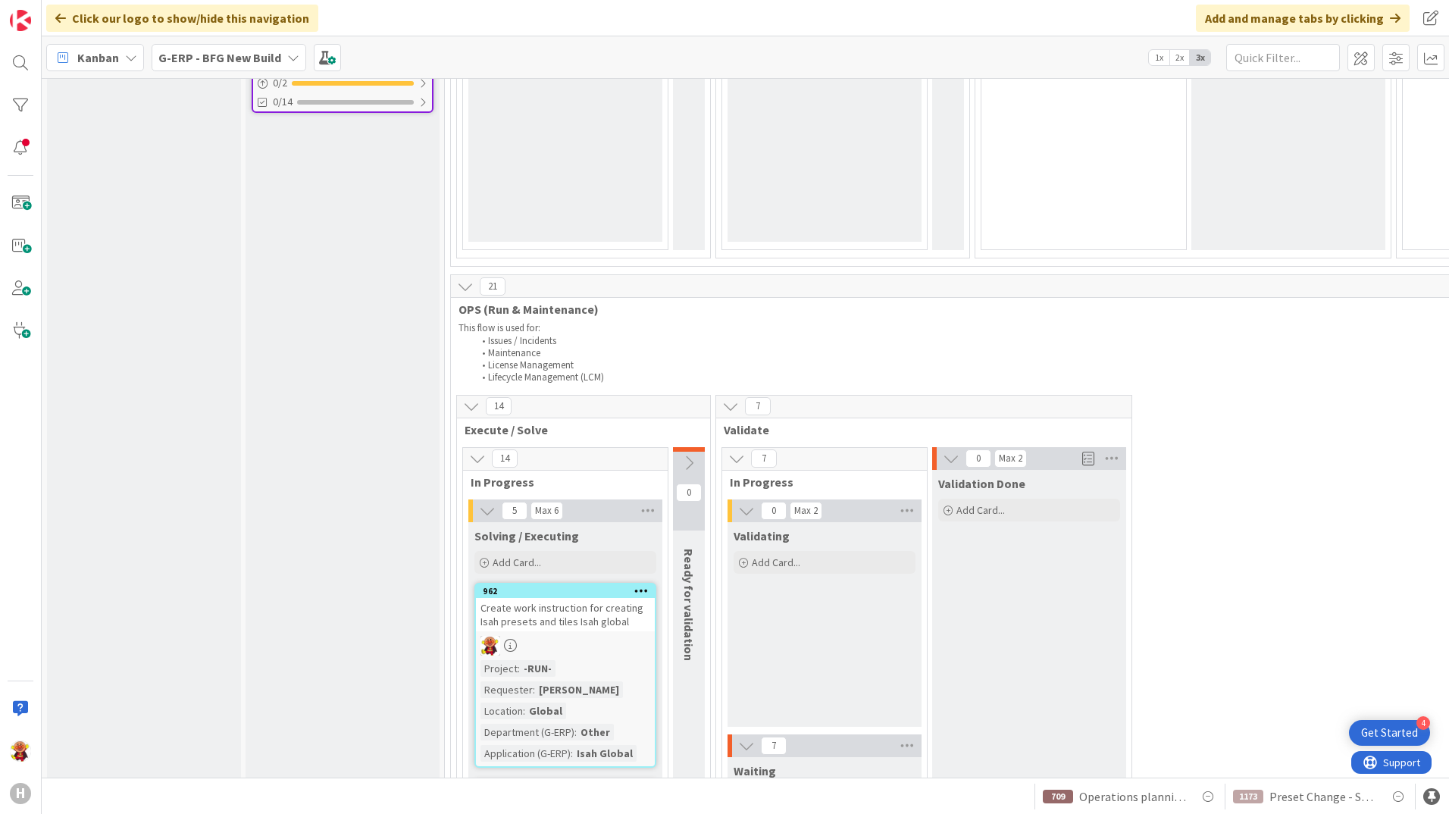
scroll to position [1971, 0]
